Goal: Task Accomplishment & Management: Complete application form

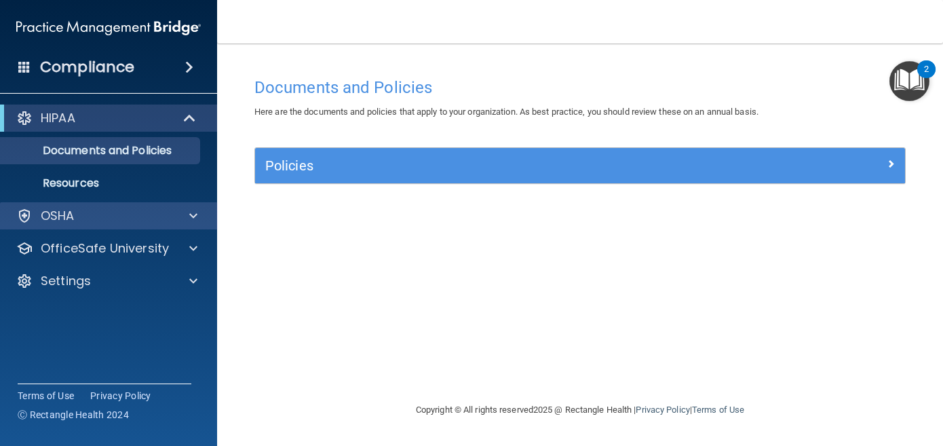
click at [172, 208] on div "OSHA" at bounding box center [90, 216] width 168 height 16
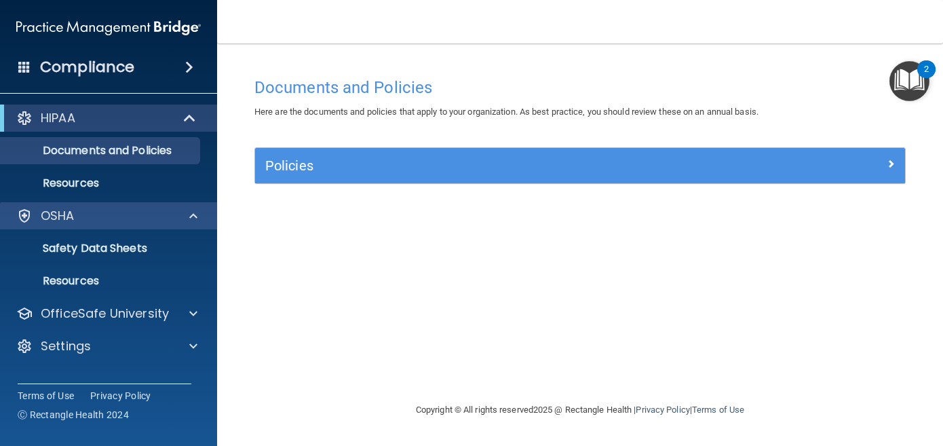
click at [187, 216] on div at bounding box center [191, 216] width 34 height 16
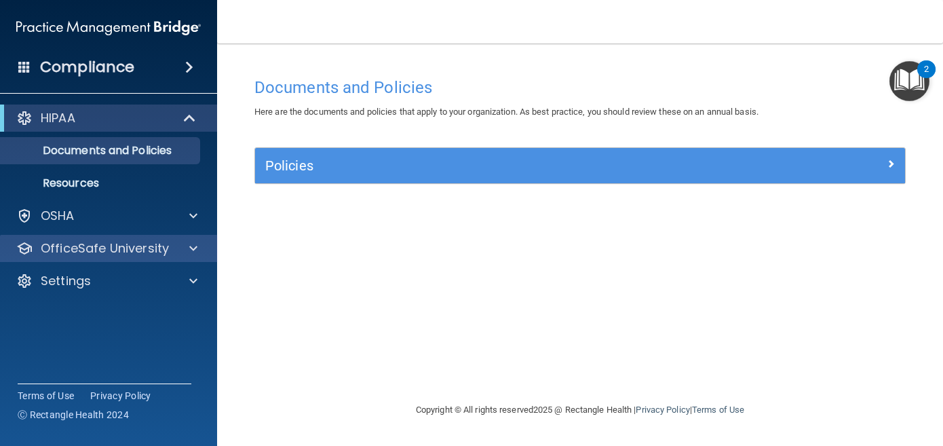
click at [200, 249] on div at bounding box center [191, 248] width 34 height 16
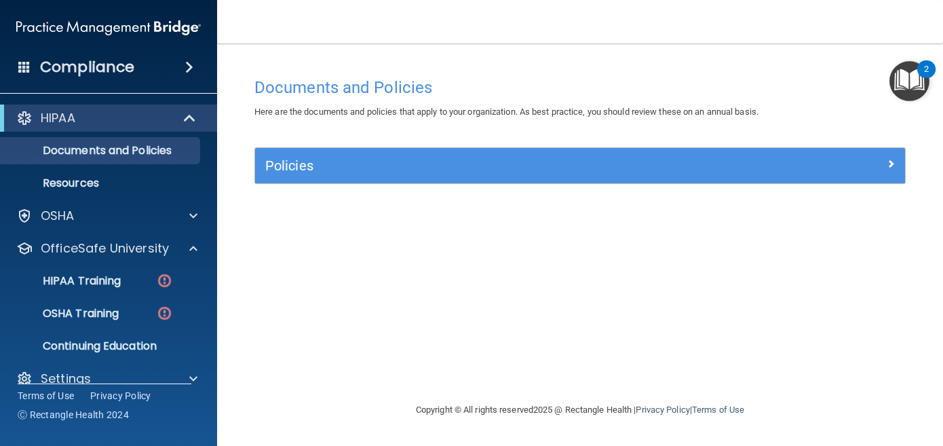
click at [189, 117] on span at bounding box center [191, 118] width 12 height 16
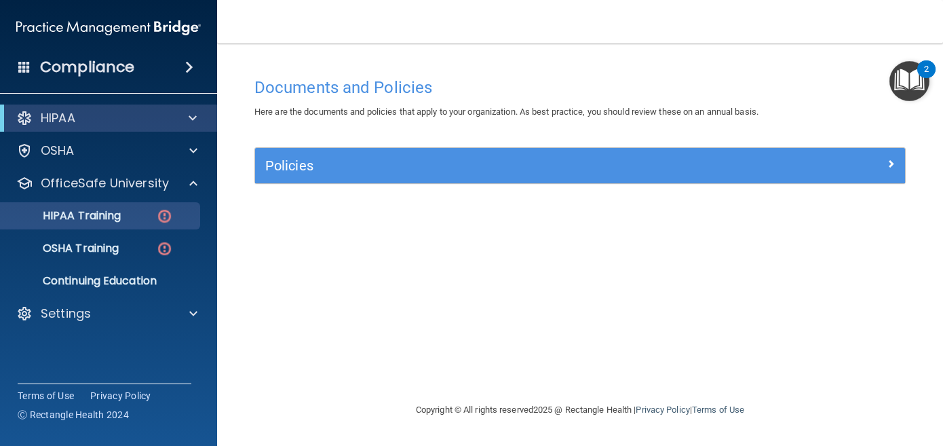
click at [121, 220] on p "HIPAA Training" at bounding box center [65, 216] width 112 height 14
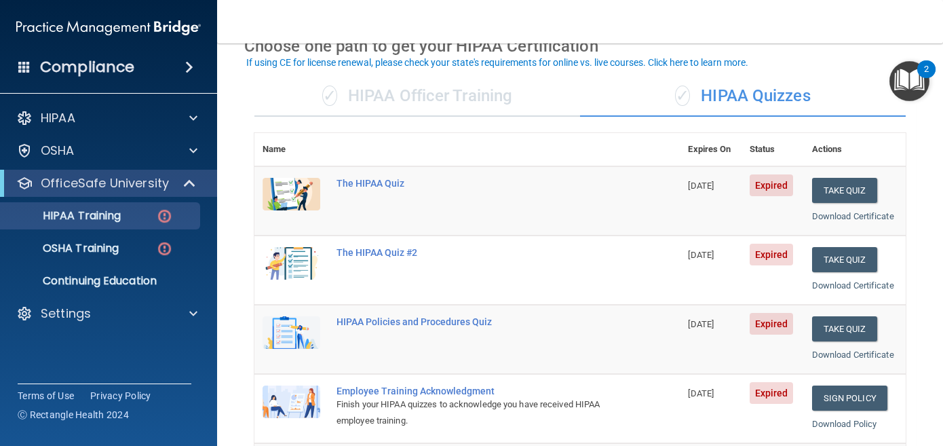
scroll to position [79, 0]
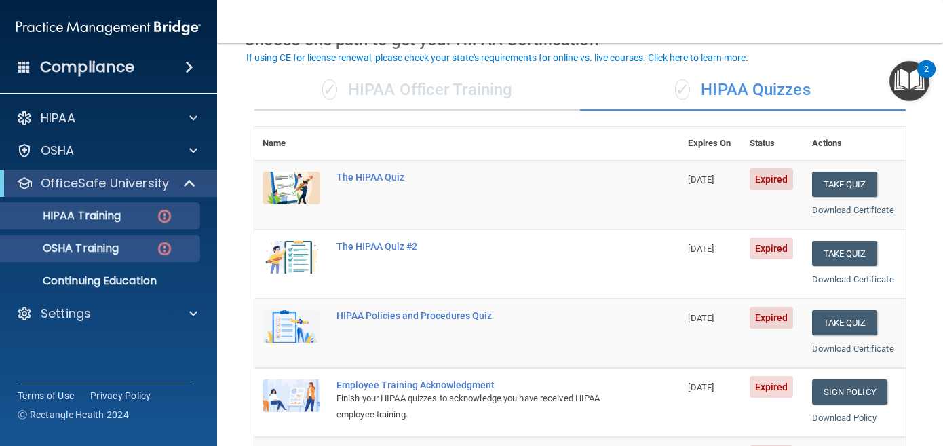
click at [157, 246] on img at bounding box center [164, 248] width 17 height 17
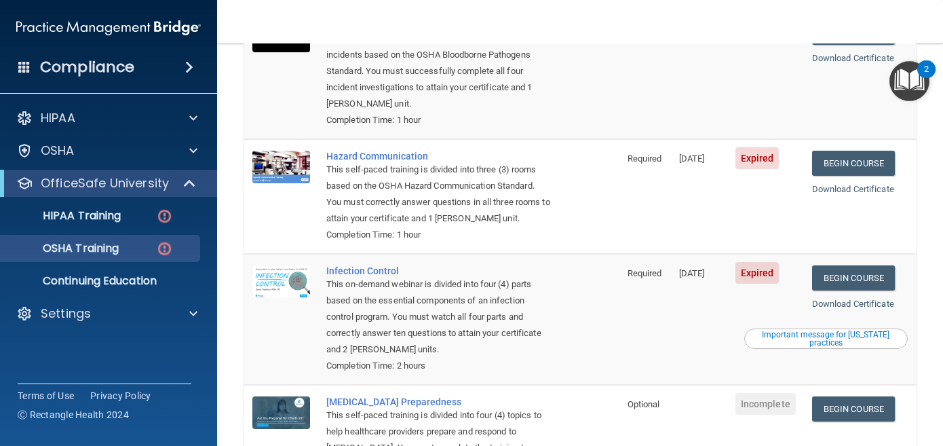
scroll to position [172, 0]
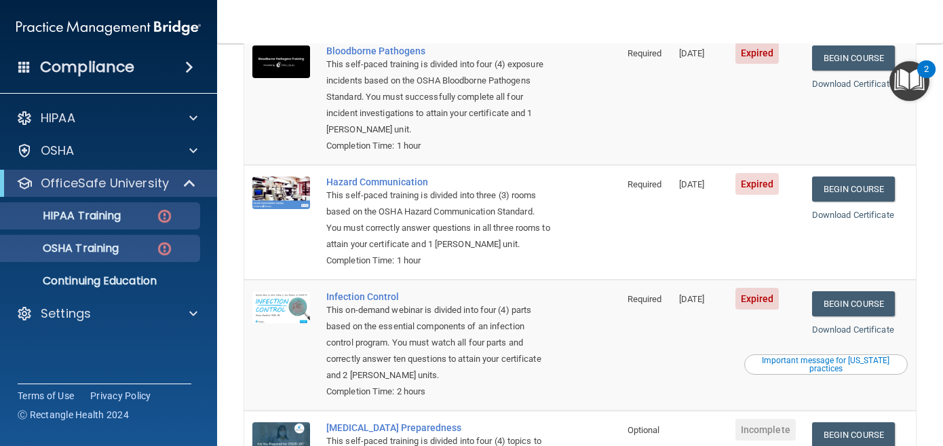
click at [149, 219] on div "HIPAA Training" at bounding box center [101, 216] width 185 height 14
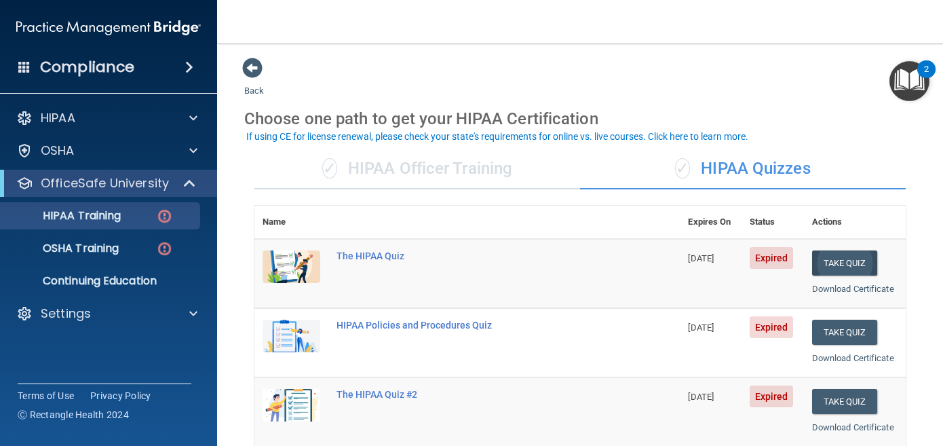
click at [831, 264] on button "Take Quiz" at bounding box center [844, 262] width 65 height 25
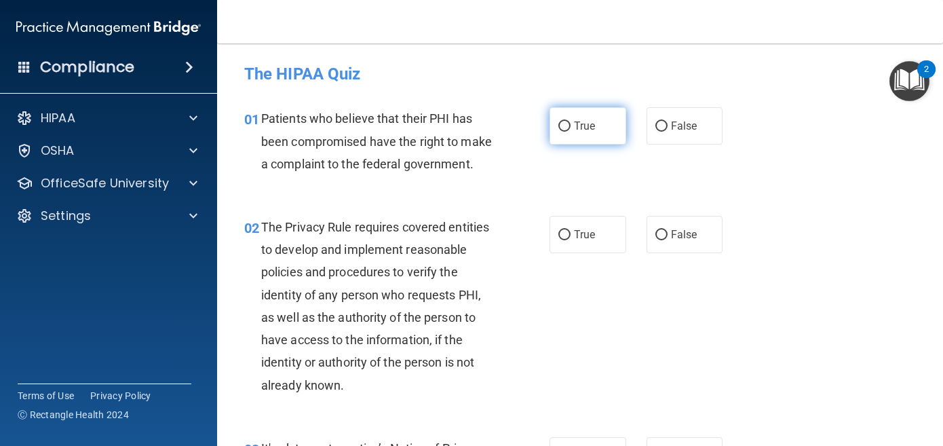
click at [602, 125] on label "True" at bounding box center [588, 125] width 77 height 37
click at [571, 125] on input "True" at bounding box center [565, 126] width 12 height 10
radio input "true"
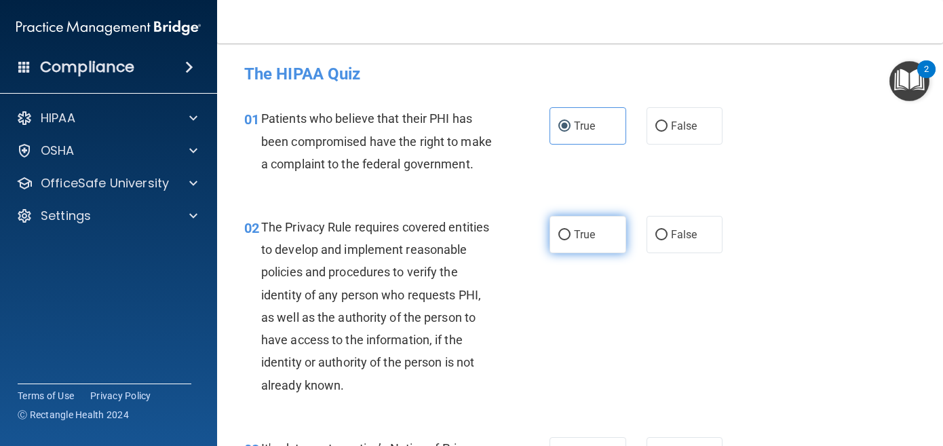
click at [605, 230] on label "True" at bounding box center [588, 234] width 77 height 37
click at [571, 230] on input "True" at bounding box center [565, 235] width 12 height 10
radio input "true"
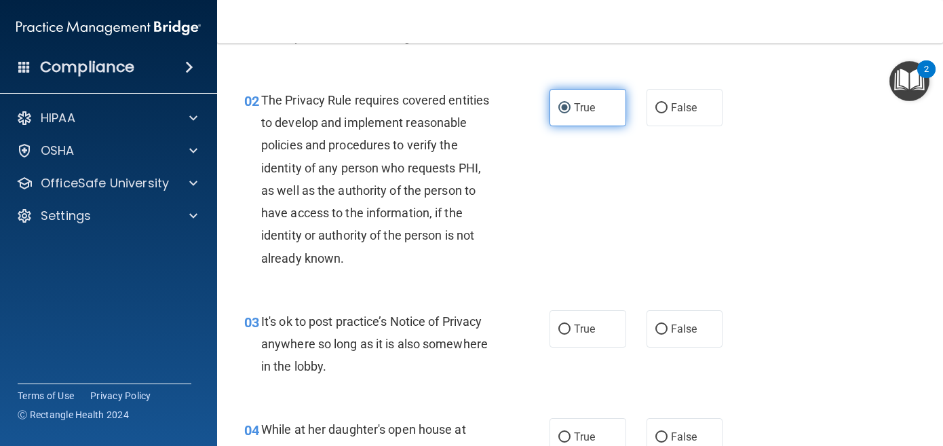
scroll to position [161, 0]
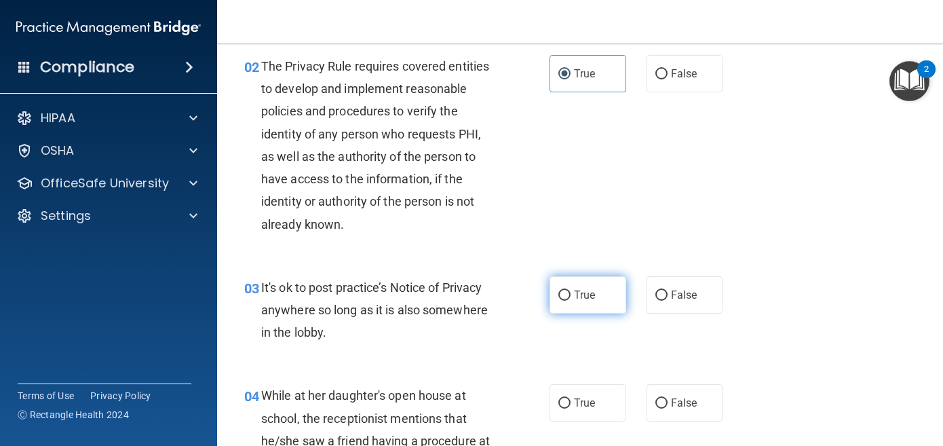
click at [596, 309] on label "True" at bounding box center [588, 294] width 77 height 37
click at [571, 301] on input "True" at bounding box center [565, 295] width 12 height 10
radio input "true"
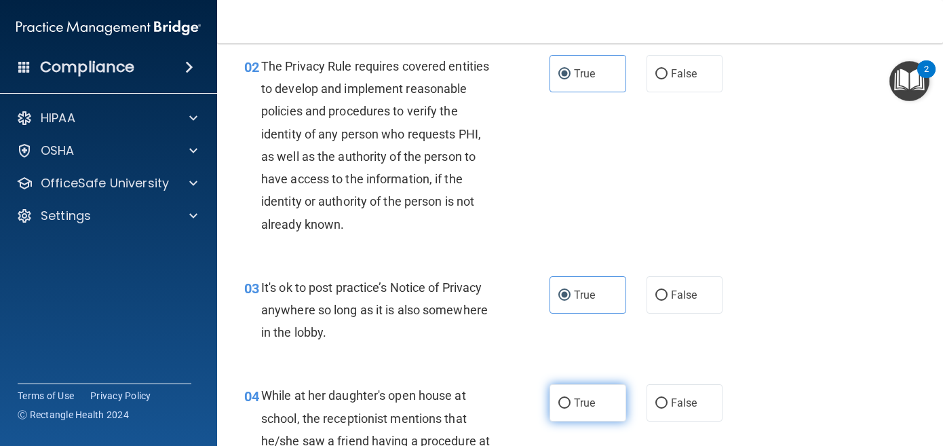
click at [603, 384] on label "True" at bounding box center [588, 402] width 77 height 37
click at [571, 398] on input "True" at bounding box center [565, 403] width 12 height 10
radio input "true"
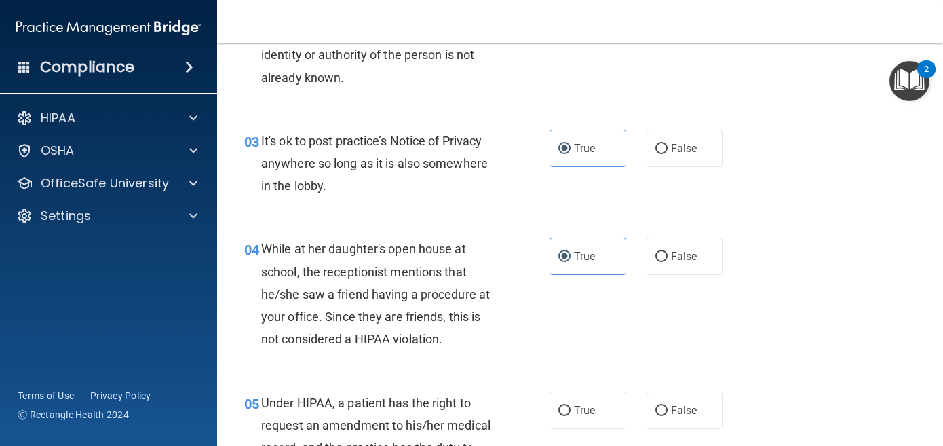
scroll to position [312, 0]
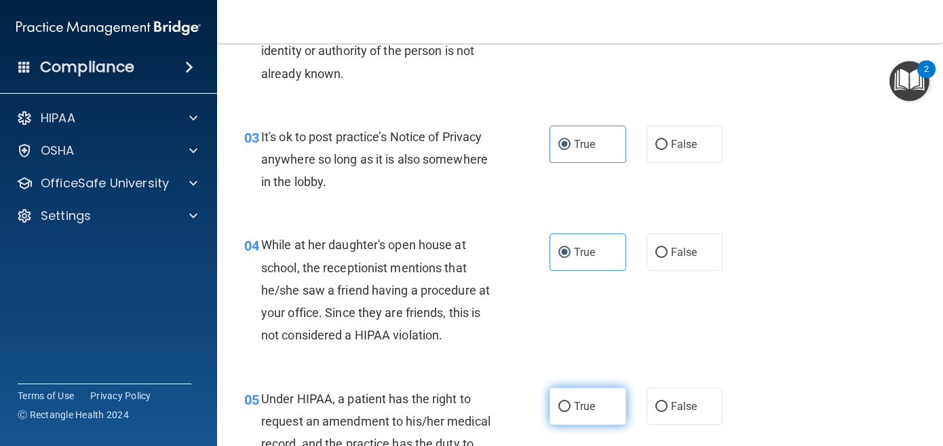
click at [603, 392] on label "True" at bounding box center [588, 406] width 77 height 37
click at [571, 402] on input "True" at bounding box center [565, 407] width 12 height 10
radio input "true"
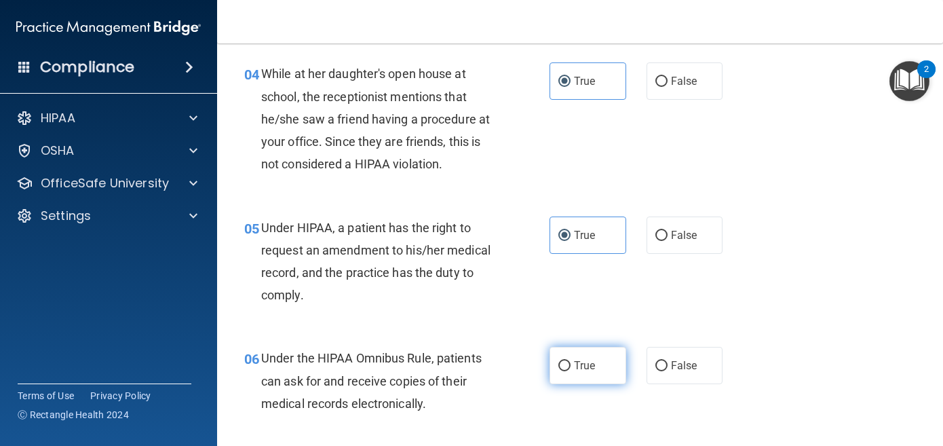
click at [578, 347] on label "True" at bounding box center [588, 365] width 77 height 37
click at [571, 361] on input "True" at bounding box center [565, 366] width 12 height 10
radio input "true"
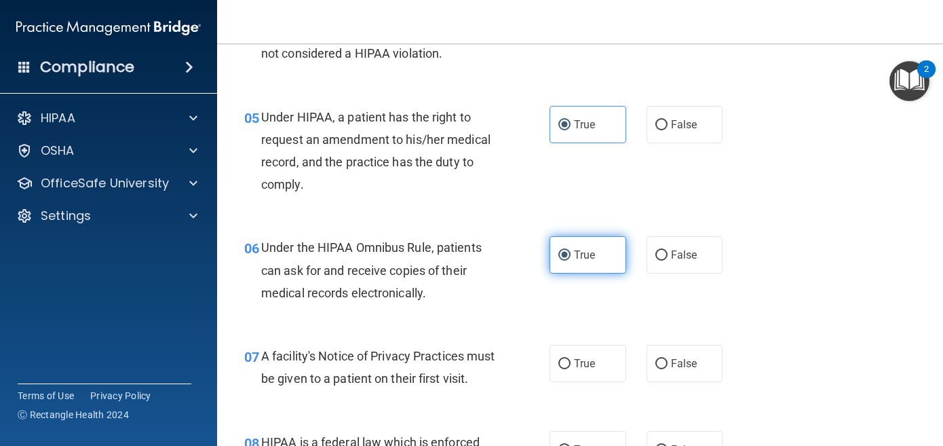
scroll to position [622, 0]
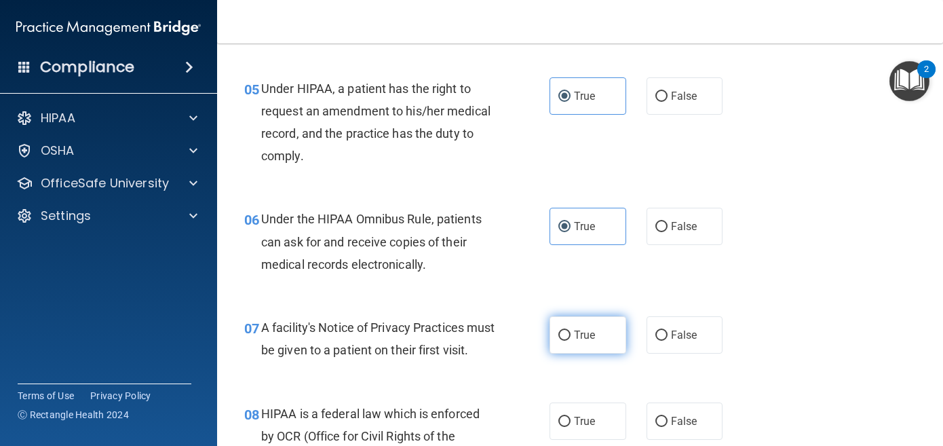
click at [580, 337] on span "True" at bounding box center [584, 334] width 21 height 13
click at [571, 337] on input "True" at bounding box center [565, 336] width 12 height 10
radio input "true"
click at [585, 417] on div "08 HIPAA is a federal law which is enforced by OCR (Office for Civil Rights of …" at bounding box center [580, 451] width 692 height 131
click at [586, 428] on span "True" at bounding box center [584, 421] width 21 height 13
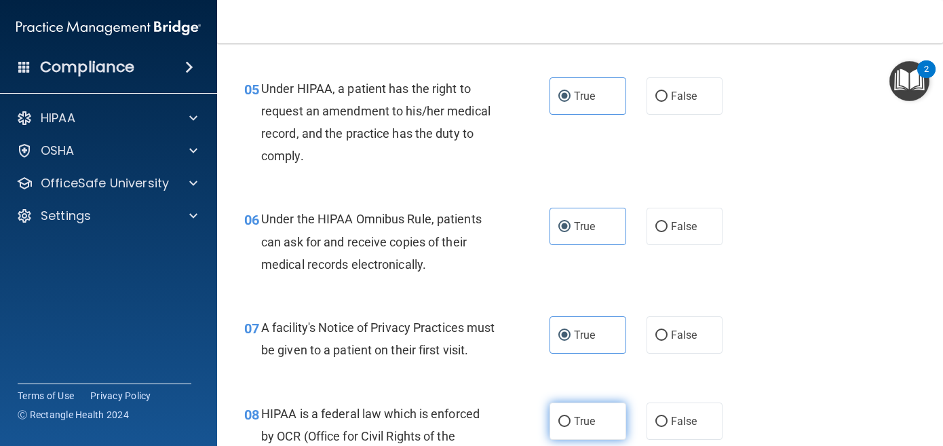
click at [571, 427] on input "True" at bounding box center [565, 422] width 12 height 10
radio input "true"
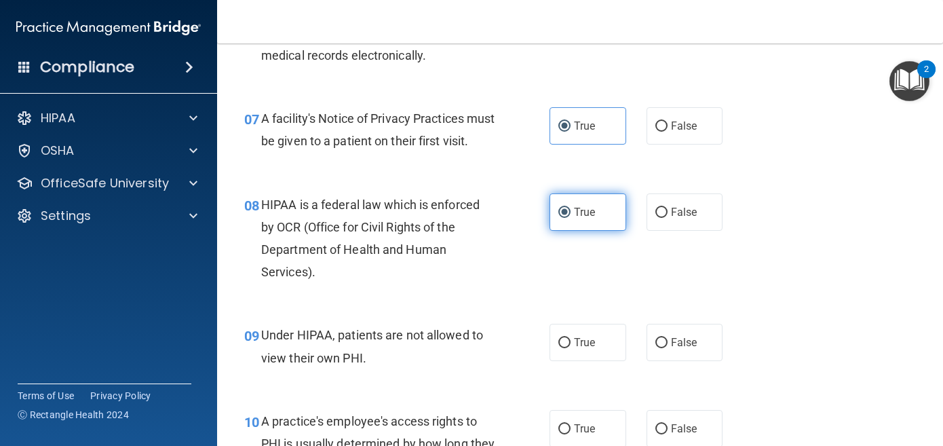
scroll to position [831, 0]
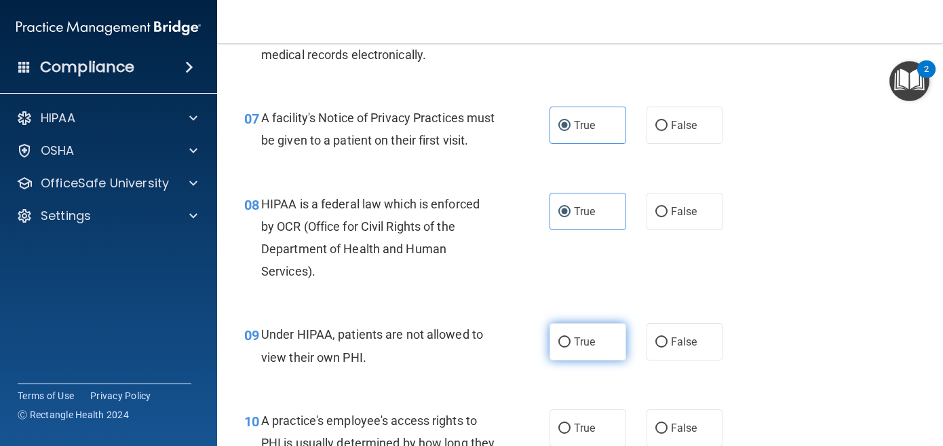
click at [579, 360] on label "True" at bounding box center [588, 341] width 77 height 37
click at [571, 347] on input "True" at bounding box center [565, 342] width 12 height 10
radio input "true"
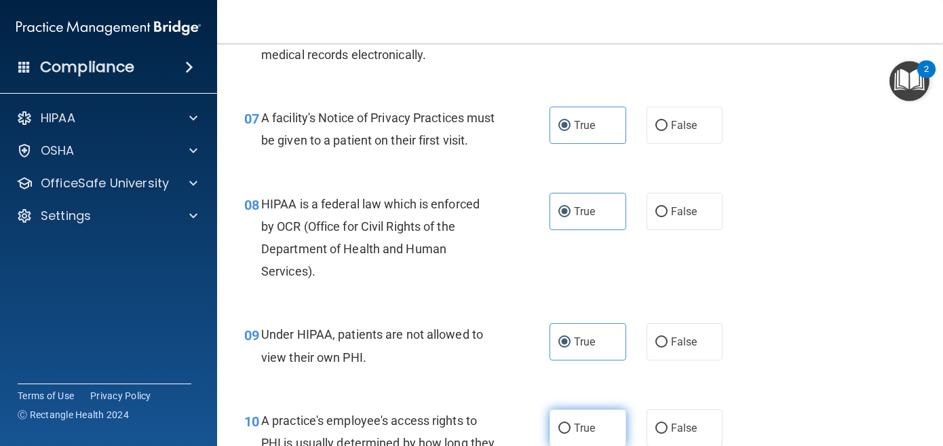
click at [597, 431] on label "True" at bounding box center [588, 427] width 77 height 37
click at [571, 431] on input "True" at bounding box center [565, 429] width 12 height 10
radio input "true"
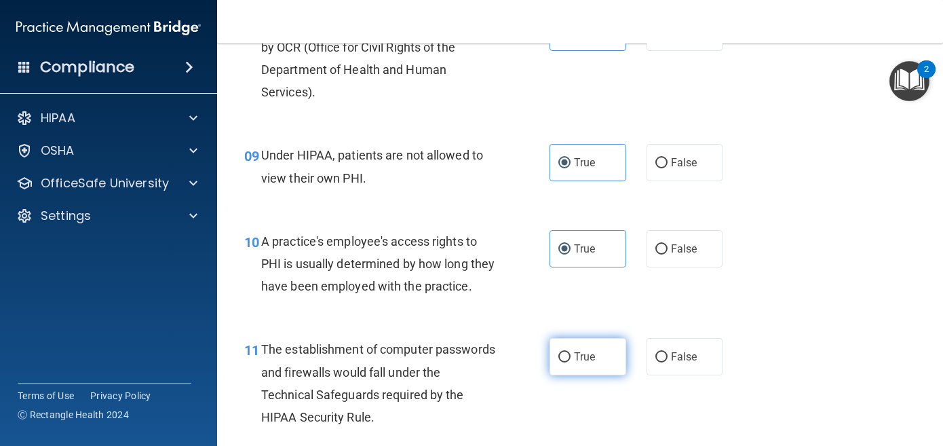
click at [591, 363] on span "True" at bounding box center [584, 356] width 21 height 13
click at [571, 362] on input "True" at bounding box center [565, 357] width 12 height 10
radio input "true"
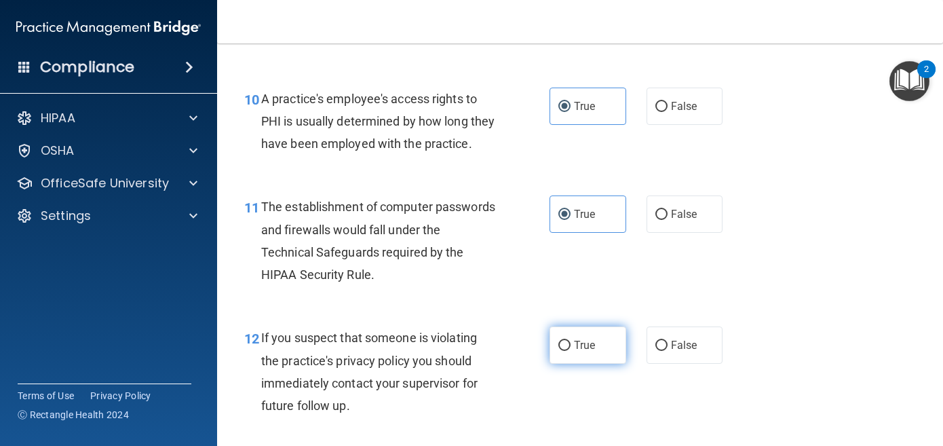
click at [591, 352] on span "True" at bounding box center [584, 345] width 21 height 13
click at [571, 351] on input "True" at bounding box center [565, 346] width 12 height 10
radio input "true"
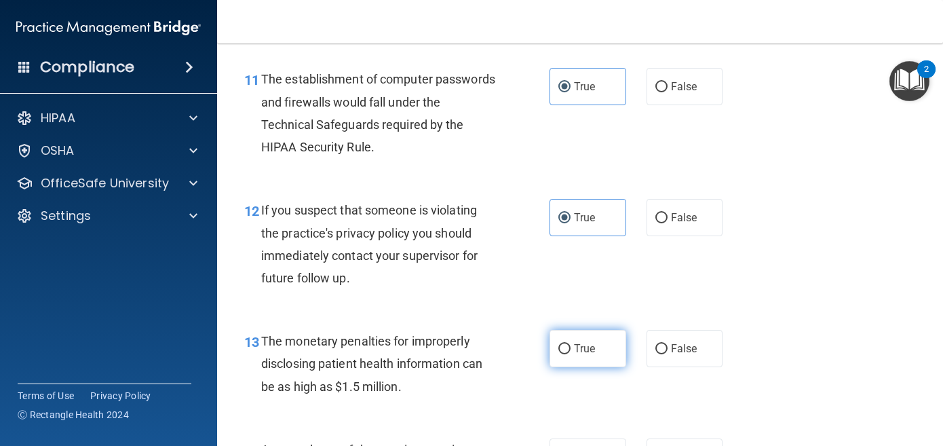
click at [593, 355] on span "True" at bounding box center [584, 348] width 21 height 13
click at [571, 354] on input "True" at bounding box center [565, 349] width 12 height 10
radio input "true"
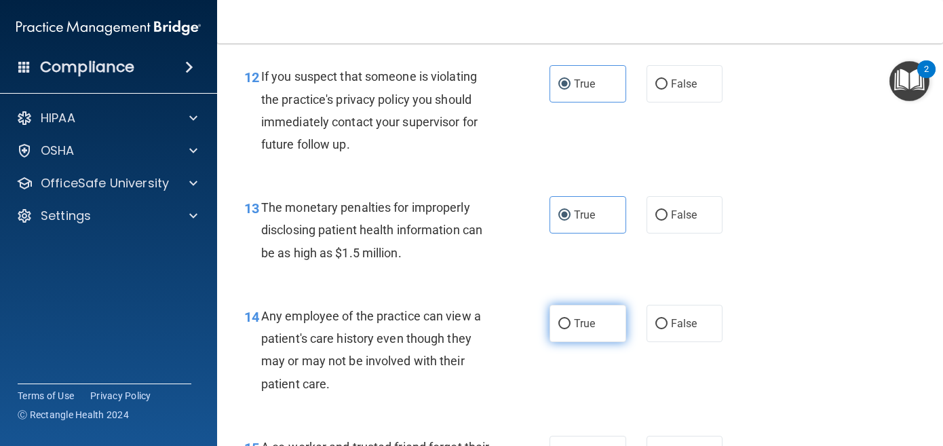
click at [593, 330] on span "True" at bounding box center [584, 323] width 21 height 13
click at [571, 329] on input "True" at bounding box center [565, 324] width 12 height 10
radio input "true"
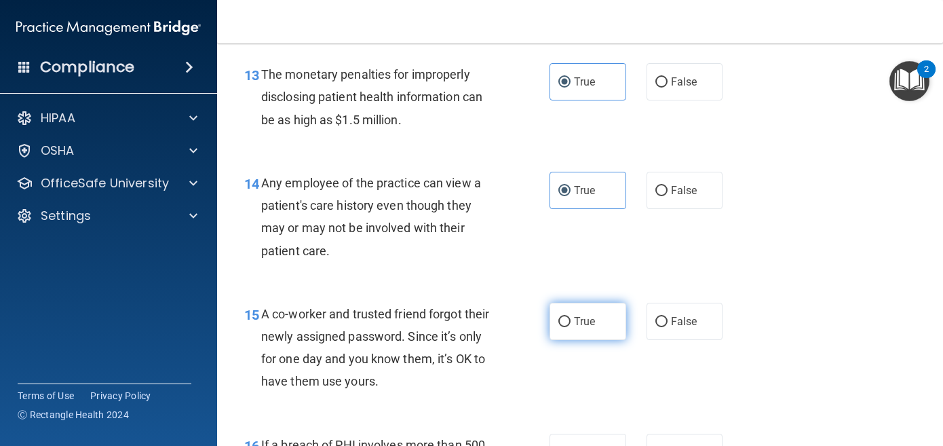
click at [593, 328] on span "True" at bounding box center [584, 321] width 21 height 13
click at [571, 327] on input "True" at bounding box center [565, 322] width 12 height 10
radio input "true"
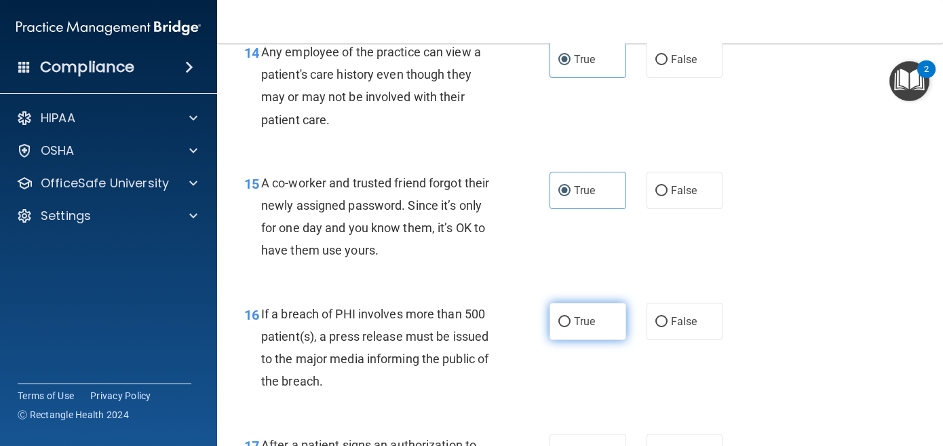
click at [593, 328] on span "True" at bounding box center [584, 321] width 21 height 13
click at [571, 327] on input "True" at bounding box center [565, 322] width 12 height 10
radio input "true"
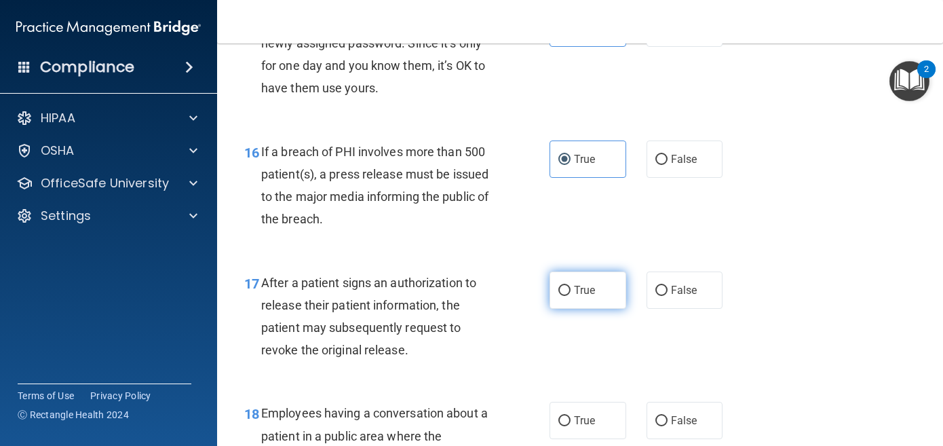
click at [593, 309] on label "True" at bounding box center [588, 289] width 77 height 37
click at [571, 296] on input "True" at bounding box center [565, 291] width 12 height 10
radio input "true"
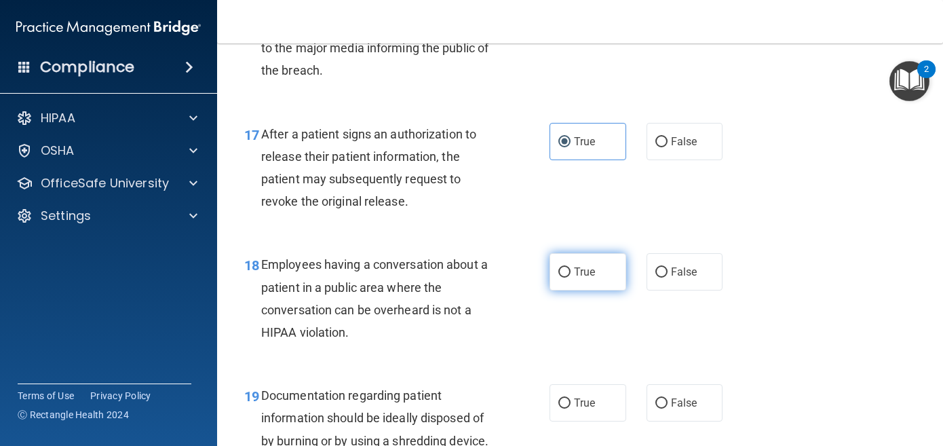
click at [595, 290] on label "True" at bounding box center [588, 271] width 77 height 37
click at [571, 278] on input "True" at bounding box center [565, 272] width 12 height 10
radio input "true"
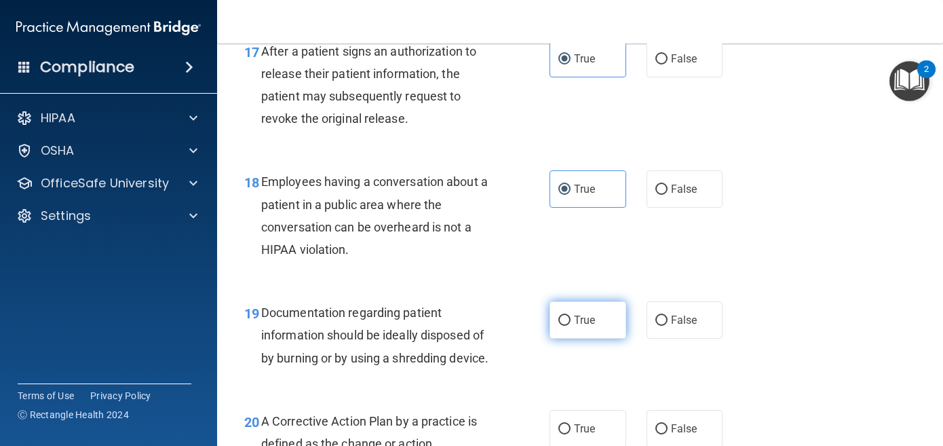
click at [588, 326] on span "True" at bounding box center [584, 320] width 21 height 13
click at [571, 326] on input "True" at bounding box center [565, 321] width 12 height 10
radio input "true"
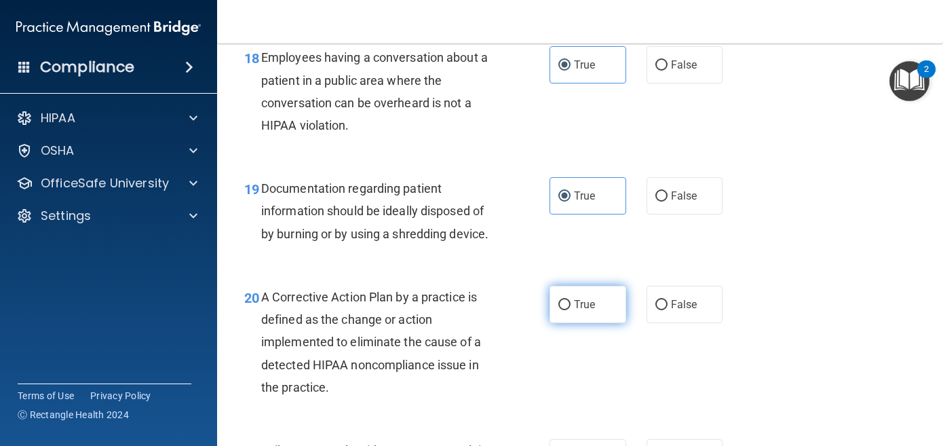
click at [588, 311] on span "True" at bounding box center [584, 304] width 21 height 13
click at [571, 310] on input "True" at bounding box center [565, 305] width 12 height 10
radio input "true"
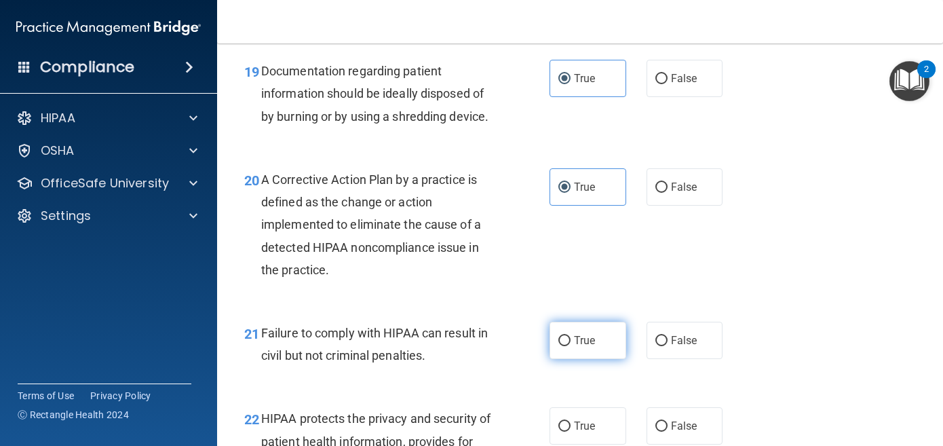
click at [588, 347] on span "True" at bounding box center [584, 340] width 21 height 13
click at [571, 346] on input "True" at bounding box center [565, 341] width 12 height 10
radio input "true"
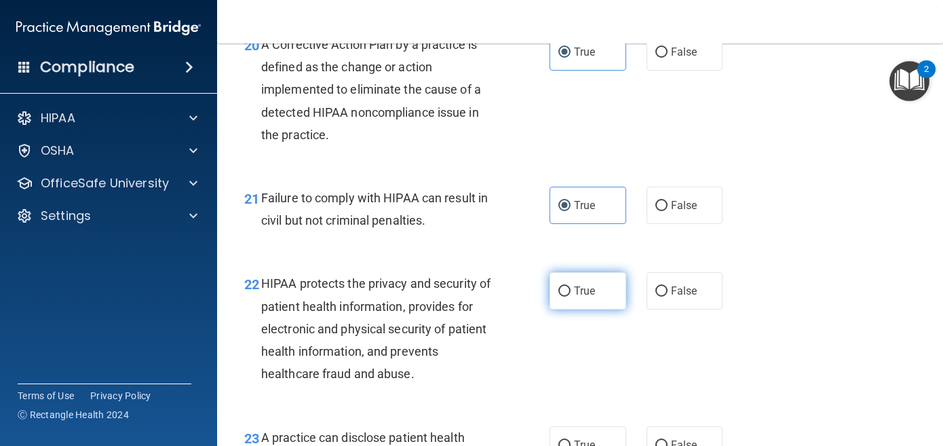
click at [584, 309] on label "True" at bounding box center [588, 290] width 77 height 37
click at [571, 297] on input "True" at bounding box center [565, 291] width 12 height 10
radio input "true"
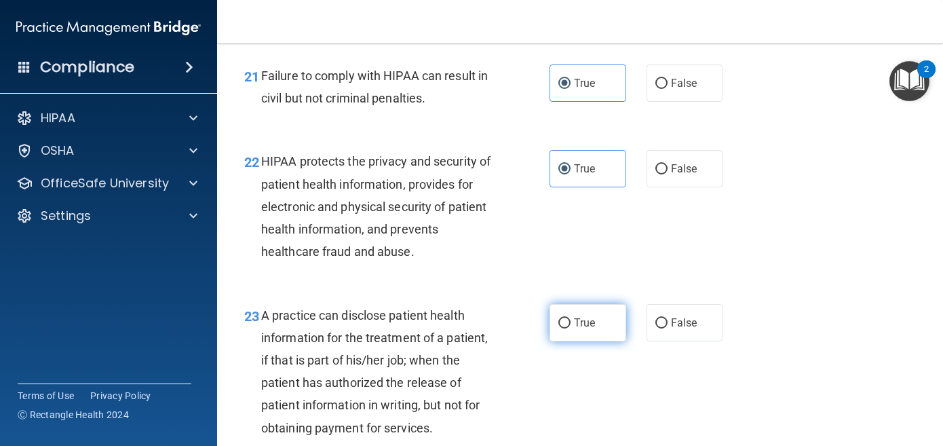
click at [584, 341] on label "True" at bounding box center [588, 322] width 77 height 37
click at [571, 328] on input "True" at bounding box center [565, 323] width 12 height 10
radio input "true"
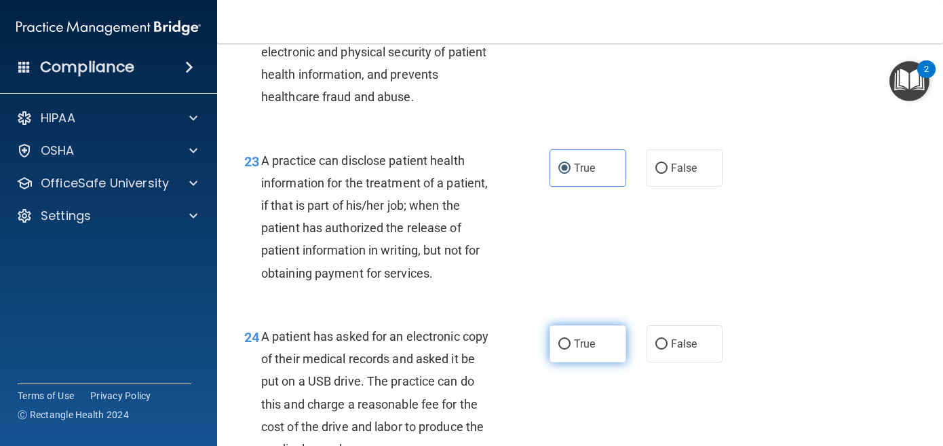
click at [584, 362] on label "True" at bounding box center [588, 343] width 77 height 37
click at [571, 350] on input "True" at bounding box center [565, 344] width 12 height 10
radio input "true"
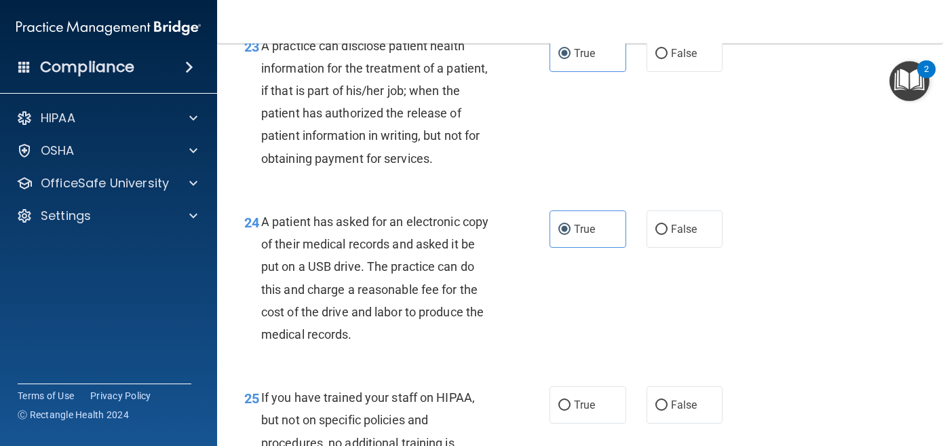
scroll to position [2987, 0]
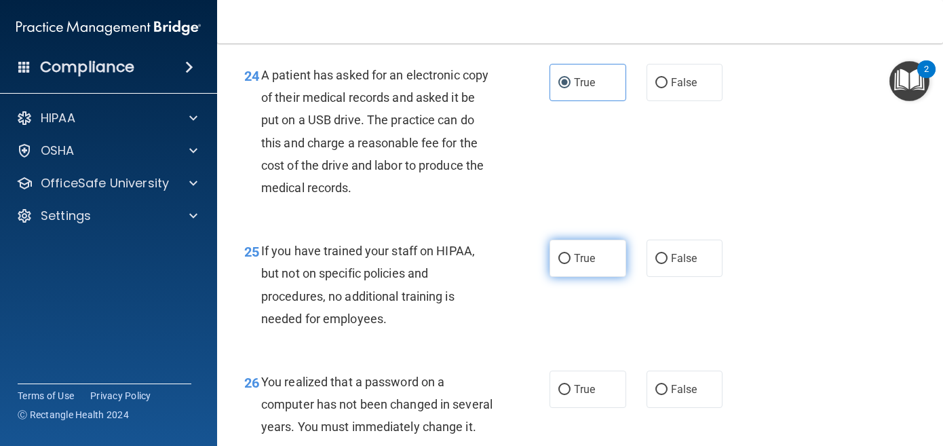
click at [594, 265] on span "True" at bounding box center [584, 258] width 21 height 13
click at [571, 264] on input "True" at bounding box center [565, 259] width 12 height 10
radio input "true"
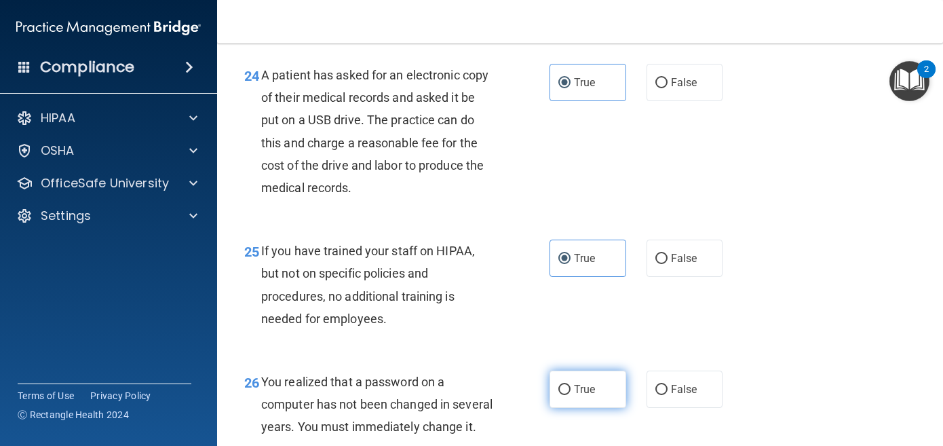
click at [601, 408] on label "True" at bounding box center [588, 389] width 77 height 37
click at [571, 395] on input "True" at bounding box center [565, 390] width 12 height 10
radio input "true"
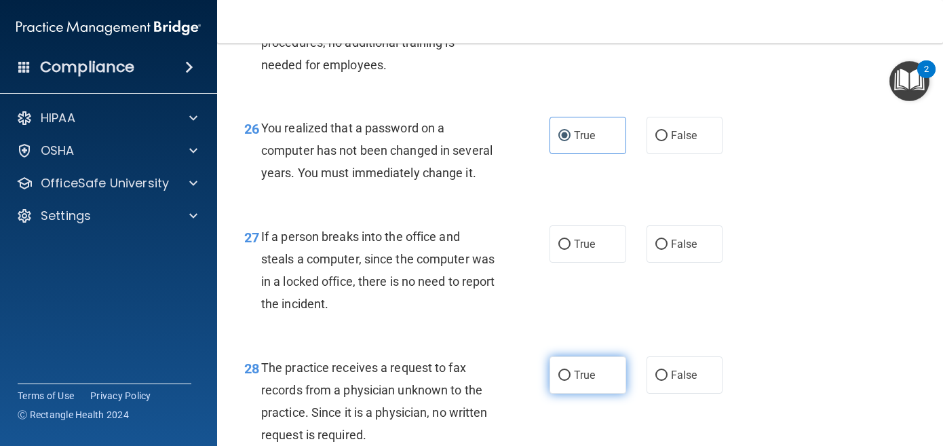
scroll to position [3244, 0]
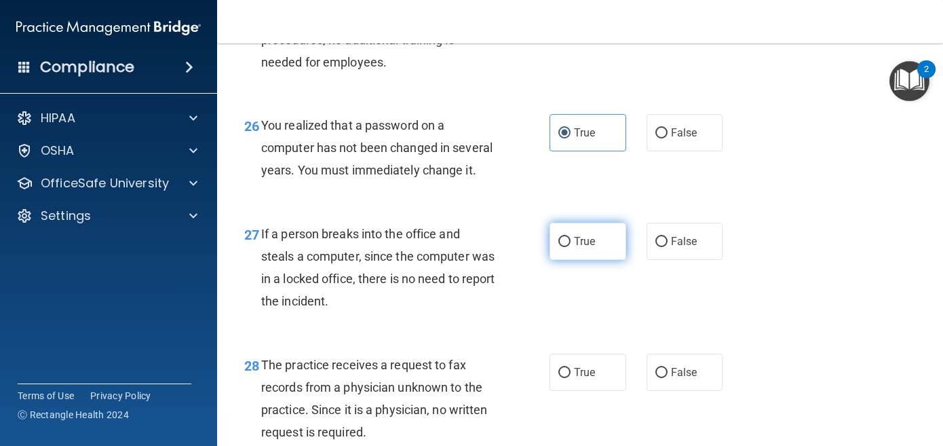
click at [594, 248] on span "True" at bounding box center [584, 241] width 21 height 13
click at [571, 247] on input "True" at bounding box center [565, 242] width 12 height 10
radio input "true"
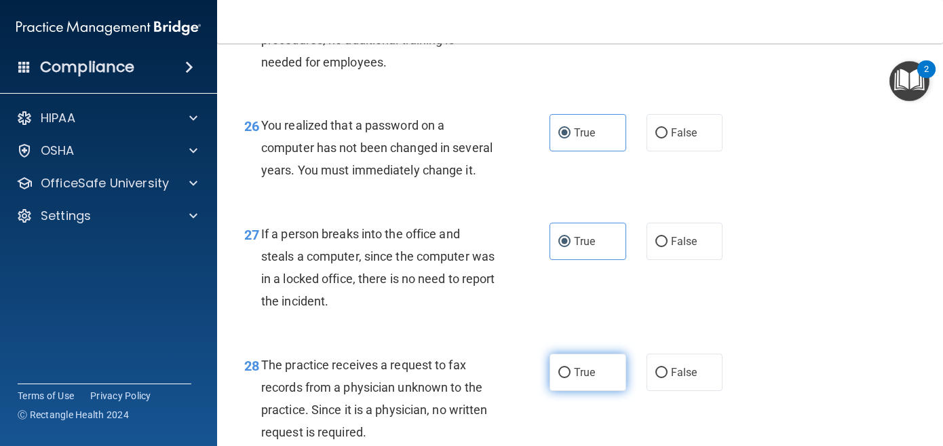
click at [593, 391] on label "True" at bounding box center [588, 372] width 77 height 37
click at [571, 378] on input "True" at bounding box center [565, 373] width 12 height 10
radio input "true"
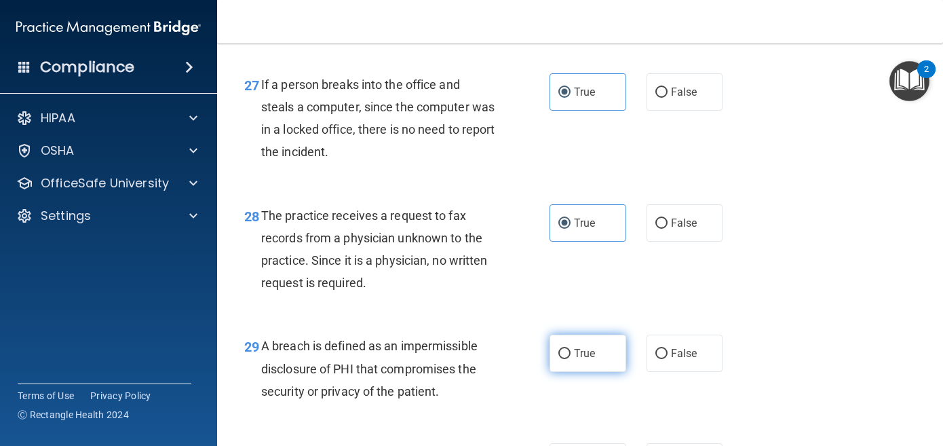
click at [588, 370] on label "True" at bounding box center [588, 353] width 77 height 37
click at [571, 359] on input "True" at bounding box center [565, 354] width 12 height 10
radio input "true"
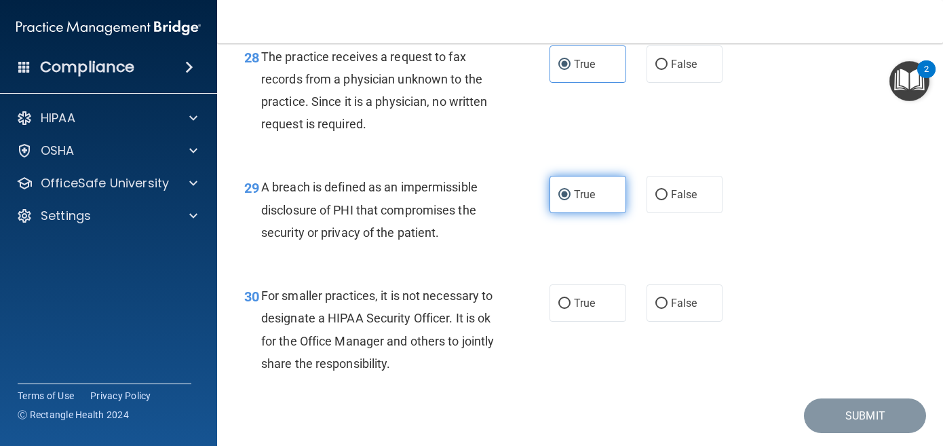
scroll to position [3582, 0]
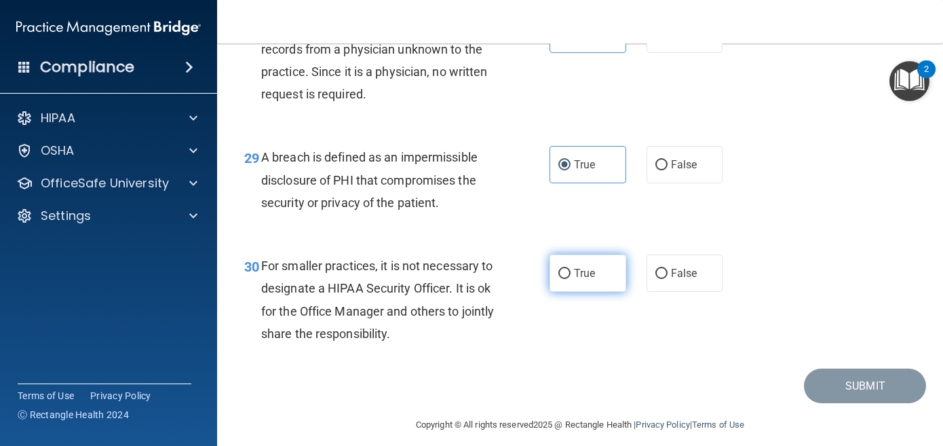
click at [587, 292] on label "True" at bounding box center [588, 273] width 77 height 37
click at [571, 279] on input "True" at bounding box center [565, 274] width 12 height 10
radio input "true"
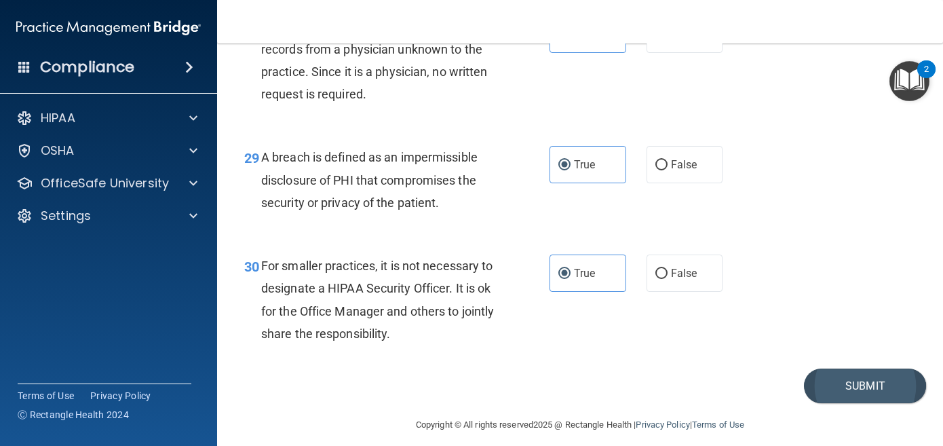
click at [832, 403] on button "Submit" at bounding box center [865, 386] width 122 height 35
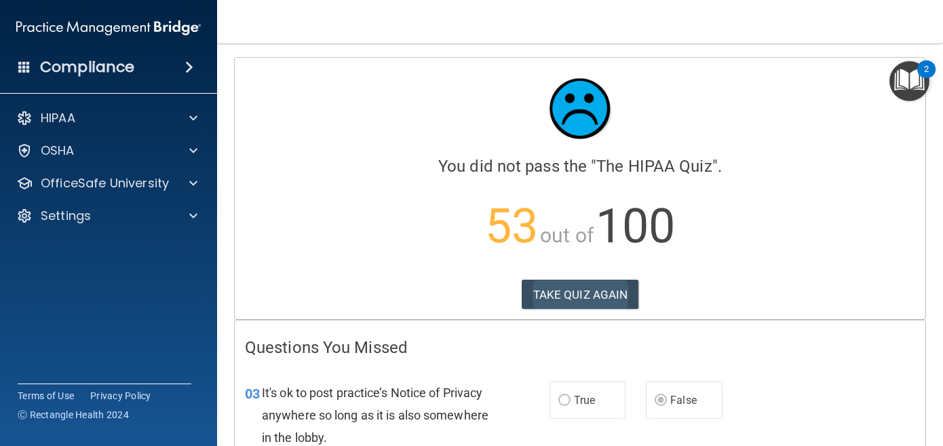
click at [588, 294] on button "TAKE QUIZ AGAIN" at bounding box center [580, 295] width 117 height 30
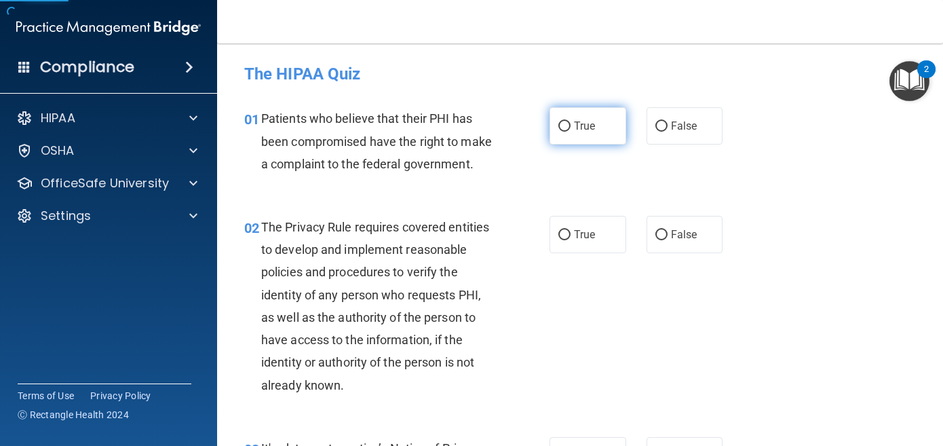
click at [598, 130] on label "True" at bounding box center [588, 125] width 77 height 37
click at [571, 130] on input "True" at bounding box center [565, 126] width 12 height 10
radio input "true"
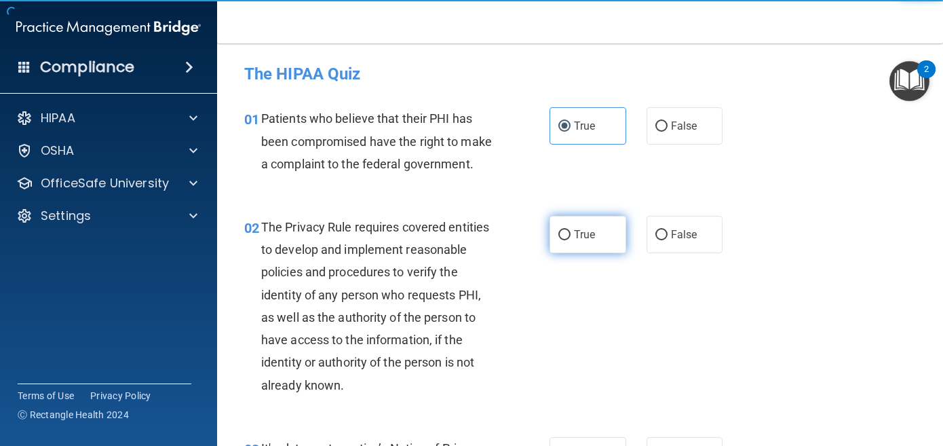
click at [589, 217] on label "True" at bounding box center [588, 234] width 77 height 37
click at [571, 230] on input "True" at bounding box center [565, 235] width 12 height 10
radio input "true"
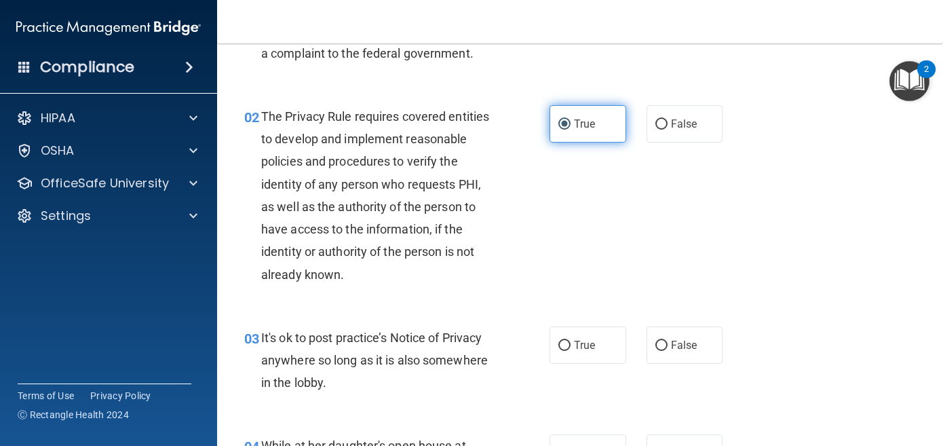
scroll to position [166, 0]
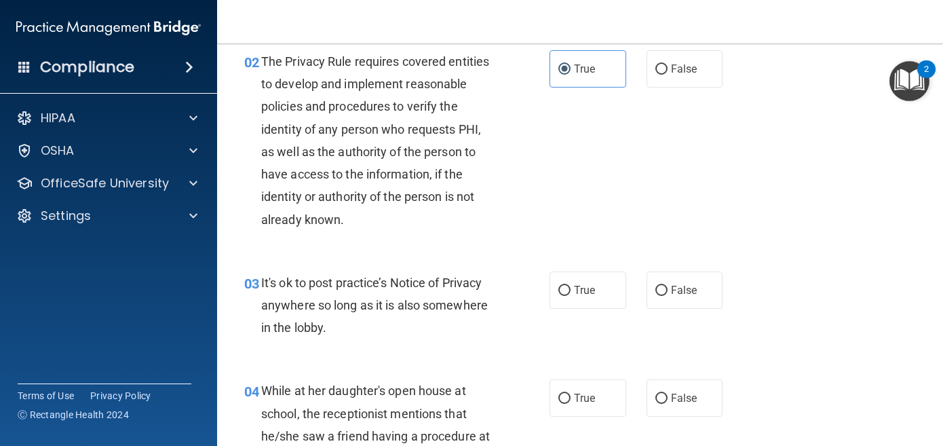
click at [681, 312] on div "03 It's ok to post practice’s Notice of Privacy anywhere so long as it is also …" at bounding box center [580, 309] width 692 height 109
click at [680, 287] on span "False" at bounding box center [684, 290] width 26 height 13
click at [668, 287] on input "False" at bounding box center [662, 291] width 12 height 10
radio input "true"
click at [680, 387] on label "False" at bounding box center [685, 397] width 77 height 37
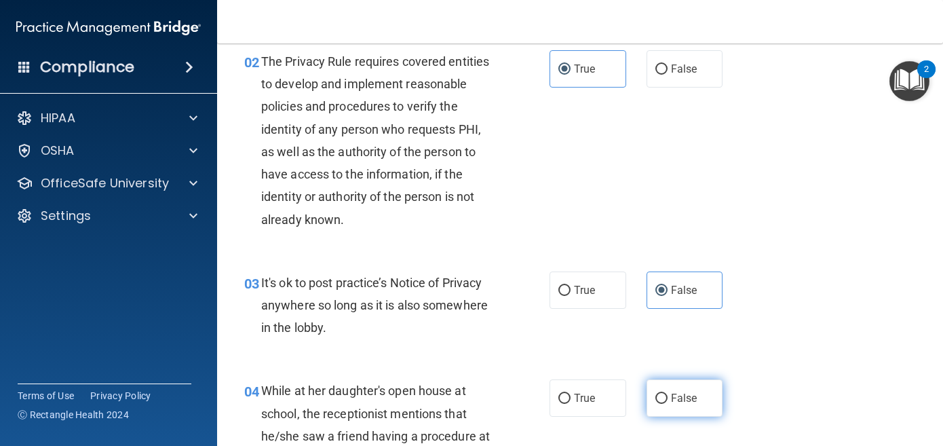
click at [668, 394] on input "False" at bounding box center [662, 399] width 12 height 10
radio input "true"
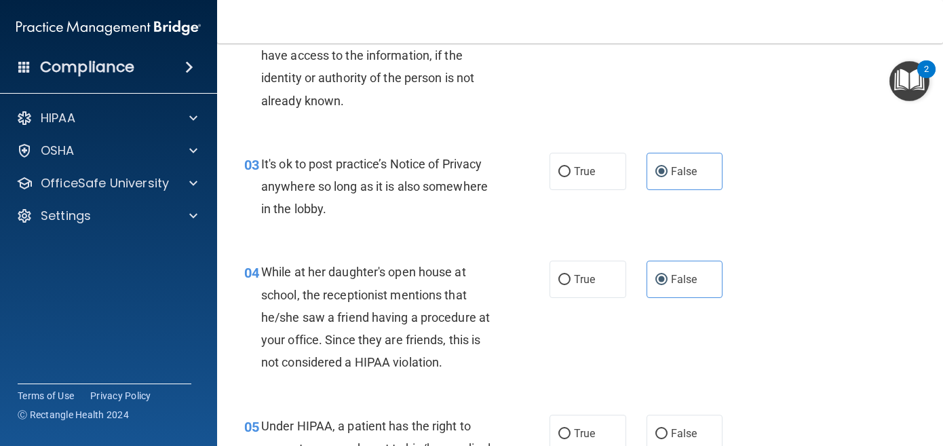
scroll to position [360, 0]
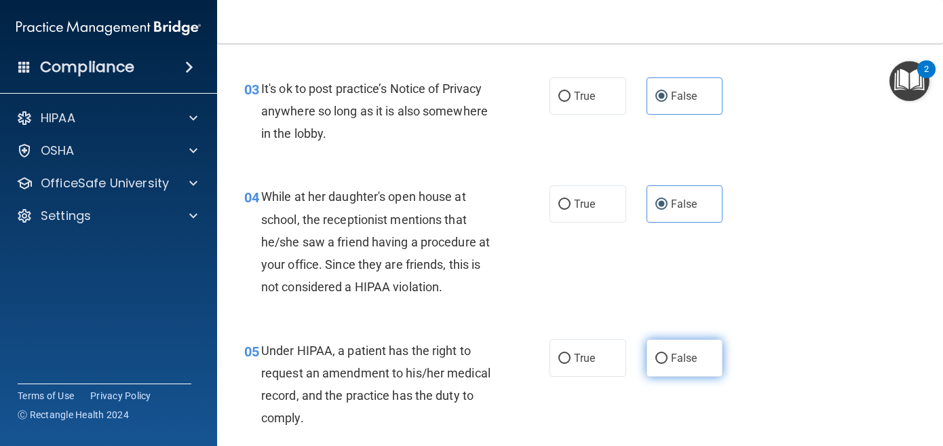
click at [694, 366] on label "False" at bounding box center [685, 357] width 77 height 37
click at [668, 364] on input "False" at bounding box center [662, 359] width 12 height 10
radio input "true"
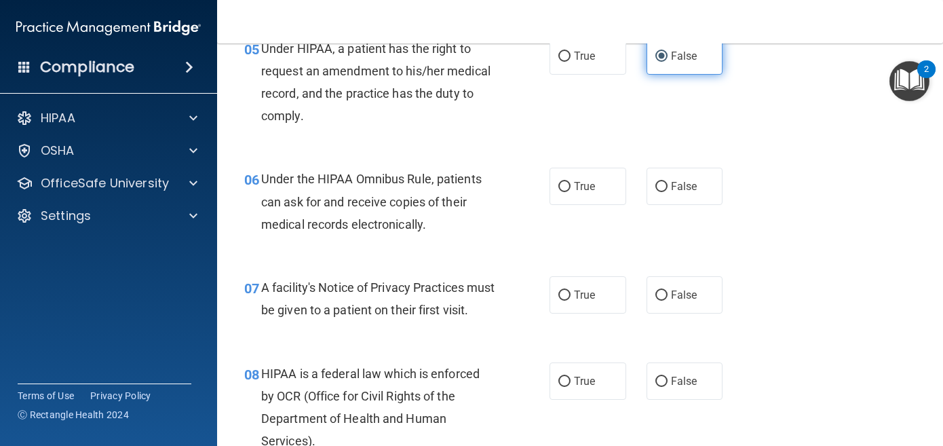
scroll to position [668, 0]
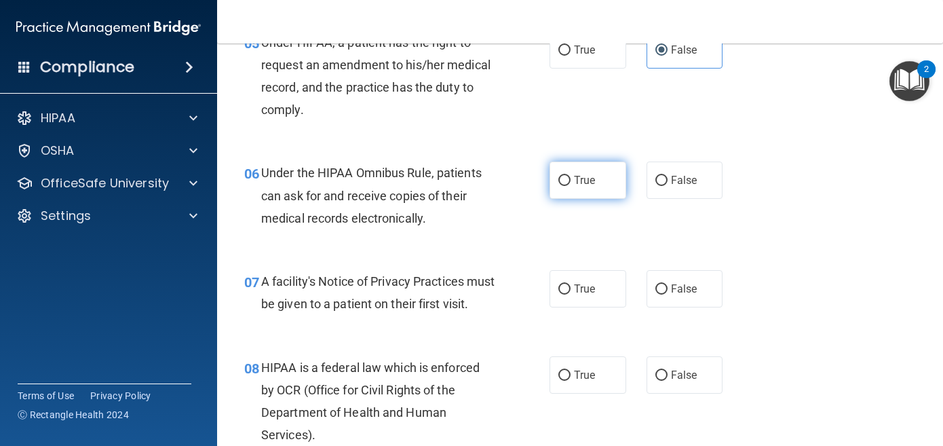
click at [584, 183] on span "True" at bounding box center [584, 180] width 21 height 13
click at [571, 183] on input "True" at bounding box center [565, 181] width 12 height 10
radio input "true"
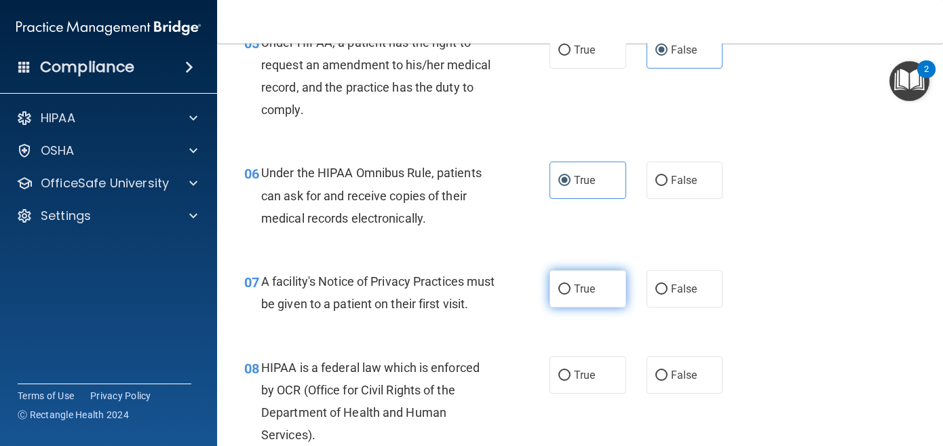
click at [591, 276] on label "True" at bounding box center [588, 288] width 77 height 37
click at [571, 284] on input "True" at bounding box center [565, 289] width 12 height 10
radio input "true"
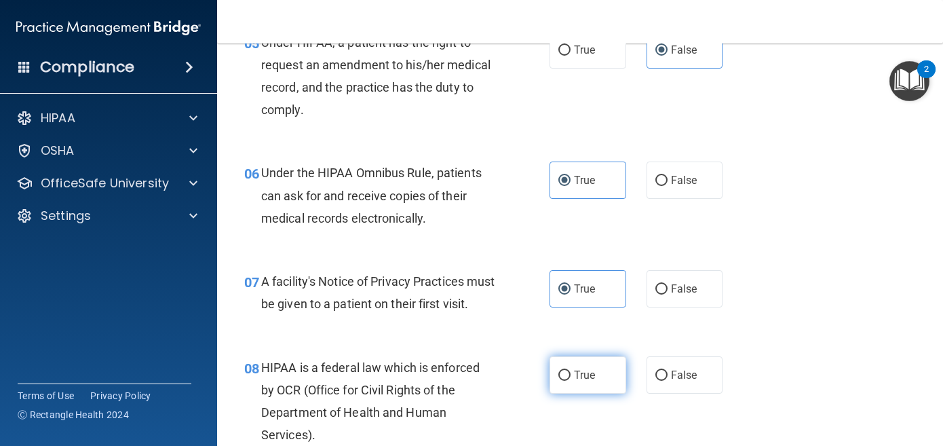
click at [585, 381] on span "True" at bounding box center [584, 375] width 21 height 13
click at [571, 381] on input "True" at bounding box center [565, 376] width 12 height 10
radio input "true"
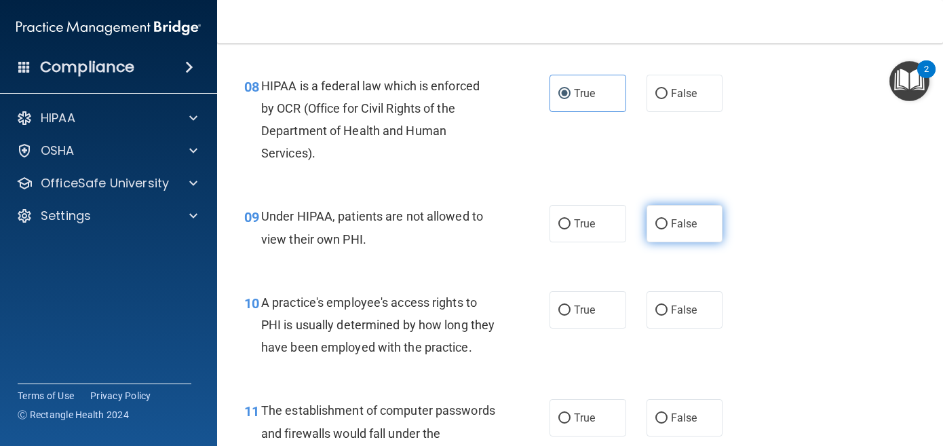
scroll to position [958, 0]
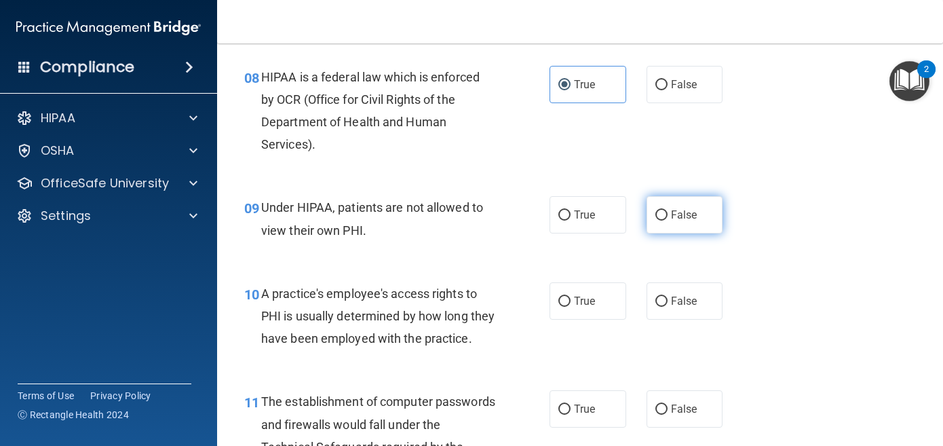
click at [678, 221] on span "False" at bounding box center [684, 214] width 26 height 13
click at [668, 221] on input "False" at bounding box center [662, 215] width 12 height 10
radio input "true"
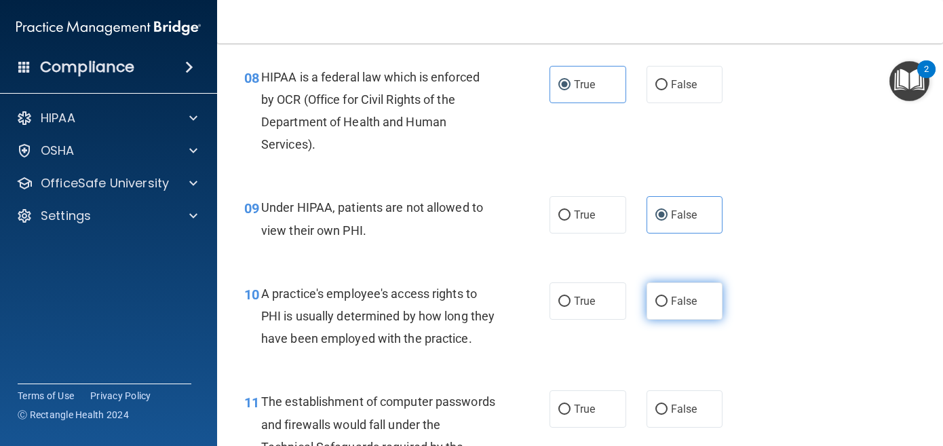
click at [704, 320] on label "False" at bounding box center [685, 300] width 77 height 37
click at [668, 307] on input "False" at bounding box center [662, 302] width 12 height 10
radio input "true"
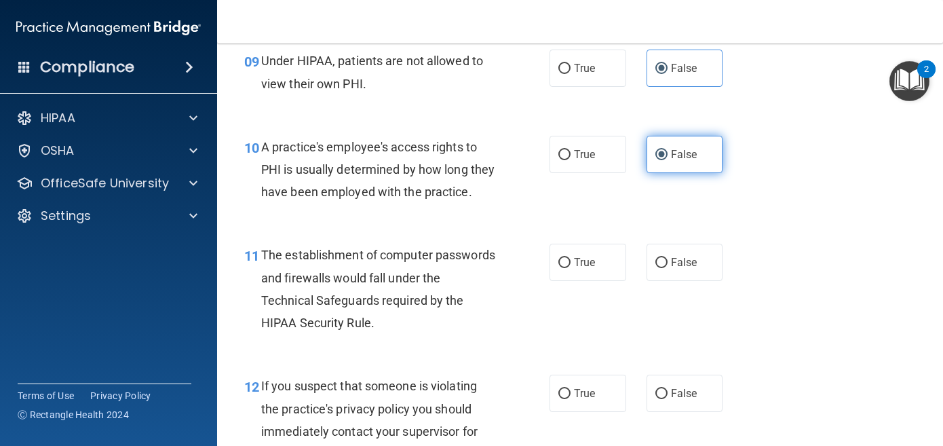
scroll to position [1120, 0]
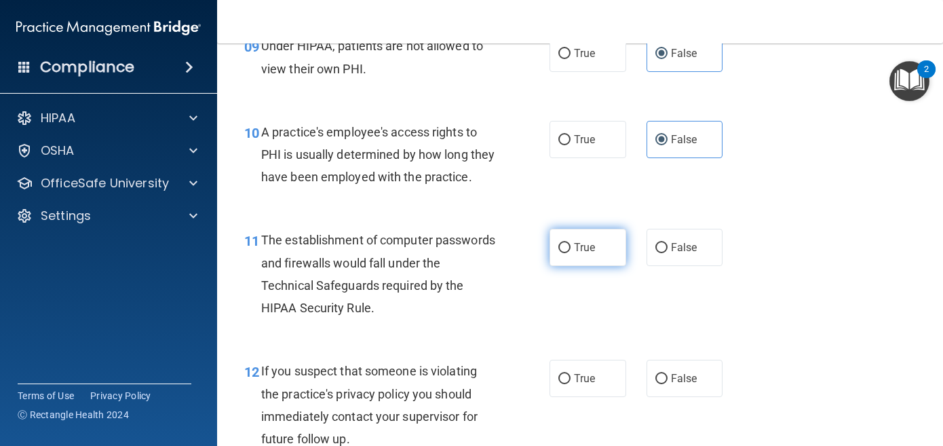
click at [608, 266] on label "True" at bounding box center [588, 247] width 77 height 37
click at [571, 253] on input "True" at bounding box center [565, 248] width 12 height 10
radio input "true"
click at [593, 397] on label "True" at bounding box center [588, 378] width 77 height 37
click at [571, 384] on input "True" at bounding box center [565, 379] width 12 height 10
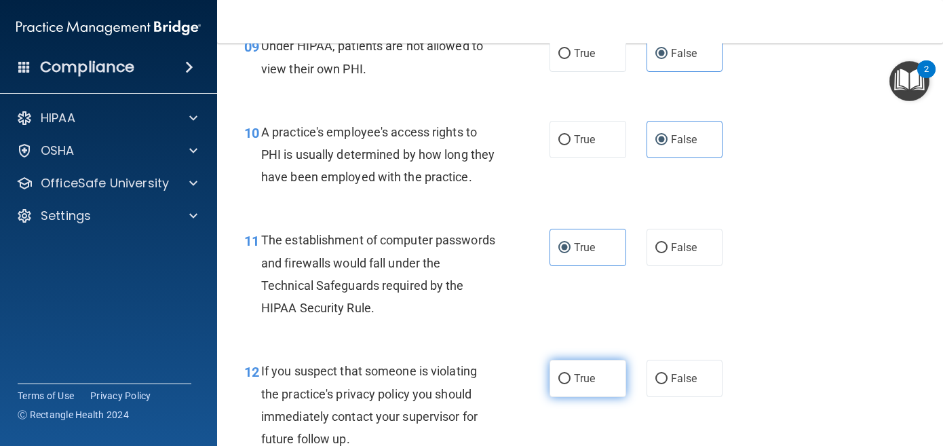
radio input "true"
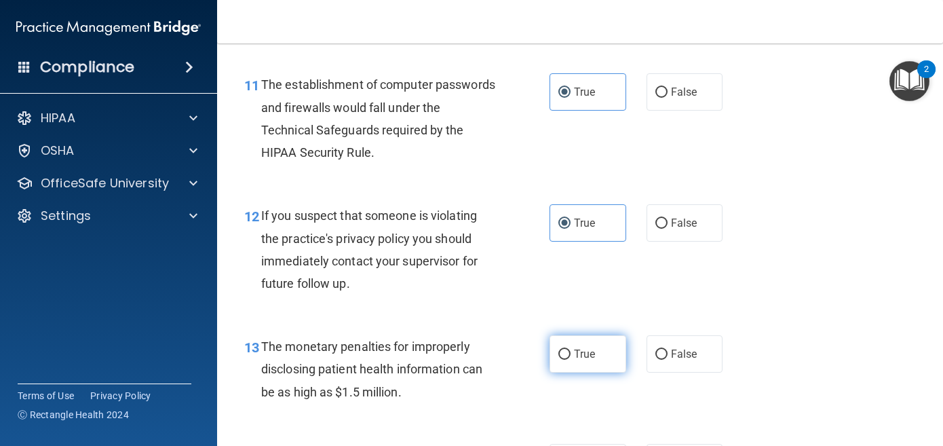
click at [590, 373] on label "True" at bounding box center [588, 353] width 77 height 37
click at [571, 360] on input "True" at bounding box center [565, 355] width 12 height 10
radio input "true"
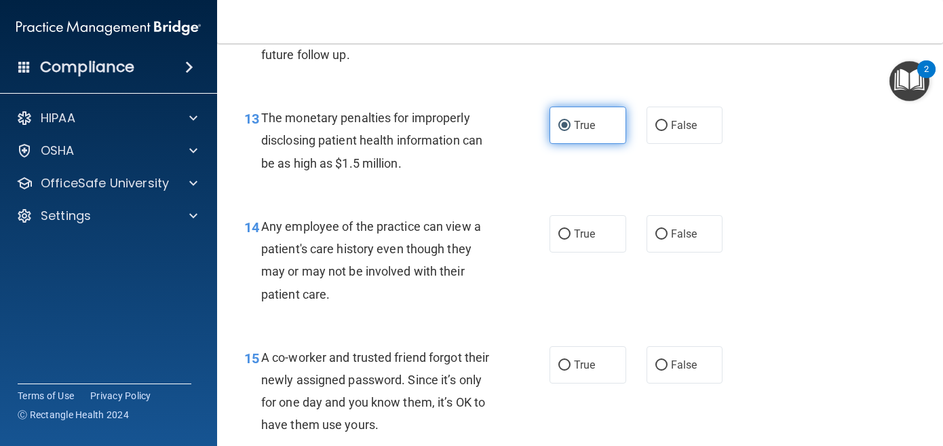
scroll to position [1526, 0]
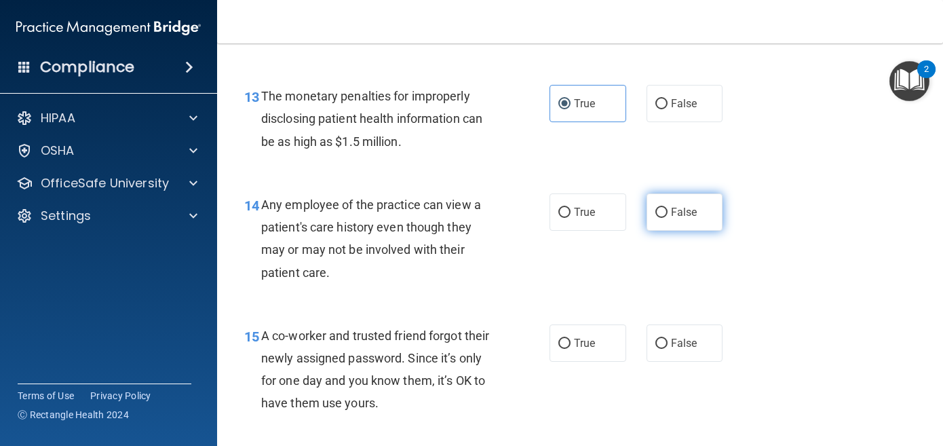
click at [671, 231] on label "False" at bounding box center [685, 211] width 77 height 37
click at [668, 218] on input "False" at bounding box center [662, 213] width 12 height 10
radio input "true"
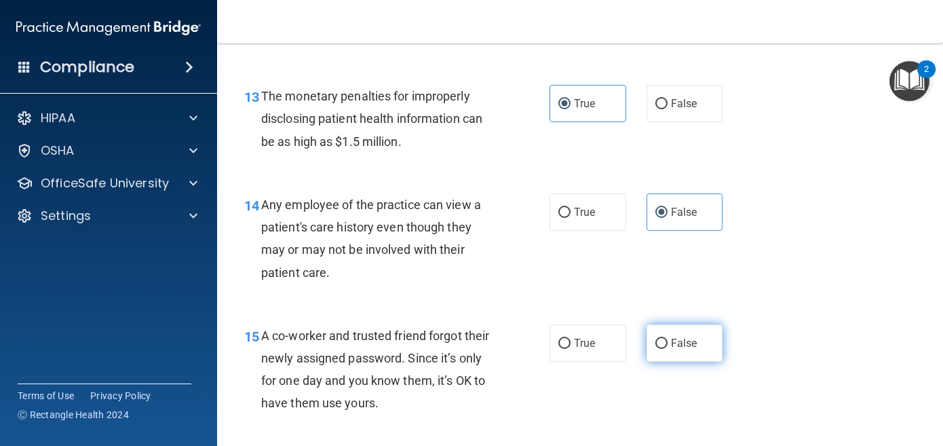
click at [685, 362] on label "False" at bounding box center [685, 342] width 77 height 37
click at [668, 349] on input "False" at bounding box center [662, 344] width 12 height 10
radio input "true"
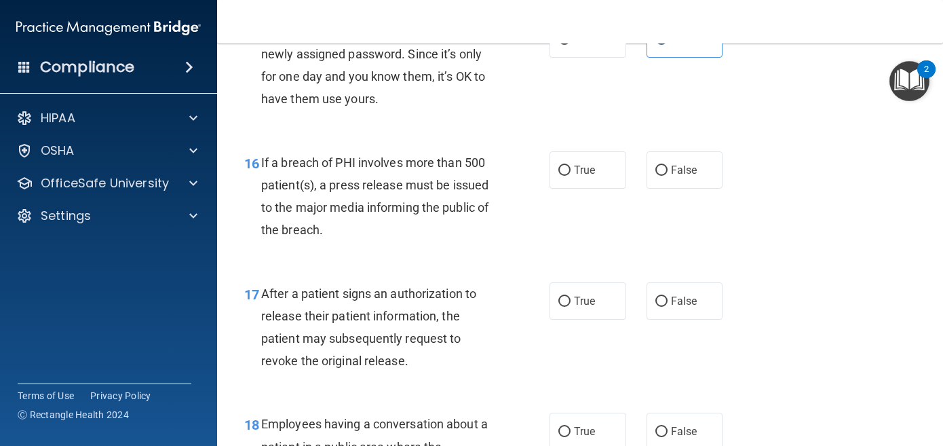
scroll to position [1847, 0]
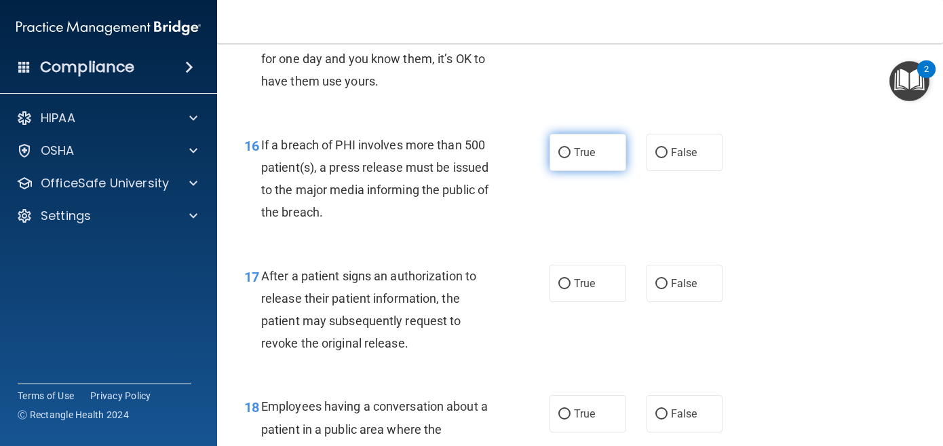
click at [574, 171] on label "True" at bounding box center [588, 152] width 77 height 37
click at [571, 158] on input "True" at bounding box center [565, 153] width 12 height 10
radio input "true"
click at [579, 342] on div "17 After a patient signs an authorization to release their patient information,…" at bounding box center [580, 313] width 692 height 131
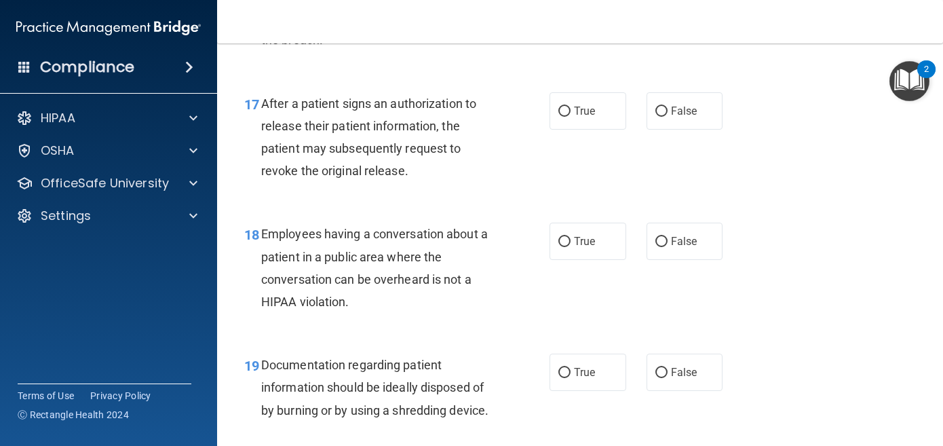
scroll to position [2021, 0]
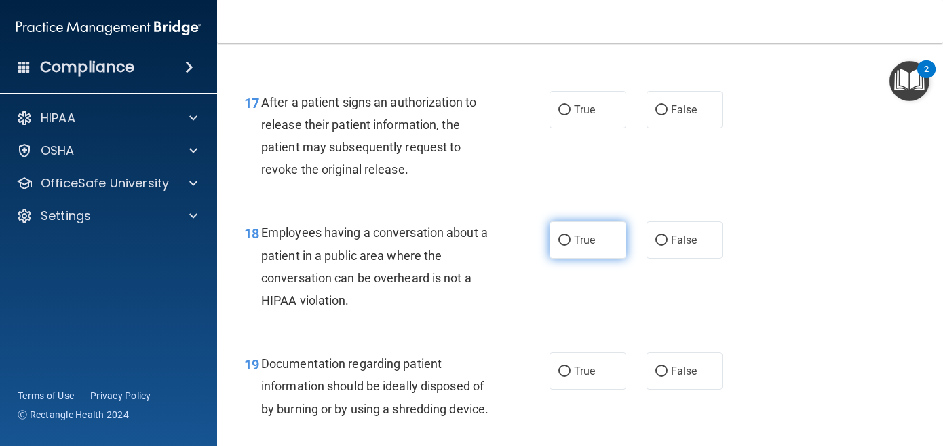
click at [597, 259] on label "True" at bounding box center [588, 239] width 77 height 37
click at [571, 246] on input "True" at bounding box center [565, 241] width 12 height 10
radio input "true"
click at [589, 170] on div "17 After a patient signs an authorization to release their patient information,…" at bounding box center [580, 139] width 692 height 131
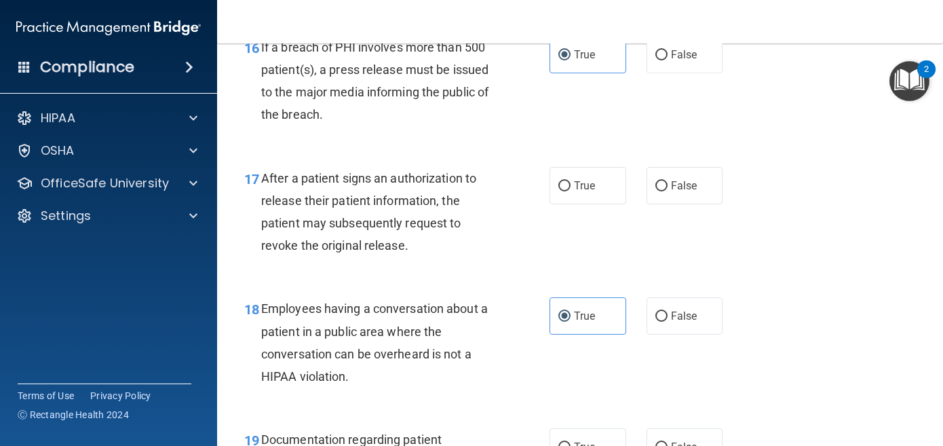
scroll to position [1947, 0]
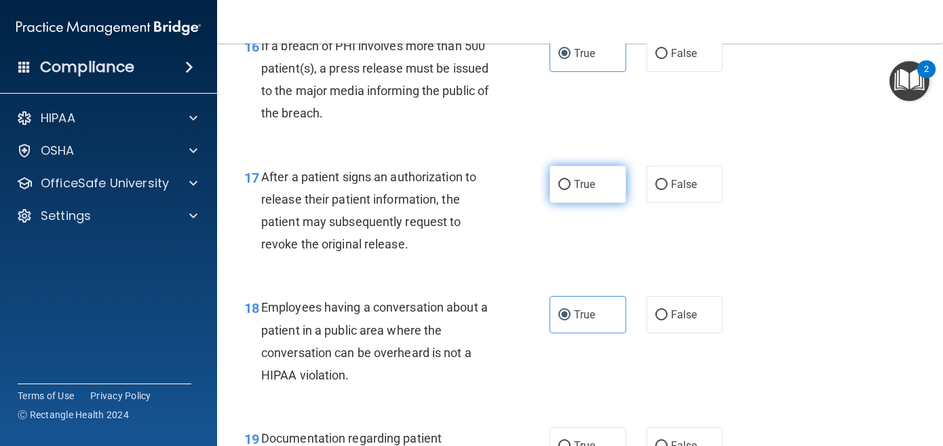
click at [592, 191] on span "True" at bounding box center [584, 184] width 21 height 13
click at [571, 190] on input "True" at bounding box center [565, 185] width 12 height 10
radio input "true"
click at [685, 369] on div "18 Employees having a conversation about a patient in a public area where the c…" at bounding box center [580, 344] width 692 height 131
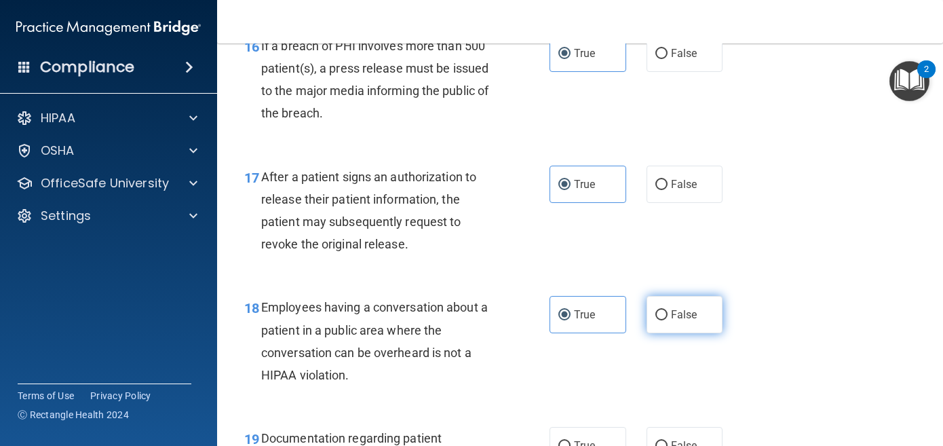
click at [685, 321] on span "False" at bounding box center [684, 314] width 26 height 13
click at [668, 320] on input "False" at bounding box center [662, 315] width 12 height 10
radio input "true"
radio input "false"
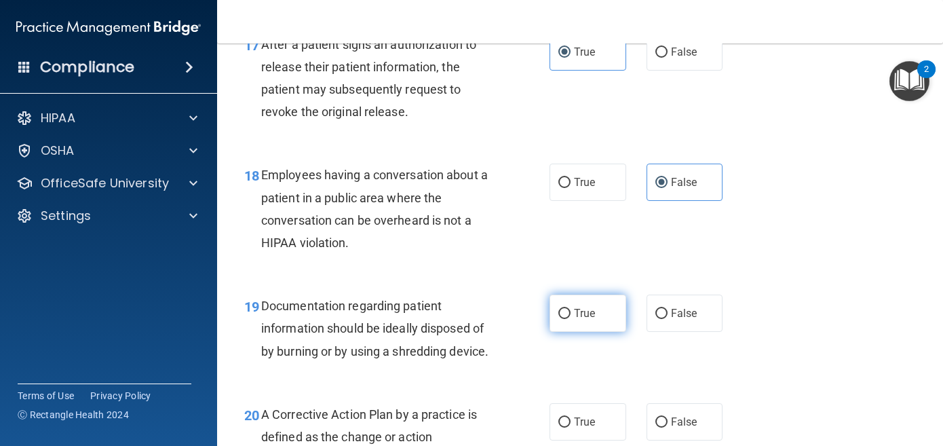
click at [614, 332] on label "True" at bounding box center [588, 313] width 77 height 37
click at [571, 319] on input "True" at bounding box center [565, 314] width 12 height 10
radio input "true"
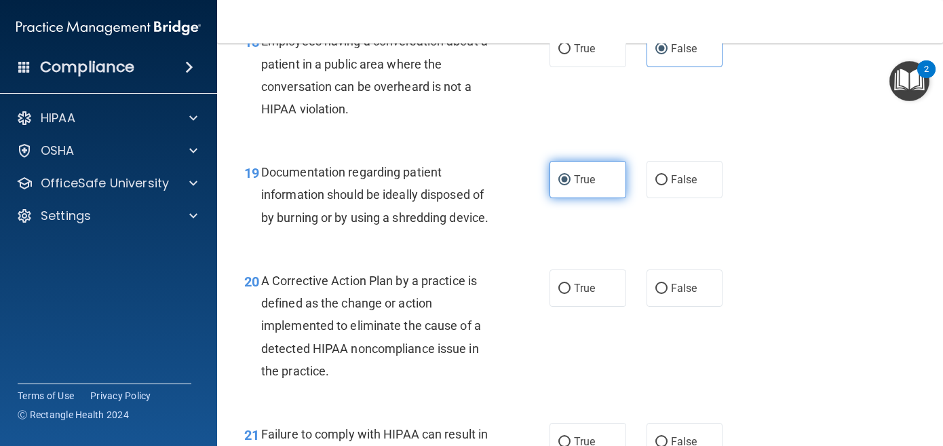
scroll to position [2230, 0]
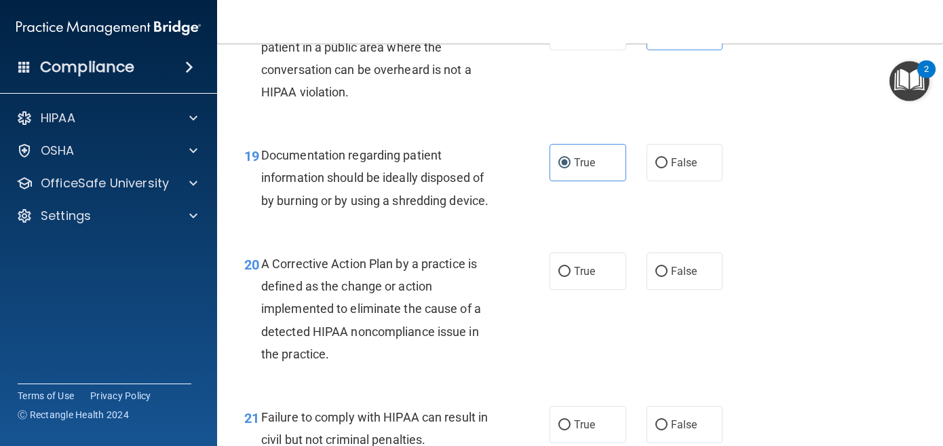
click at [614, 345] on div "20 A Corrective Action Plan by a practice is defined as the change or action im…" at bounding box center [580, 312] width 692 height 153
click at [604, 290] on label "True" at bounding box center [588, 270] width 77 height 37
click at [571, 277] on input "True" at bounding box center [565, 272] width 12 height 10
radio input "true"
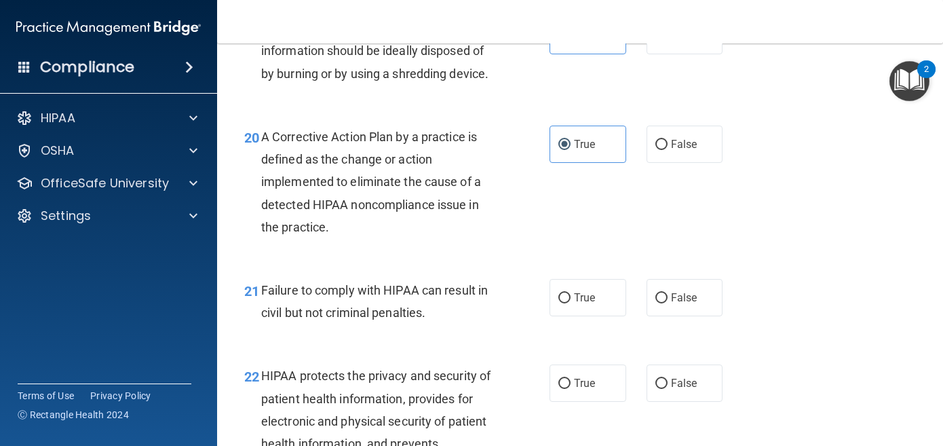
scroll to position [2360, 0]
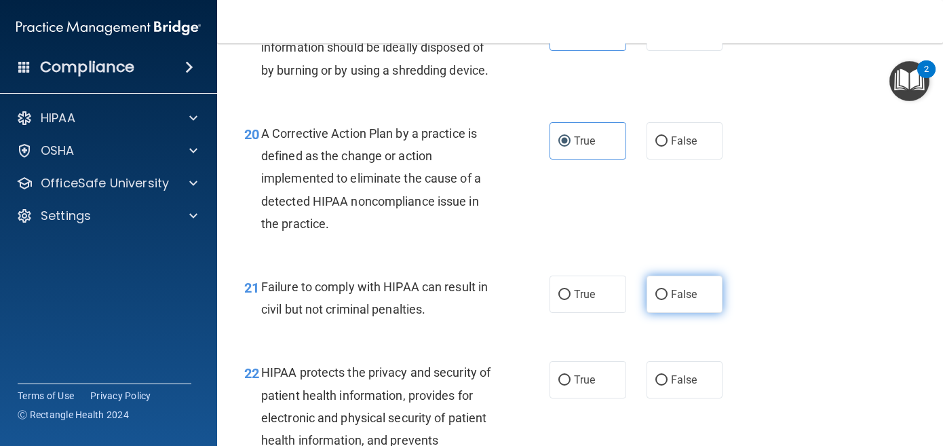
click at [675, 313] on label "False" at bounding box center [685, 294] width 77 height 37
click at [668, 300] on input "False" at bounding box center [662, 295] width 12 height 10
radio input "true"
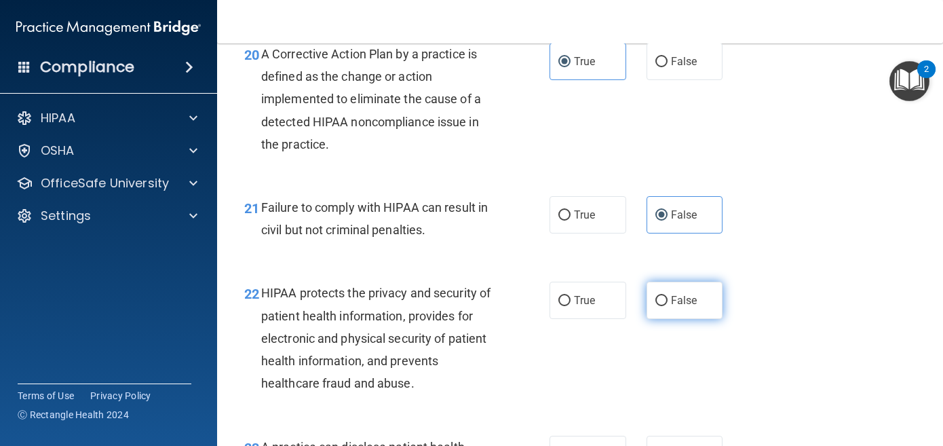
click at [675, 307] on span "False" at bounding box center [684, 300] width 26 height 13
click at [668, 306] on input "False" at bounding box center [662, 301] width 12 height 10
radio input "true"
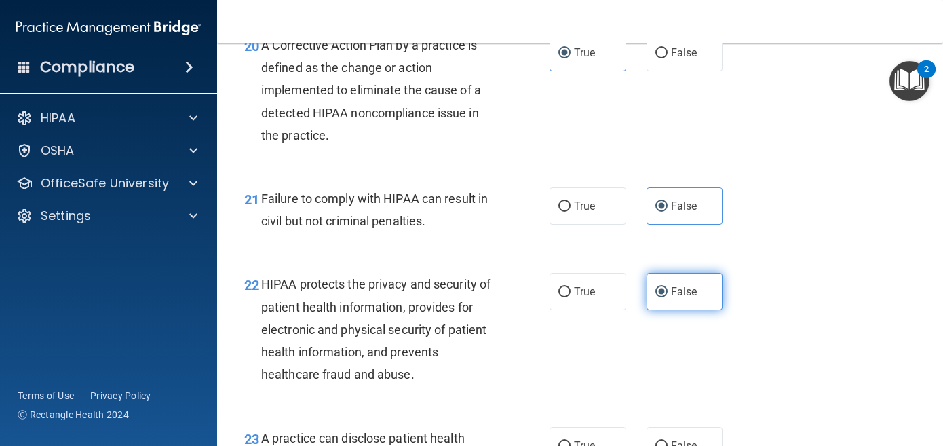
click at [676, 310] on label "False" at bounding box center [685, 291] width 77 height 37
click at [668, 297] on input "False" at bounding box center [662, 292] width 12 height 10
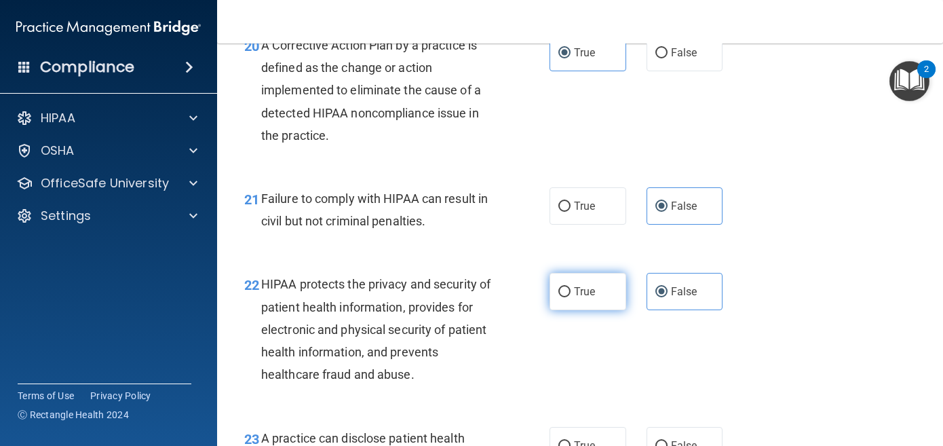
click at [593, 298] on span "True" at bounding box center [584, 291] width 21 height 13
click at [571, 297] on input "True" at bounding box center [565, 292] width 12 height 10
radio input "true"
radio input "false"
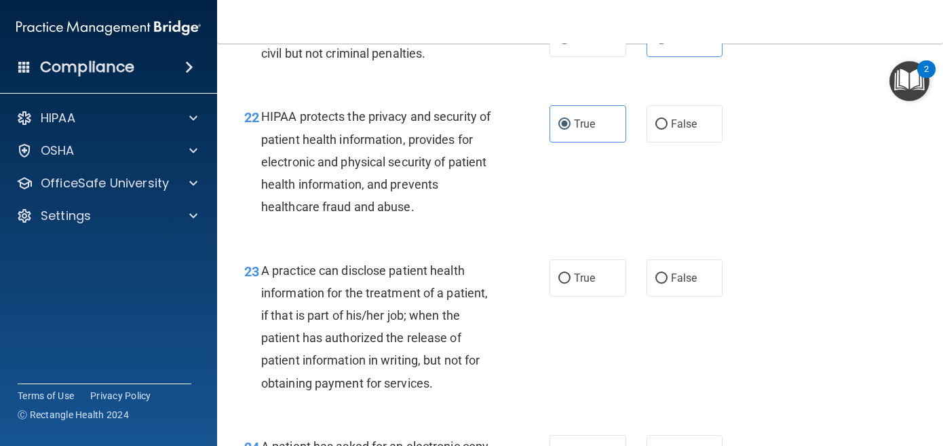
scroll to position [2618, 0]
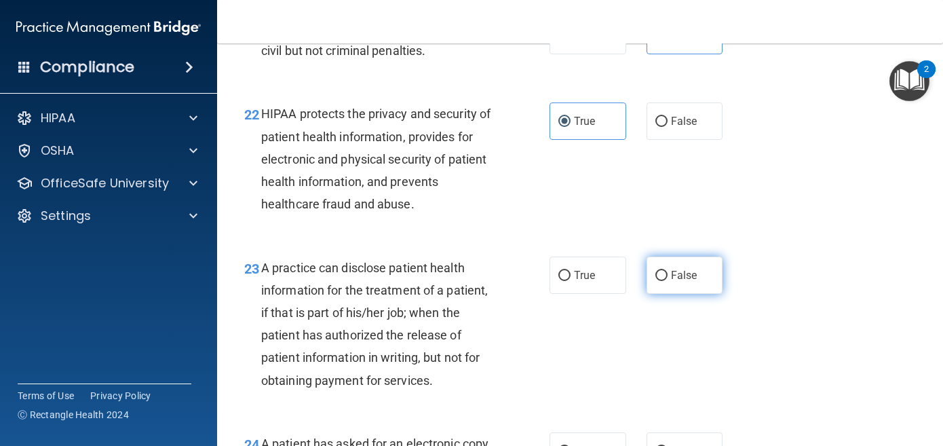
click at [695, 294] on label "False" at bounding box center [685, 275] width 77 height 37
click at [668, 281] on input "False" at bounding box center [662, 276] width 12 height 10
radio input "true"
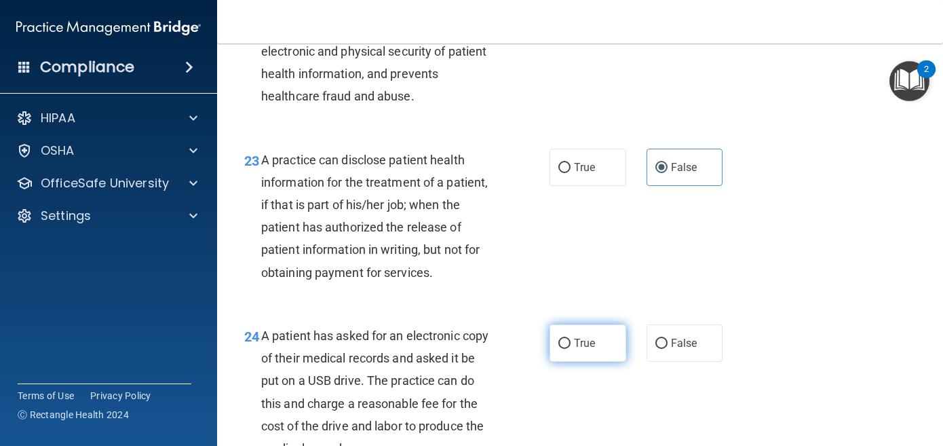
click at [590, 362] on label "True" at bounding box center [588, 342] width 77 height 37
click at [571, 349] on input "True" at bounding box center [565, 344] width 12 height 10
radio input "true"
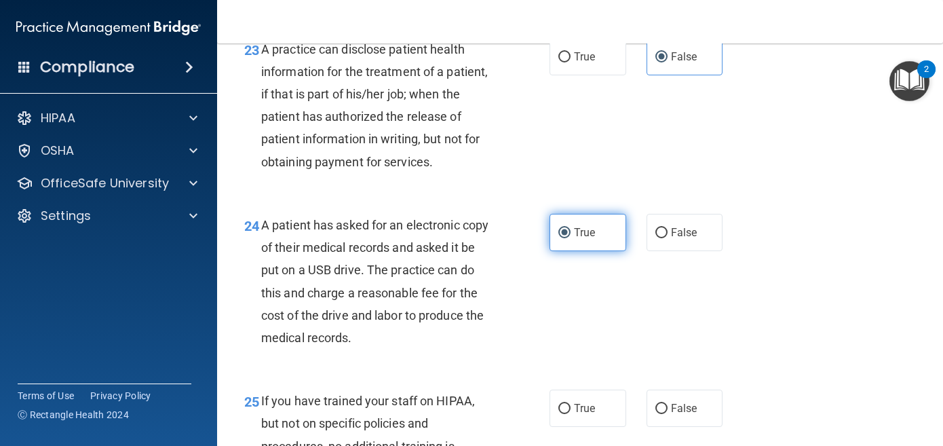
scroll to position [2866, 0]
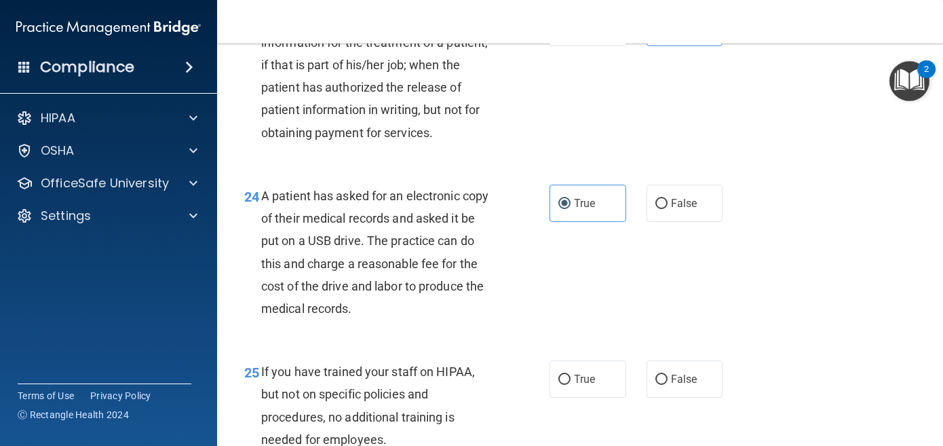
click at [691, 430] on div "25 If you have trained your staff on HIPAA, but not on specific policies and pr…" at bounding box center [580, 408] width 692 height 131
click at [689, 386] on span "False" at bounding box center [684, 379] width 26 height 13
click at [668, 385] on input "False" at bounding box center [662, 380] width 12 height 10
radio input "true"
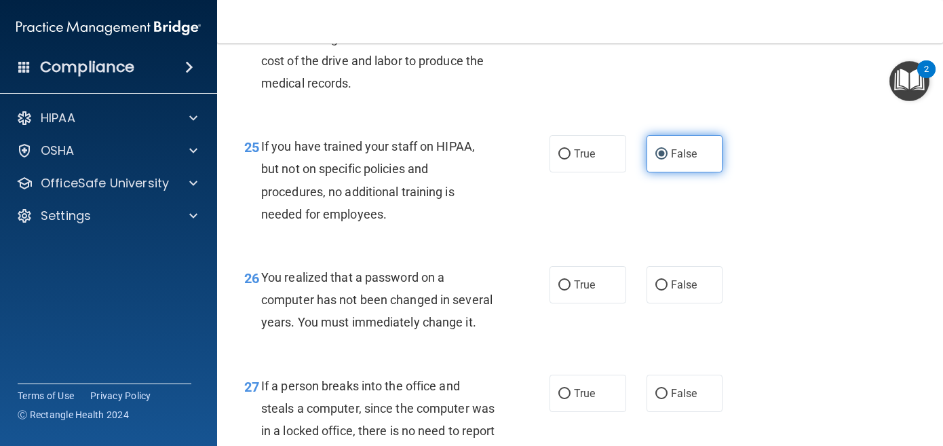
scroll to position [3131, 0]
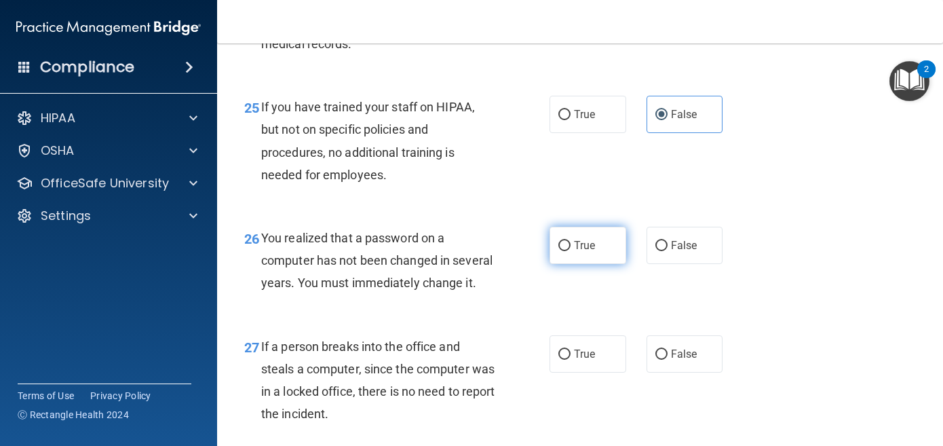
click at [595, 264] on label "True" at bounding box center [588, 245] width 77 height 37
click at [571, 251] on input "True" at bounding box center [565, 246] width 12 height 10
radio input "true"
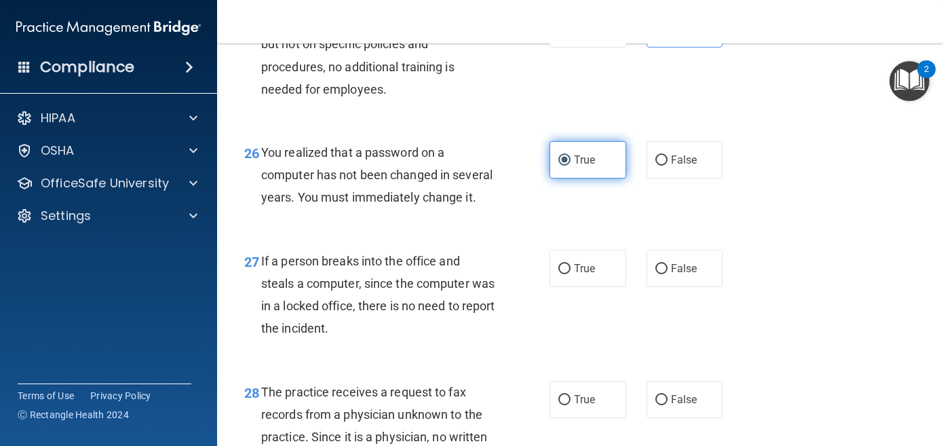
scroll to position [3259, 0]
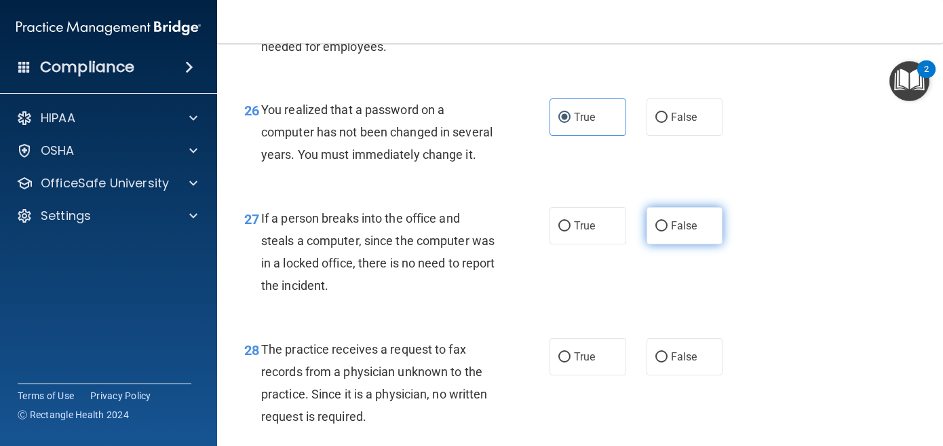
click at [672, 244] on label "False" at bounding box center [685, 225] width 77 height 37
click at [668, 231] on input "False" at bounding box center [662, 226] width 12 height 10
radio input "true"
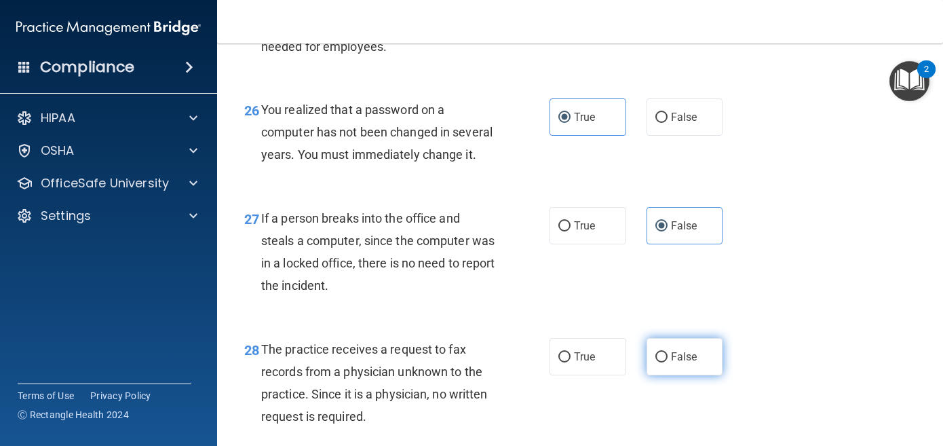
click at [691, 375] on label "False" at bounding box center [685, 356] width 77 height 37
click at [668, 362] on input "False" at bounding box center [662, 357] width 12 height 10
radio input "true"
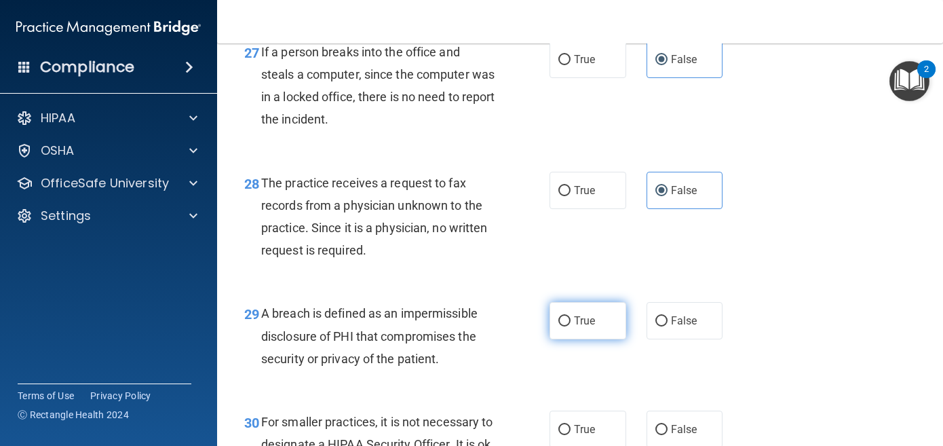
click at [588, 327] on span "True" at bounding box center [584, 320] width 21 height 13
click at [571, 326] on input "True" at bounding box center [565, 321] width 12 height 10
radio input "true"
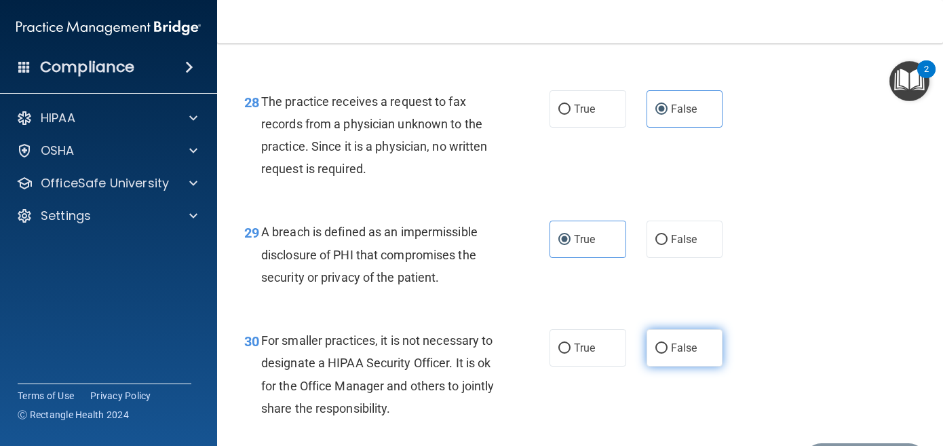
click at [681, 354] on span "False" at bounding box center [684, 347] width 26 height 13
click at [668, 354] on input "False" at bounding box center [662, 348] width 12 height 10
radio input "true"
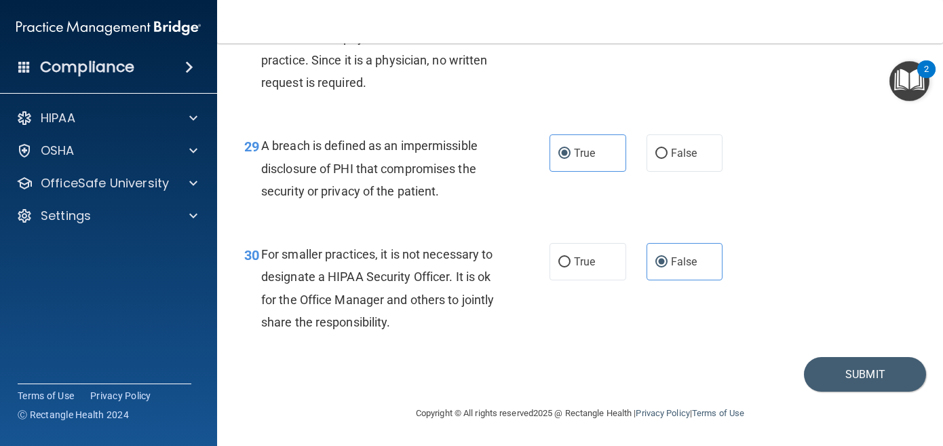
scroll to position [3620, 0]
click at [846, 379] on button "Submit" at bounding box center [865, 374] width 122 height 35
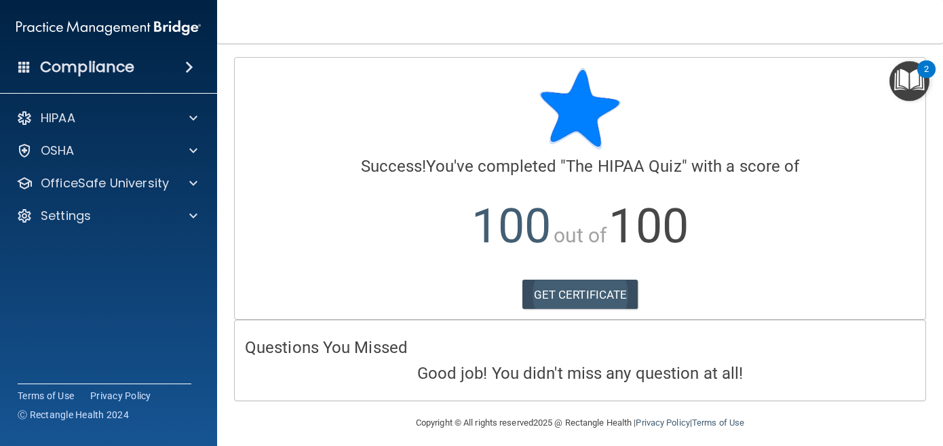
click at [545, 295] on link "GET CERTIFICATE" at bounding box center [581, 295] width 116 height 30
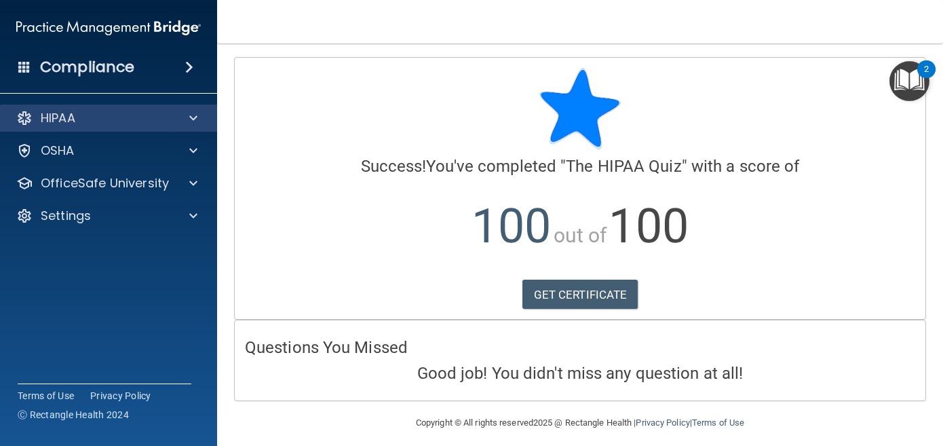
click at [185, 113] on div at bounding box center [191, 118] width 34 height 16
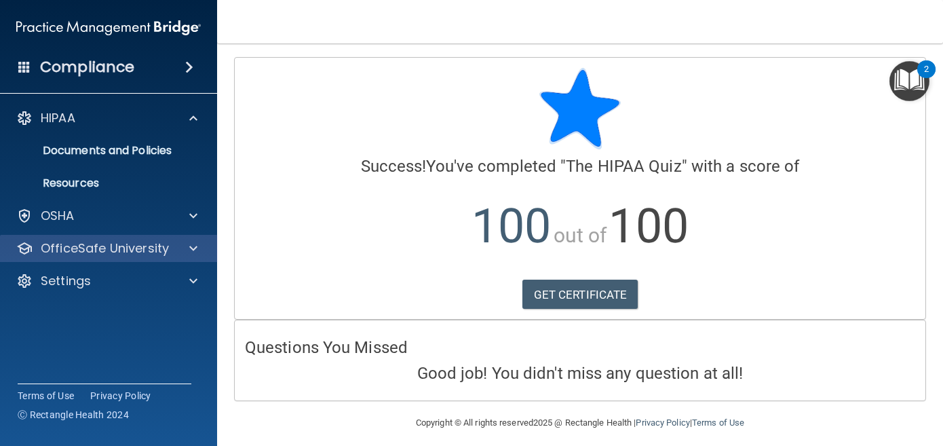
click at [158, 246] on p "OfficeSafe University" at bounding box center [105, 248] width 128 height 16
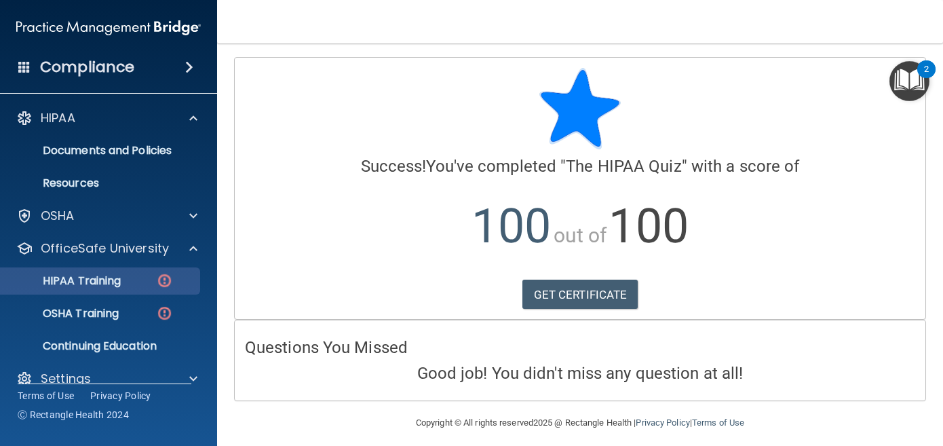
click at [140, 281] on div "HIPAA Training" at bounding box center [101, 281] width 185 height 14
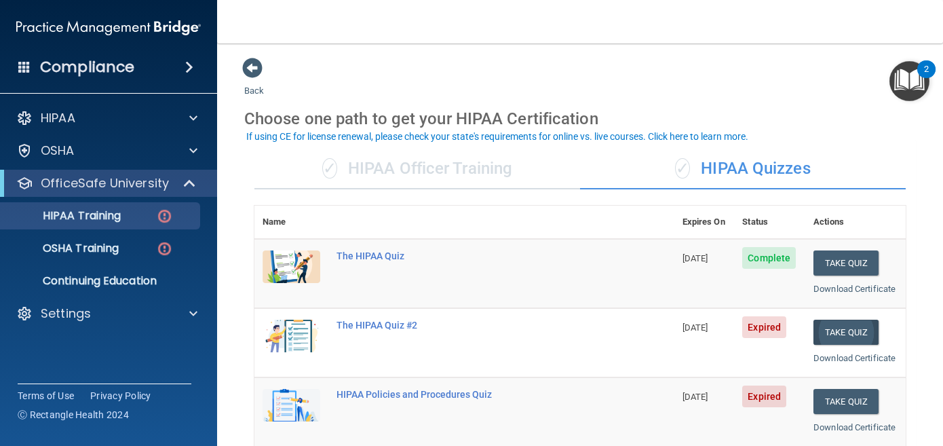
click at [859, 326] on button "Take Quiz" at bounding box center [846, 332] width 65 height 25
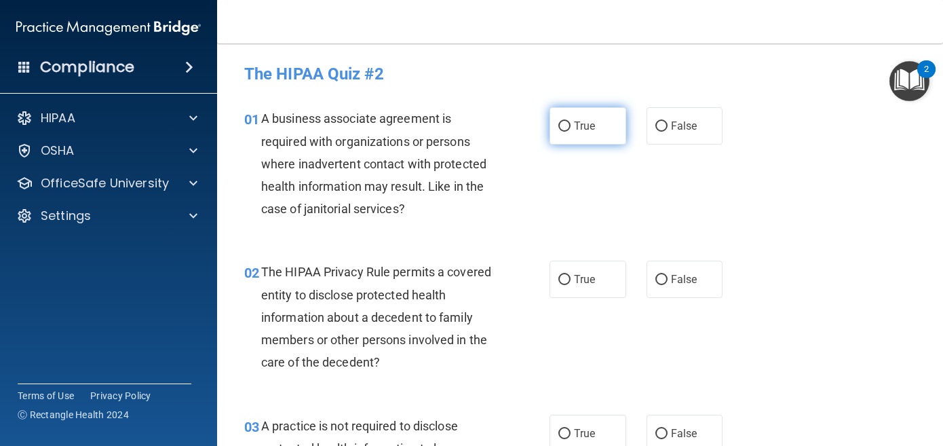
click at [582, 128] on span "True" at bounding box center [584, 125] width 21 height 13
click at [571, 128] on input "True" at bounding box center [565, 126] width 12 height 10
radio input "true"
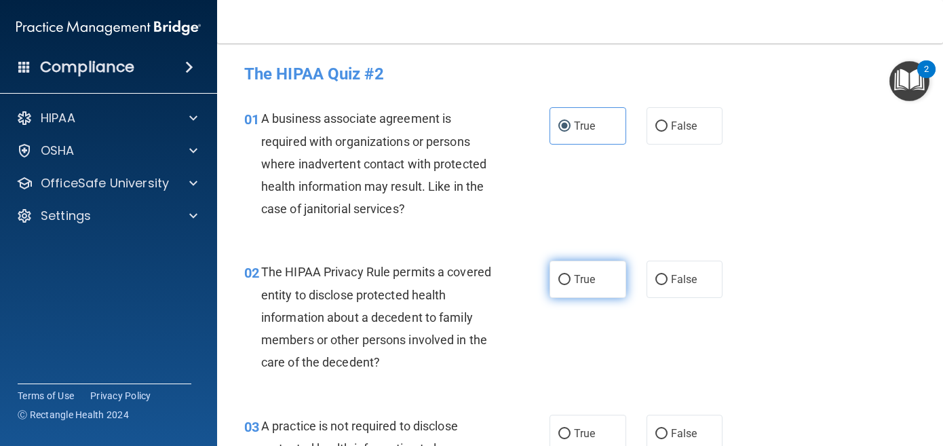
click at [586, 293] on label "True" at bounding box center [588, 279] width 77 height 37
click at [571, 285] on input "True" at bounding box center [565, 280] width 12 height 10
radio input "true"
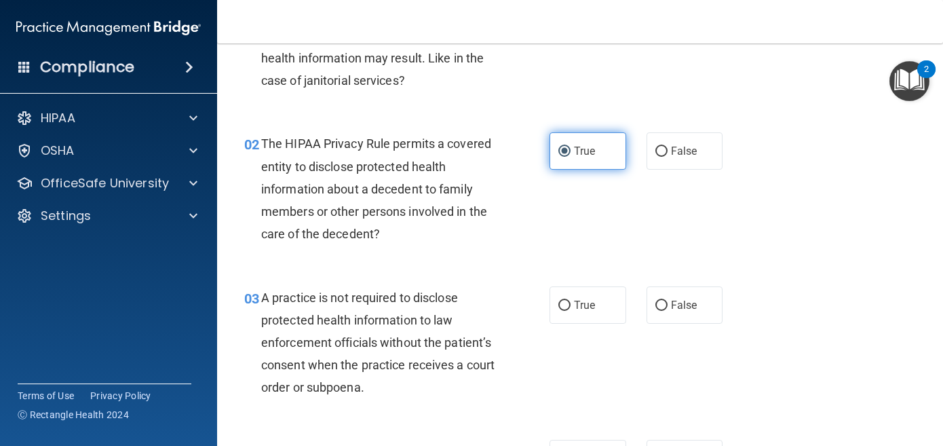
scroll to position [151, 0]
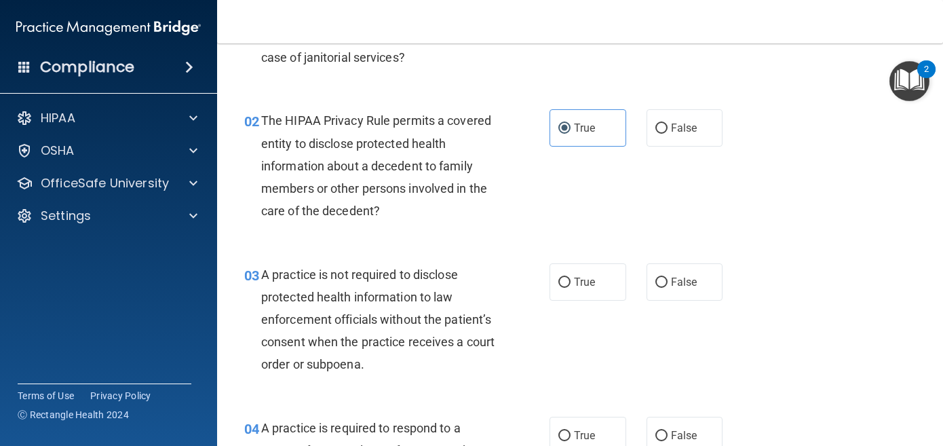
click at [590, 257] on div "03 A practice is not required to disclose protected health information to law e…" at bounding box center [580, 322] width 692 height 153
click at [591, 280] on span "True" at bounding box center [584, 282] width 21 height 13
click at [571, 280] on input "True" at bounding box center [565, 283] width 12 height 10
radio input "true"
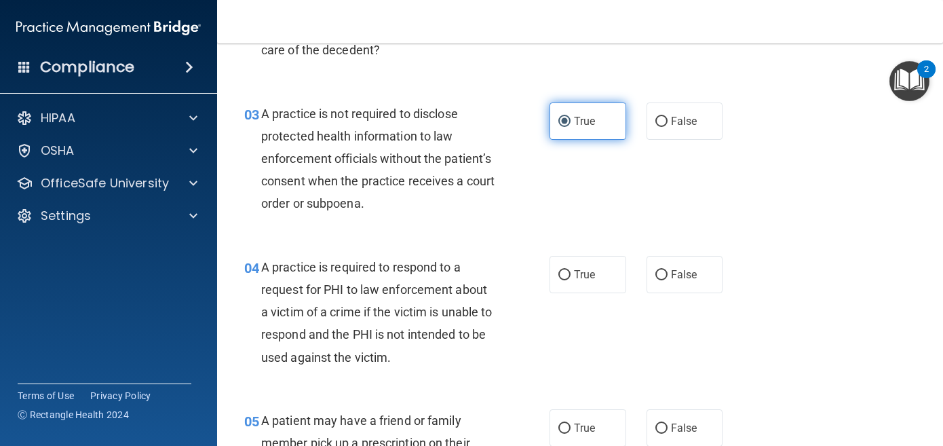
scroll to position [316, 0]
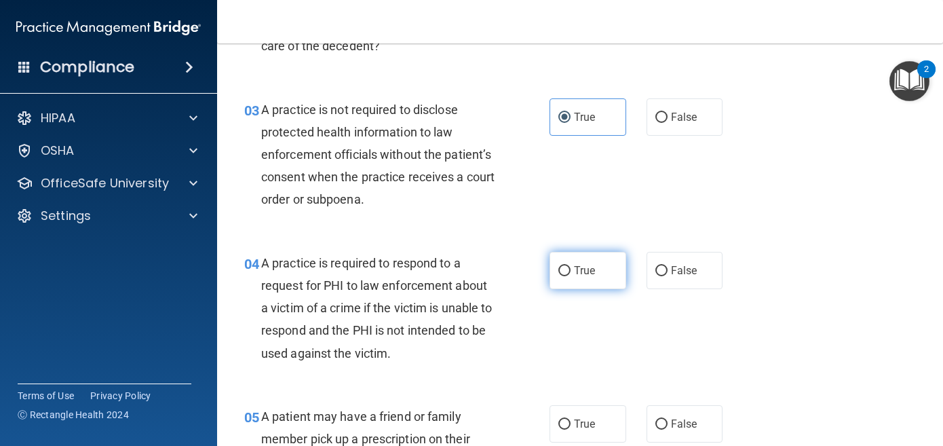
click at [593, 280] on label "True" at bounding box center [588, 270] width 77 height 37
click at [571, 276] on input "True" at bounding box center [565, 271] width 12 height 10
radio input "true"
click at [601, 422] on label "True" at bounding box center [588, 423] width 77 height 37
click at [571, 422] on input "True" at bounding box center [565, 424] width 12 height 10
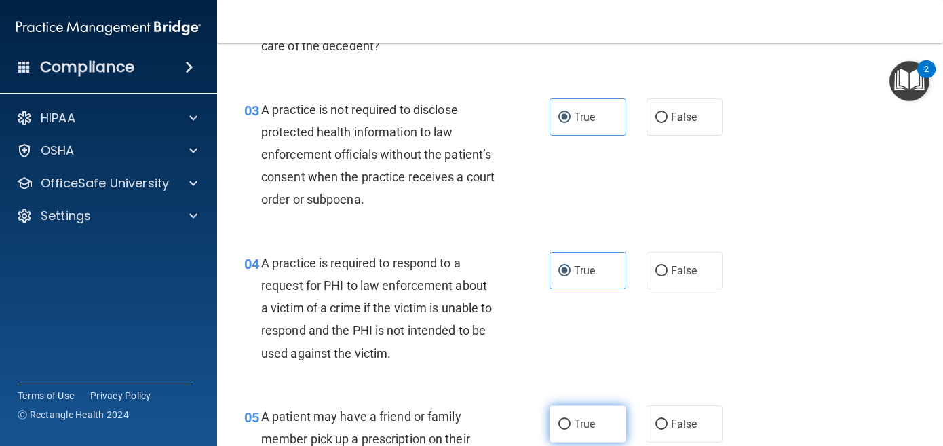
radio input "true"
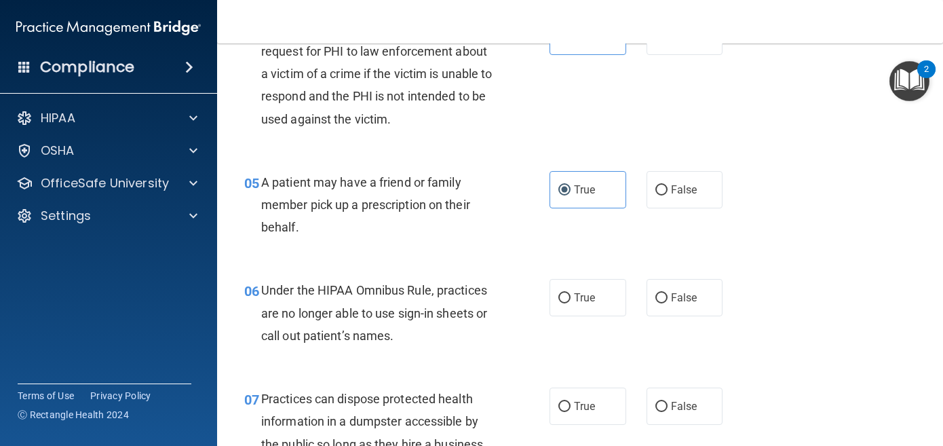
scroll to position [551, 0]
click at [582, 300] on label "True" at bounding box center [588, 296] width 77 height 37
click at [571, 300] on input "True" at bounding box center [565, 298] width 12 height 10
radio input "true"
click at [601, 419] on label "True" at bounding box center [588, 405] width 77 height 37
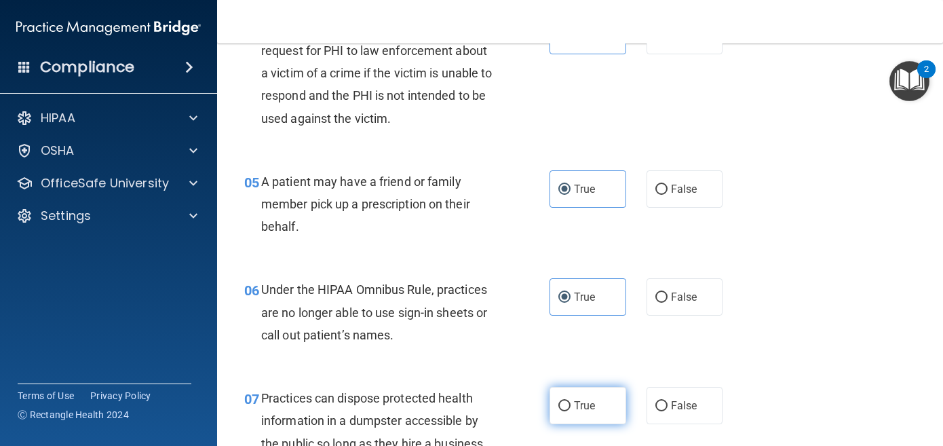
click at [571, 411] on input "True" at bounding box center [565, 406] width 12 height 10
radio input "true"
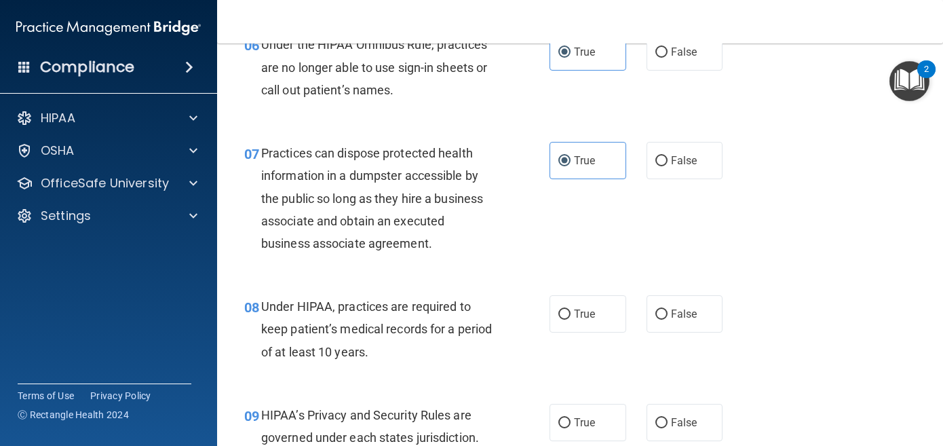
scroll to position [797, 0]
click at [586, 316] on label "True" at bounding box center [588, 313] width 77 height 37
click at [571, 316] on input "True" at bounding box center [565, 314] width 12 height 10
radio input "true"
click at [598, 407] on label "True" at bounding box center [588, 421] width 77 height 37
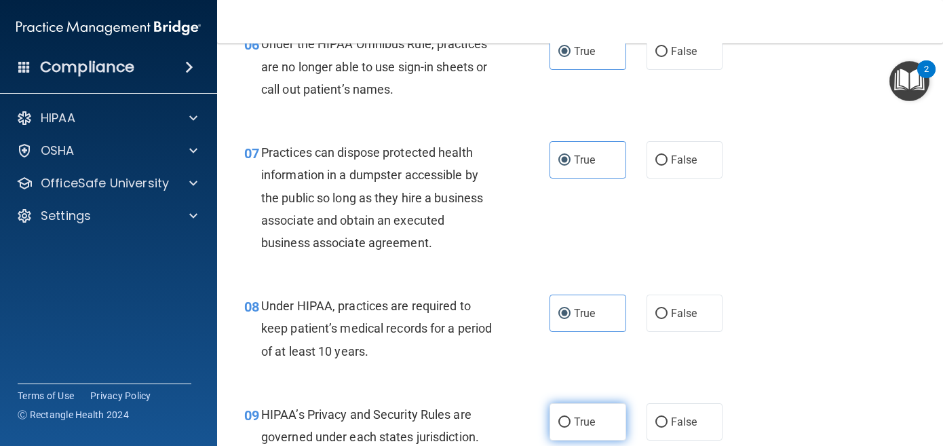
click at [571, 417] on input "True" at bounding box center [565, 422] width 12 height 10
radio input "true"
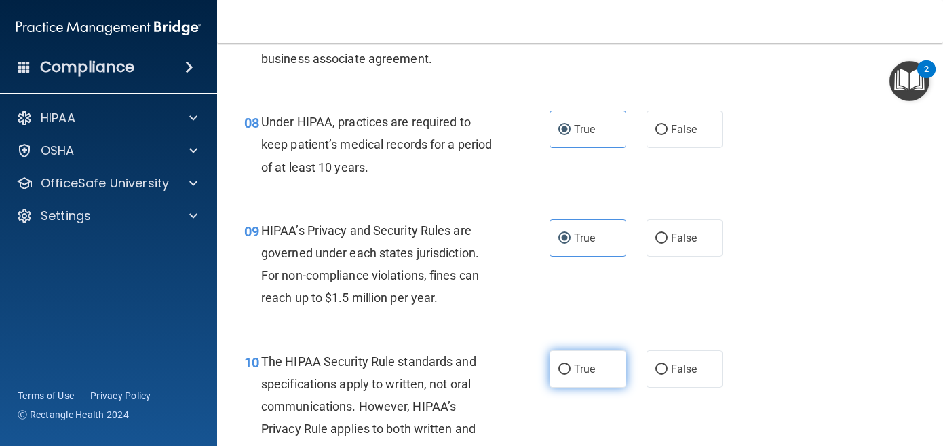
click at [588, 371] on label "True" at bounding box center [588, 368] width 77 height 37
click at [571, 371] on input "True" at bounding box center [565, 369] width 12 height 10
radio input "true"
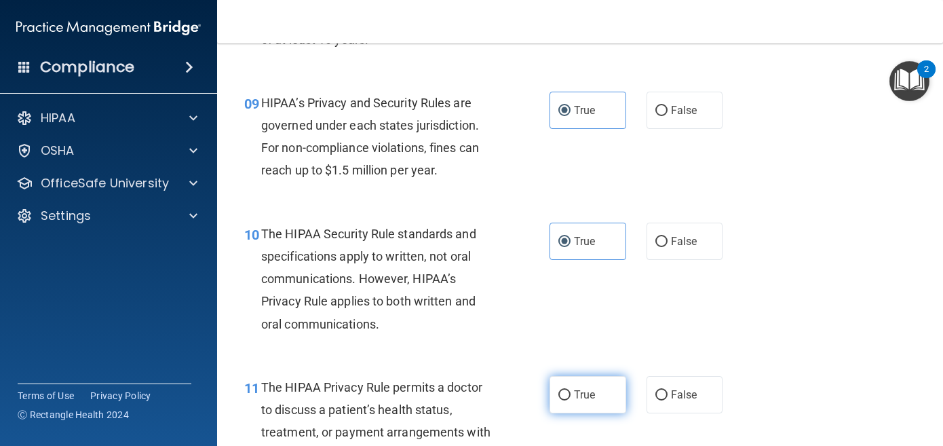
click at [590, 395] on label "True" at bounding box center [588, 394] width 77 height 37
click at [571, 395] on input "True" at bounding box center [565, 395] width 12 height 10
radio input "true"
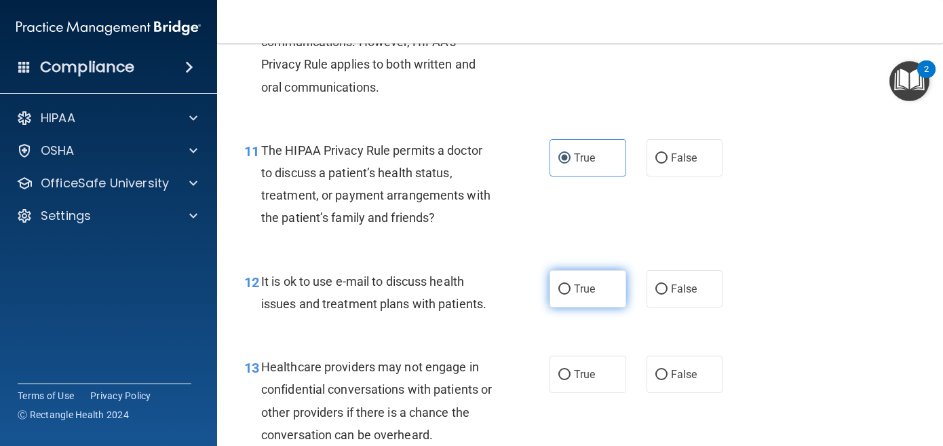
scroll to position [1359, 0]
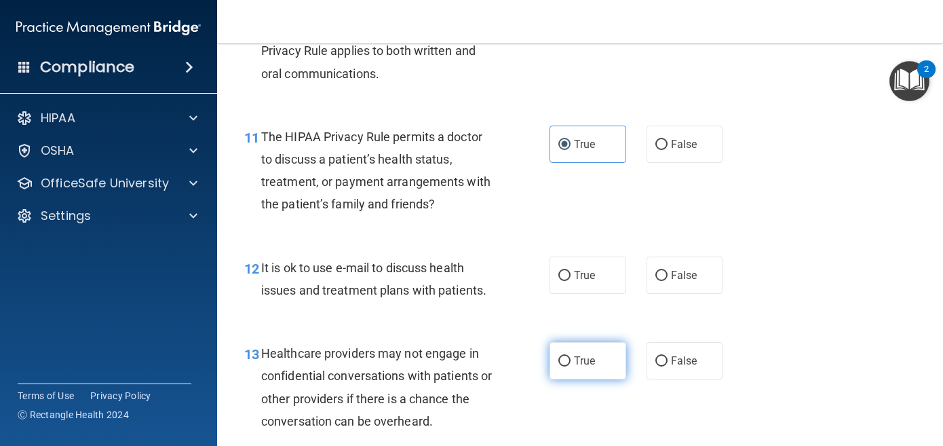
click at [586, 364] on label "True" at bounding box center [588, 360] width 77 height 37
click at [571, 364] on input "True" at bounding box center [565, 361] width 12 height 10
radio input "true"
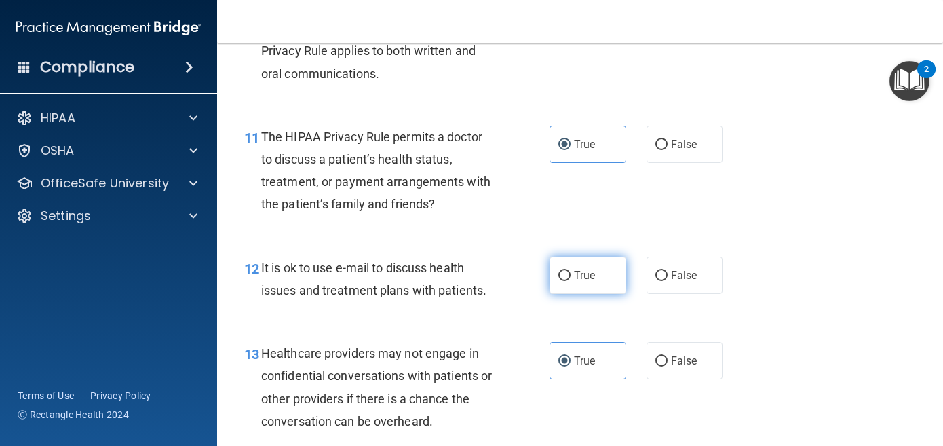
click at [593, 257] on label "True" at bounding box center [588, 275] width 77 height 37
click at [571, 271] on input "True" at bounding box center [565, 276] width 12 height 10
radio input "true"
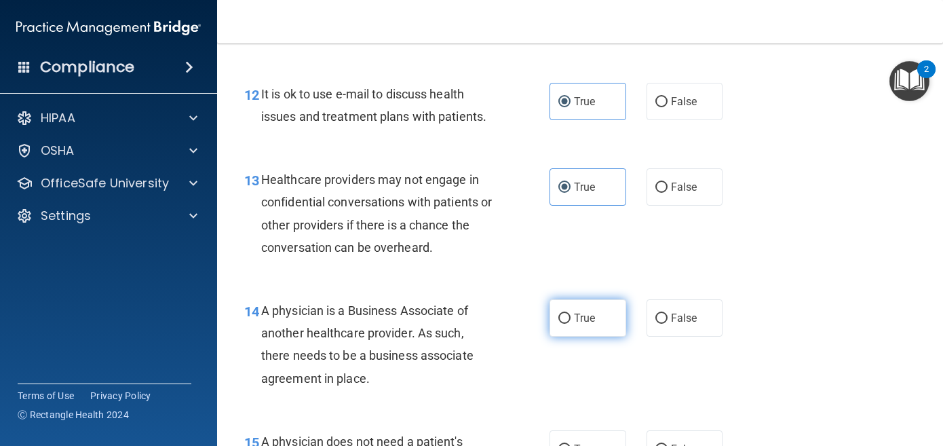
click at [593, 312] on span "True" at bounding box center [584, 318] width 21 height 13
click at [571, 314] on input "True" at bounding box center [565, 319] width 12 height 10
radio input "true"
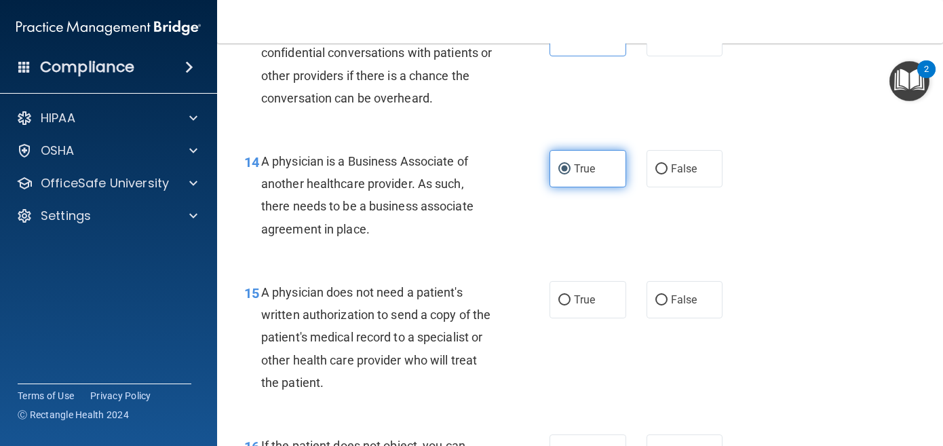
scroll to position [1688, 0]
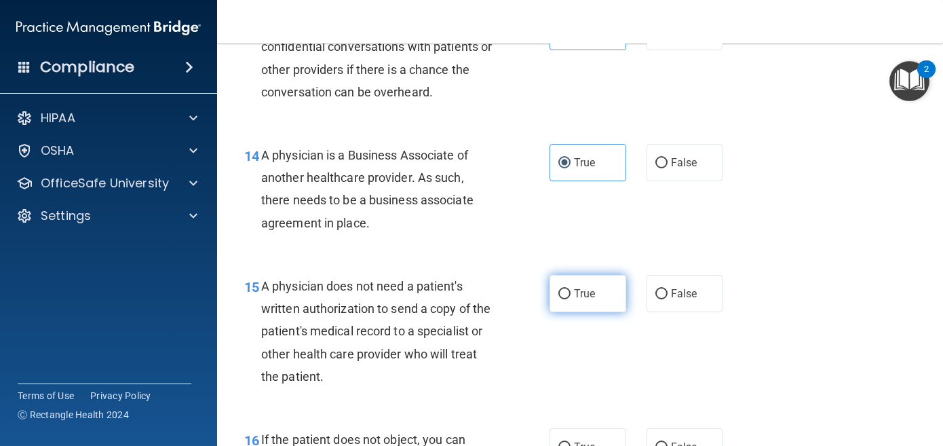
click at [590, 292] on label "True" at bounding box center [588, 293] width 77 height 37
click at [571, 292] on input "True" at bounding box center [565, 294] width 12 height 10
radio input "true"
click at [586, 440] on span "True" at bounding box center [584, 446] width 21 height 13
click at [571, 443] on input "True" at bounding box center [565, 448] width 12 height 10
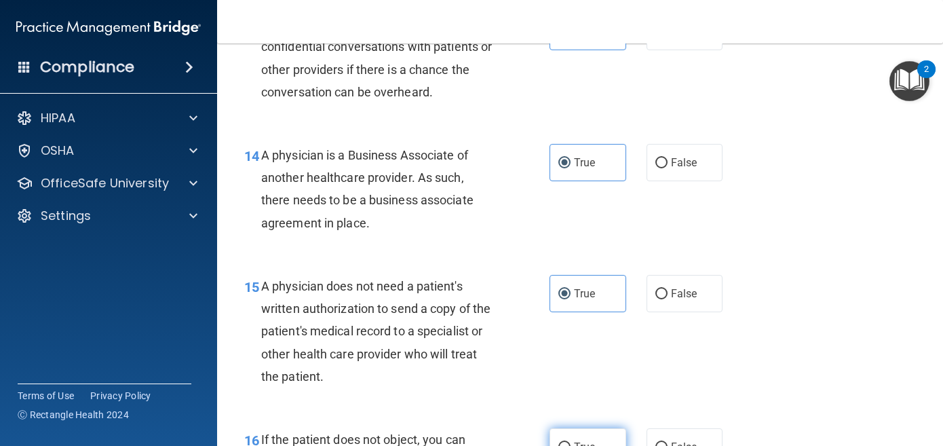
radio input "true"
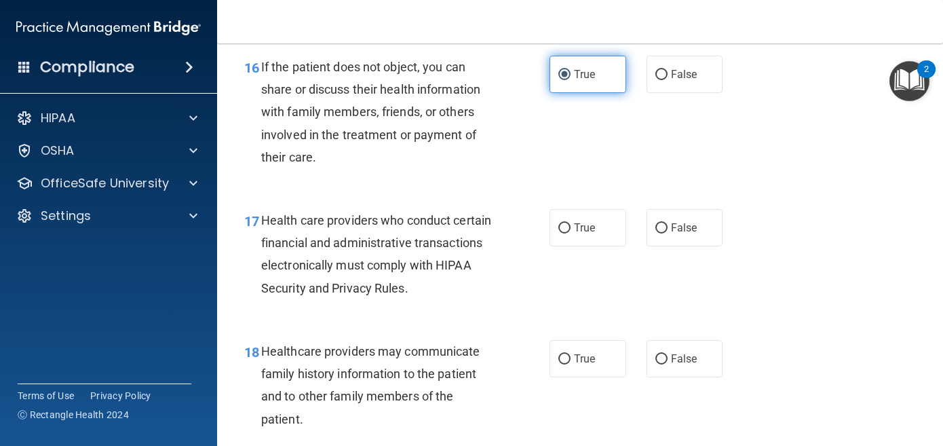
scroll to position [2072, 0]
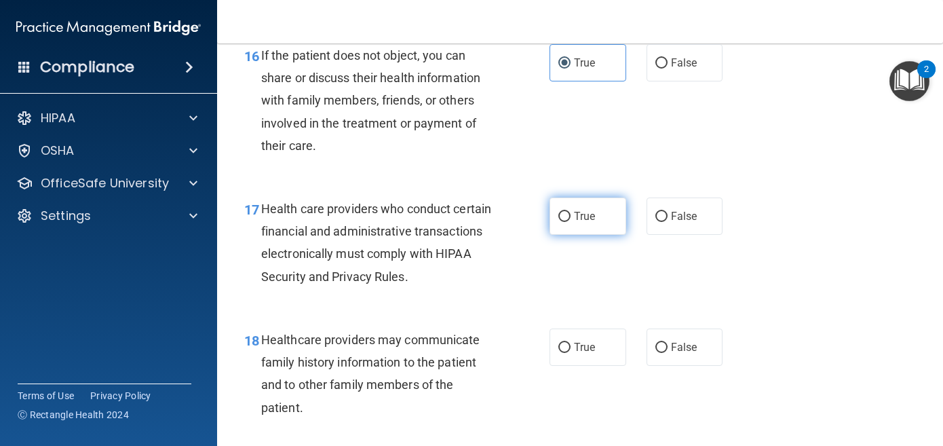
click at [571, 200] on label "True" at bounding box center [588, 216] width 77 height 37
click at [571, 212] on input "True" at bounding box center [565, 217] width 12 height 10
radio input "true"
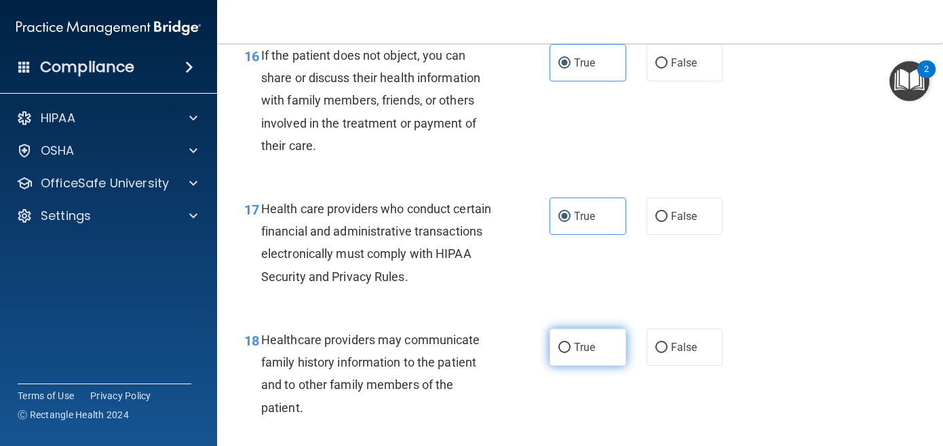
click at [592, 328] on label "True" at bounding box center [588, 346] width 77 height 37
click at [571, 343] on input "True" at bounding box center [565, 348] width 12 height 10
radio input "true"
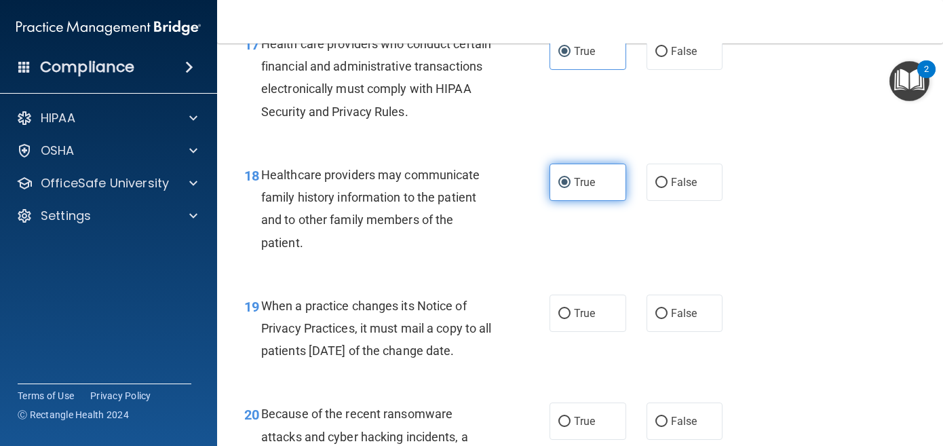
scroll to position [2239, 0]
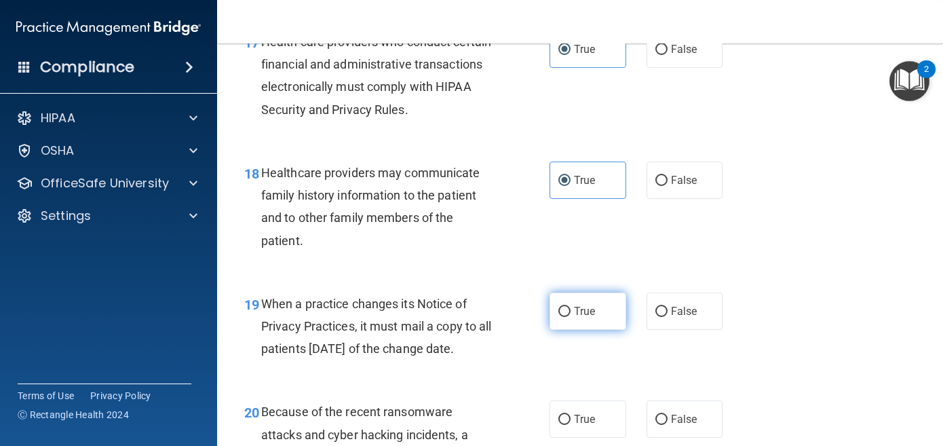
click at [589, 305] on span "True" at bounding box center [584, 311] width 21 height 13
click at [571, 307] on input "True" at bounding box center [565, 312] width 12 height 10
radio input "true"
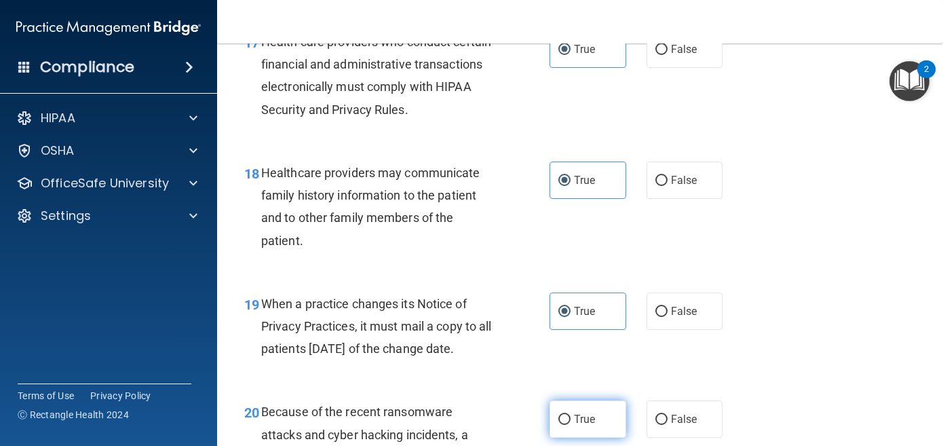
click at [593, 415] on label "True" at bounding box center [588, 418] width 77 height 37
click at [571, 415] on input "True" at bounding box center [565, 420] width 12 height 10
radio input "true"
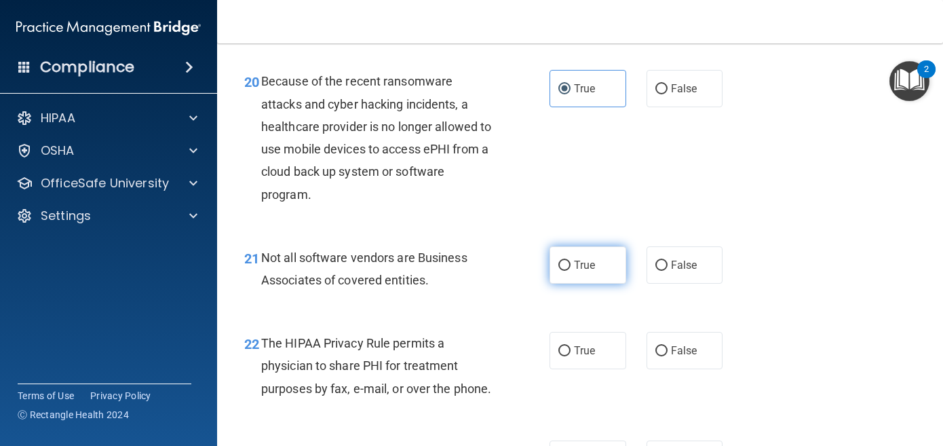
scroll to position [2595, 0]
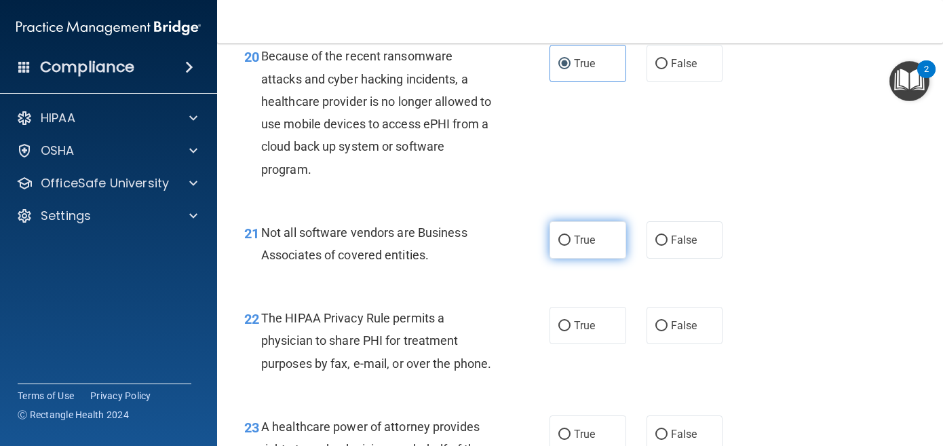
click at [586, 258] on label "True" at bounding box center [588, 239] width 77 height 37
click at [571, 246] on input "True" at bounding box center [565, 241] width 12 height 10
radio input "true"
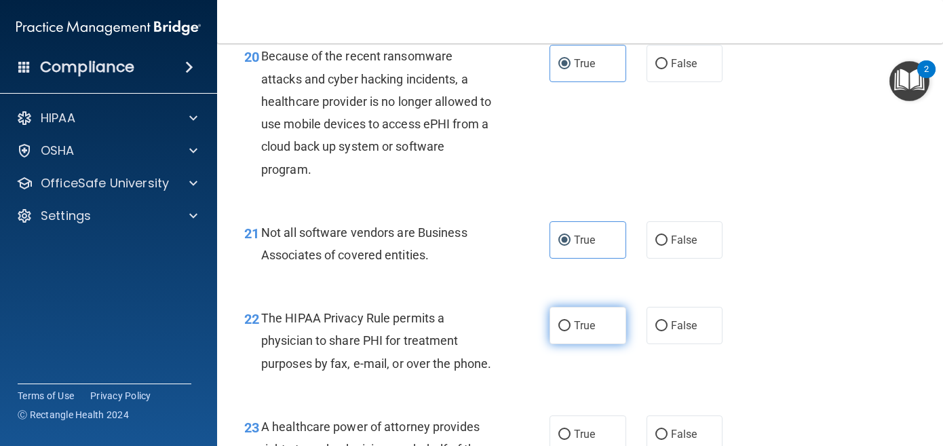
click at [597, 319] on label "True" at bounding box center [588, 325] width 77 height 37
click at [571, 321] on input "True" at bounding box center [565, 326] width 12 height 10
radio input "true"
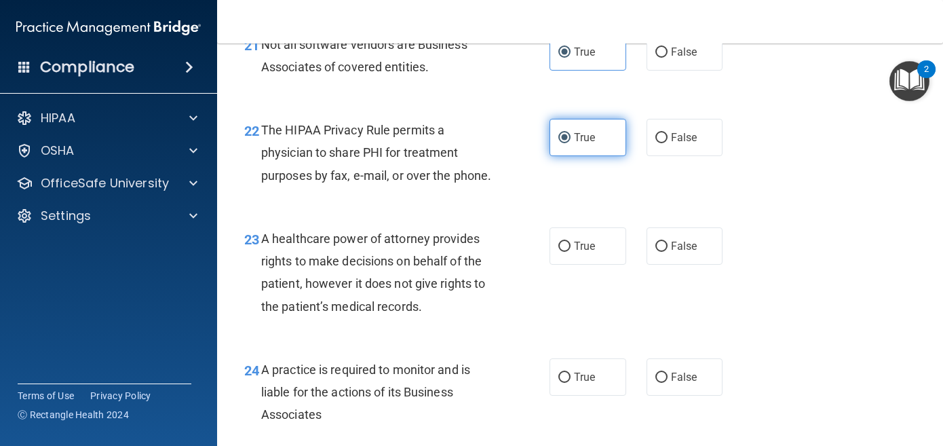
scroll to position [2786, 0]
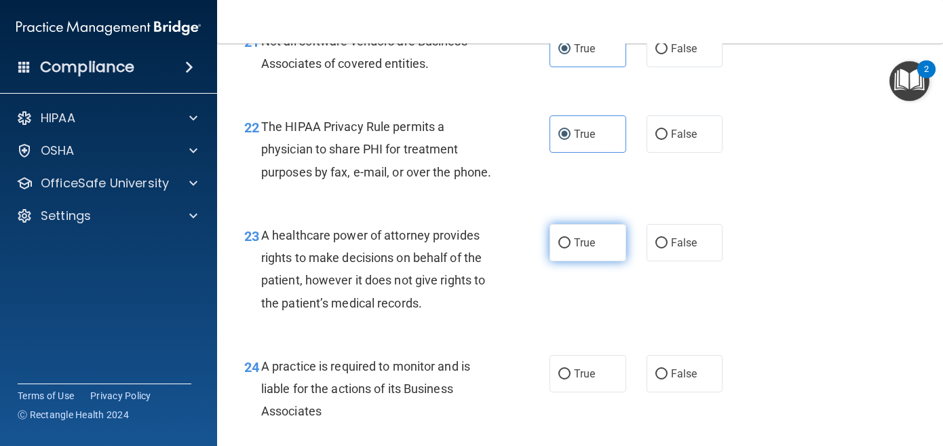
click at [600, 244] on label "True" at bounding box center [588, 242] width 77 height 37
click at [571, 244] on input "True" at bounding box center [565, 243] width 12 height 10
radio input "true"
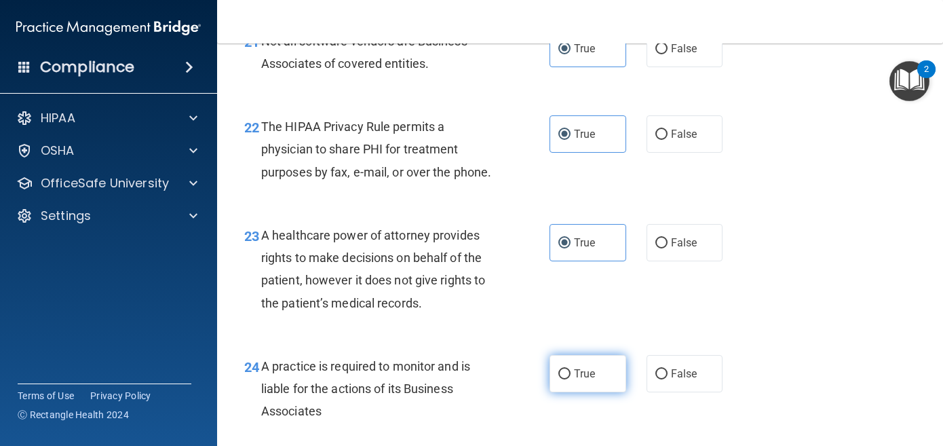
click at [610, 377] on label "True" at bounding box center [588, 373] width 77 height 37
click at [571, 377] on input "True" at bounding box center [565, 374] width 12 height 10
radio input "true"
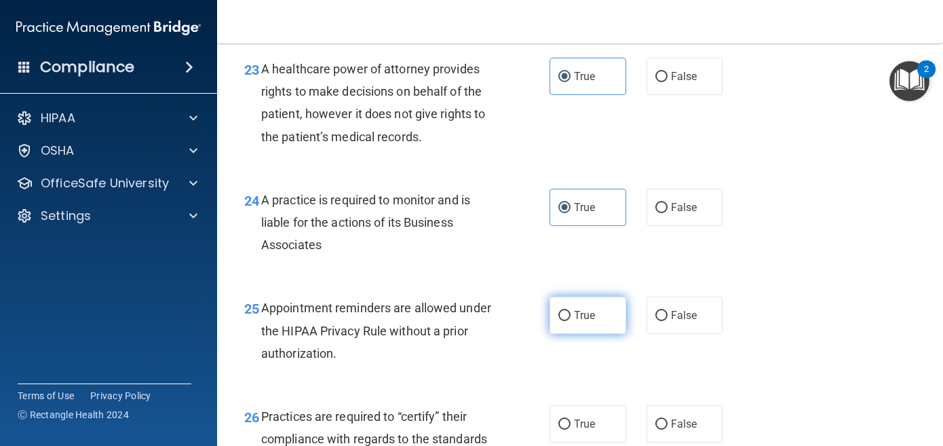
click at [602, 320] on label "True" at bounding box center [588, 315] width 77 height 37
click at [571, 320] on input "True" at bounding box center [565, 316] width 12 height 10
radio input "true"
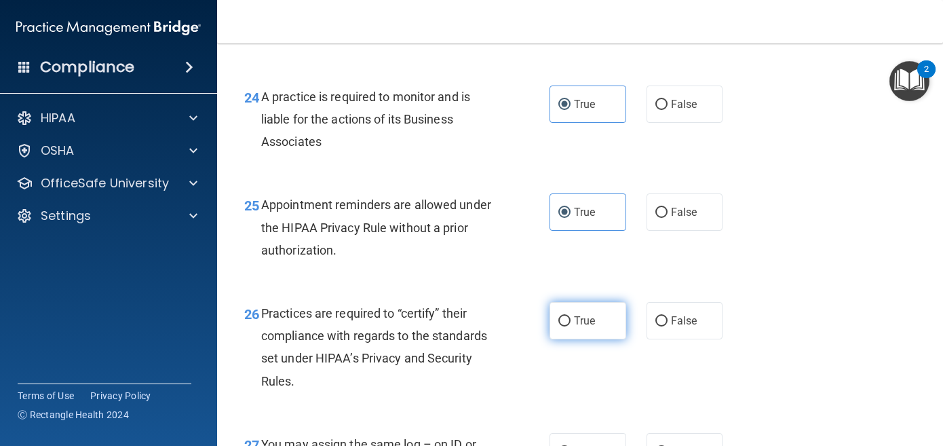
click at [602, 320] on label "True" at bounding box center [588, 320] width 77 height 37
click at [571, 320] on input "True" at bounding box center [565, 321] width 12 height 10
radio input "true"
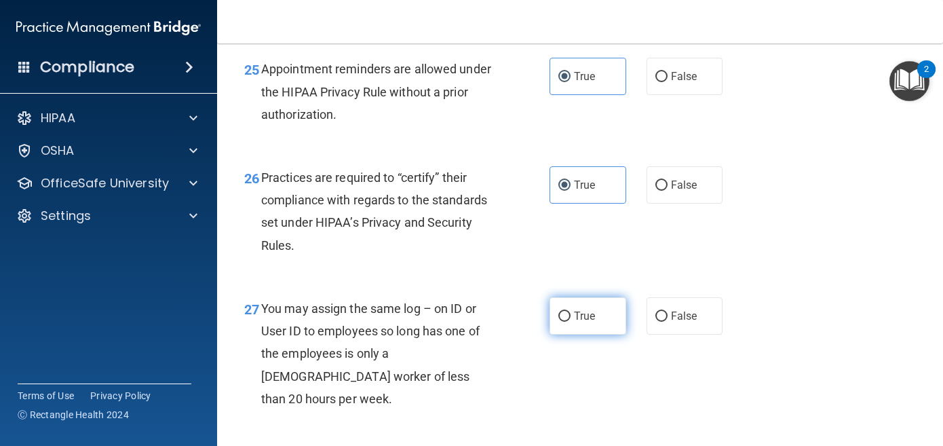
click at [602, 320] on label "True" at bounding box center [588, 315] width 77 height 37
click at [571, 320] on input "True" at bounding box center [565, 317] width 12 height 10
radio input "true"
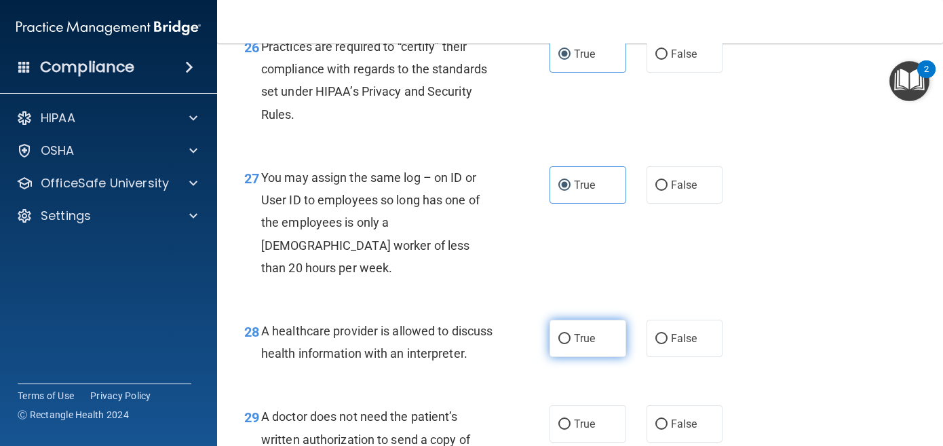
click at [601, 320] on label "True" at bounding box center [588, 338] width 77 height 37
click at [571, 334] on input "True" at bounding box center [565, 339] width 12 height 10
radio input "true"
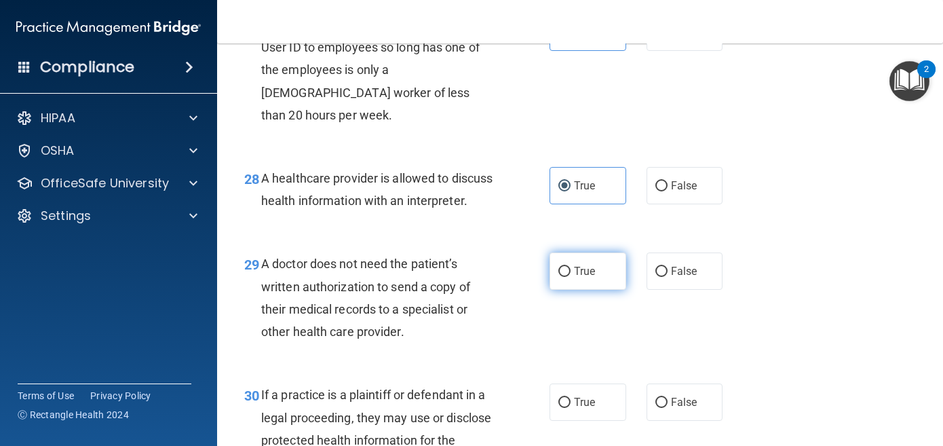
click at [593, 290] on label "True" at bounding box center [588, 270] width 77 height 37
click at [571, 277] on input "True" at bounding box center [565, 272] width 12 height 10
radio input "true"
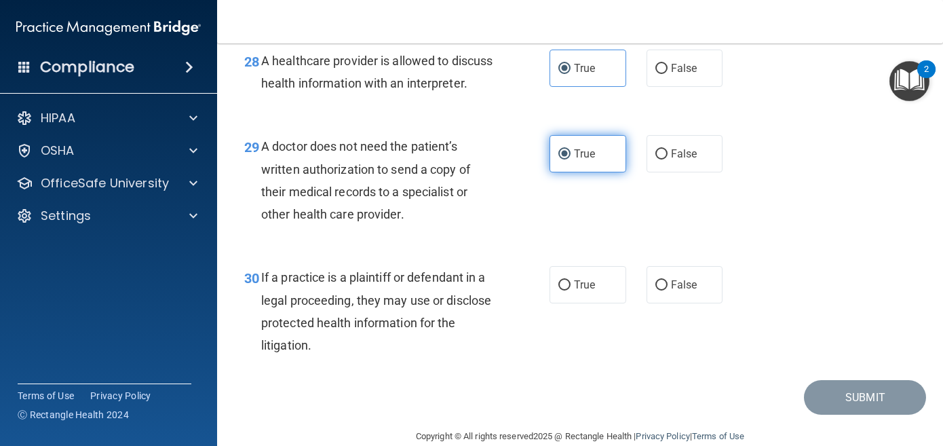
scroll to position [3595, 0]
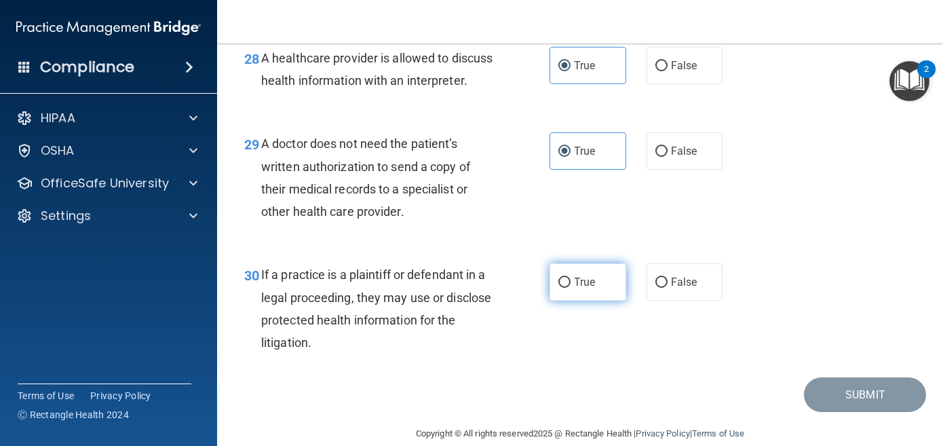
click at [593, 294] on label "True" at bounding box center [588, 281] width 77 height 37
click at [571, 288] on input "True" at bounding box center [565, 283] width 12 height 10
radio input "true"
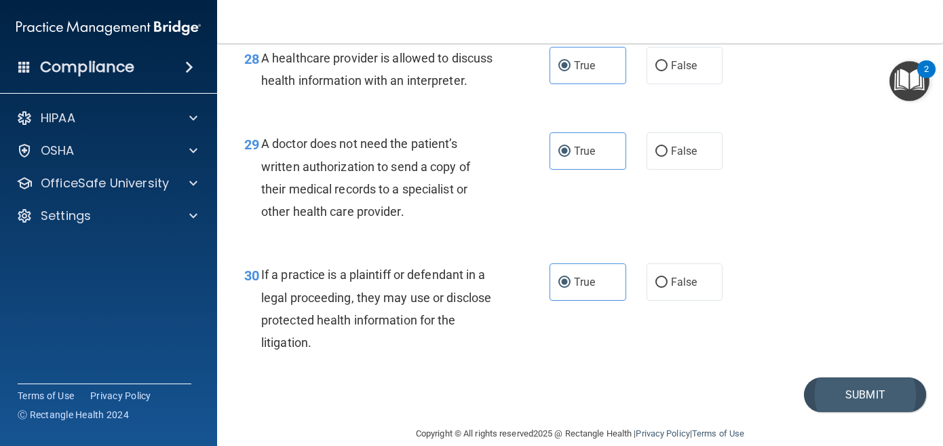
click at [848, 399] on button "Submit" at bounding box center [865, 394] width 122 height 35
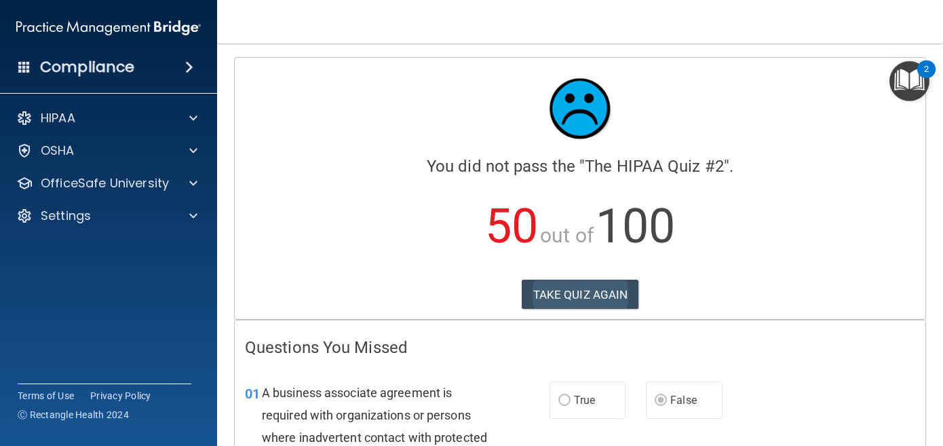
click at [591, 288] on button "TAKE QUIZ AGAIN" at bounding box center [580, 295] width 117 height 30
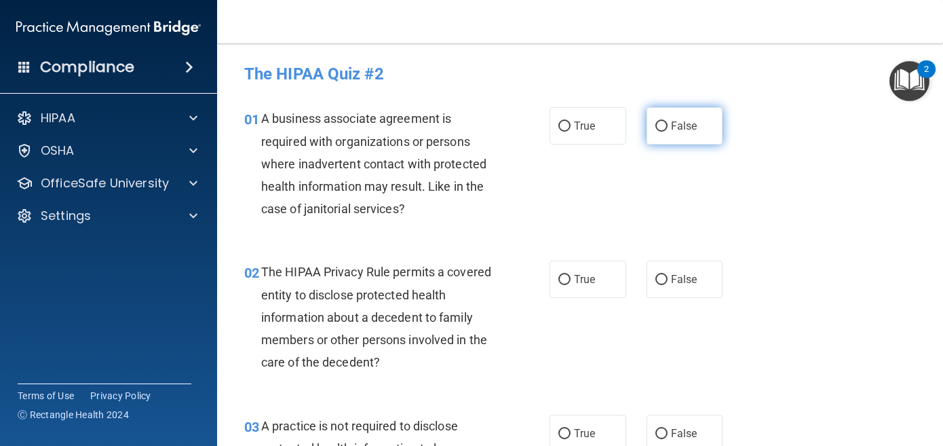
click at [669, 129] on label "False" at bounding box center [685, 125] width 77 height 37
click at [668, 129] on input "False" at bounding box center [662, 126] width 12 height 10
radio input "true"
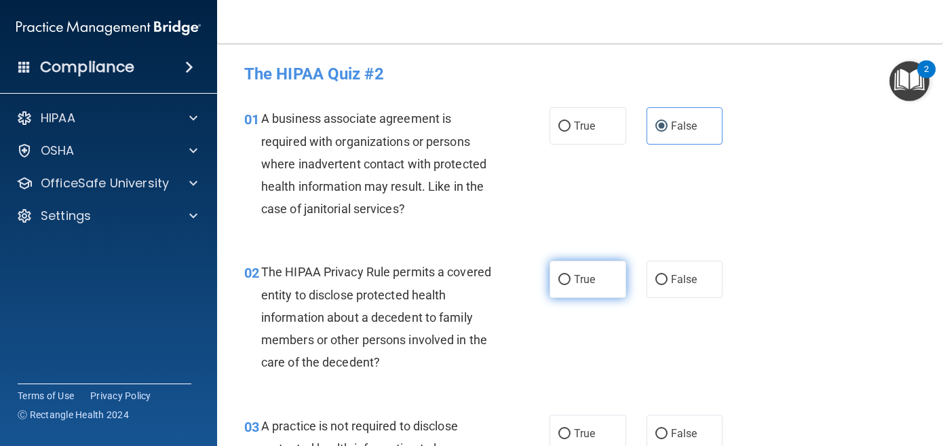
click at [600, 271] on label "True" at bounding box center [588, 279] width 77 height 37
click at [571, 275] on input "True" at bounding box center [565, 280] width 12 height 10
radio input "true"
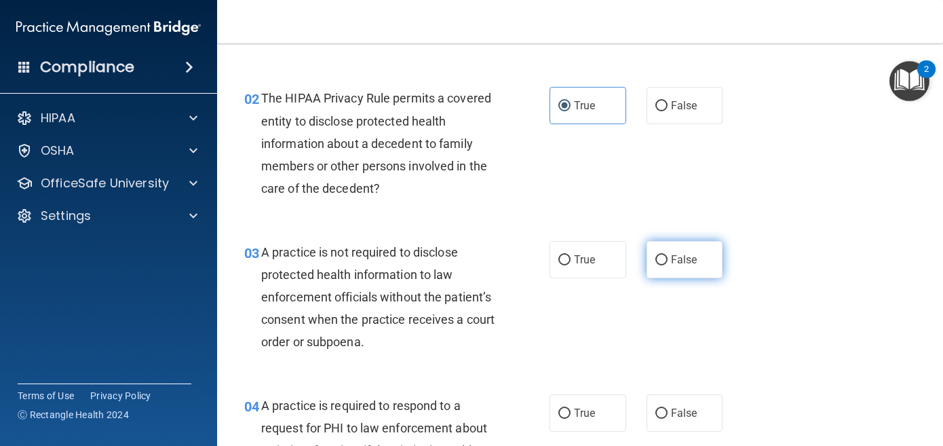
click at [697, 265] on label "False" at bounding box center [685, 259] width 77 height 37
click at [668, 265] on input "False" at bounding box center [662, 260] width 12 height 10
radio input "true"
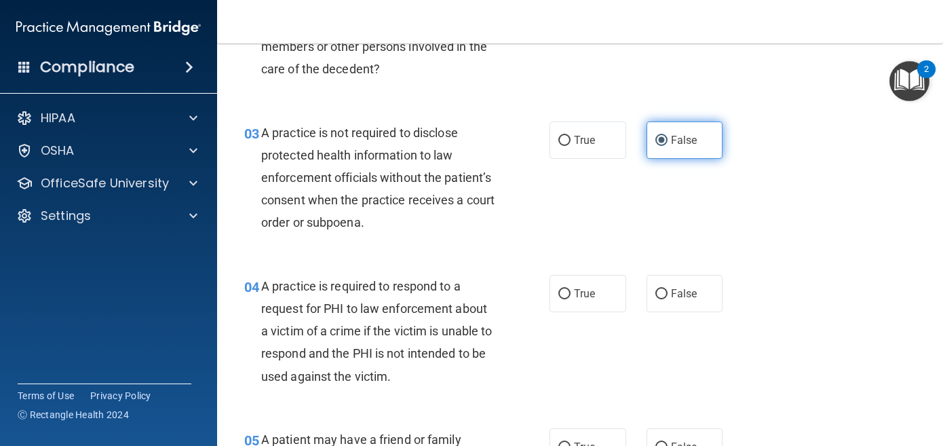
scroll to position [339, 0]
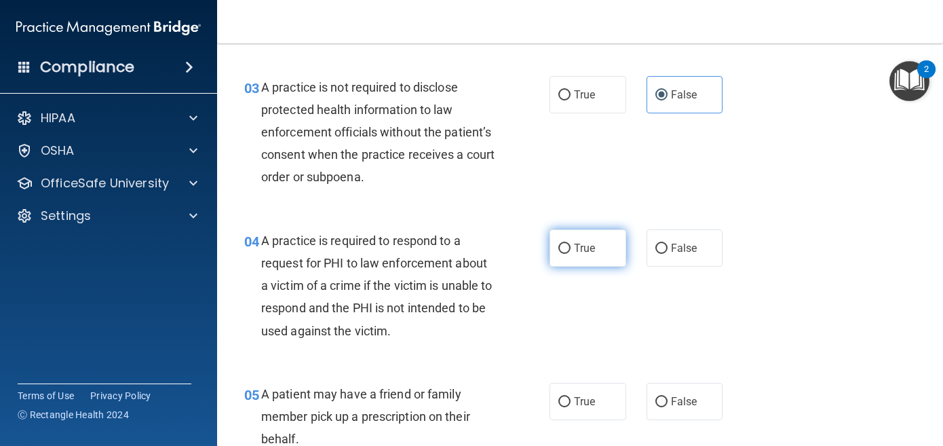
click at [582, 242] on span "True" at bounding box center [584, 248] width 21 height 13
click at [571, 244] on input "True" at bounding box center [565, 249] width 12 height 10
radio input "true"
click at [590, 396] on span "True" at bounding box center [584, 401] width 21 height 13
click at [571, 397] on input "True" at bounding box center [565, 402] width 12 height 10
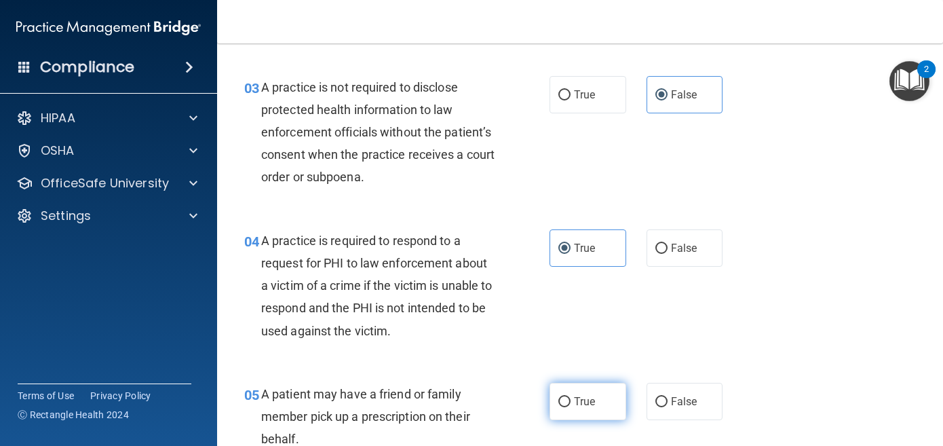
radio input "true"
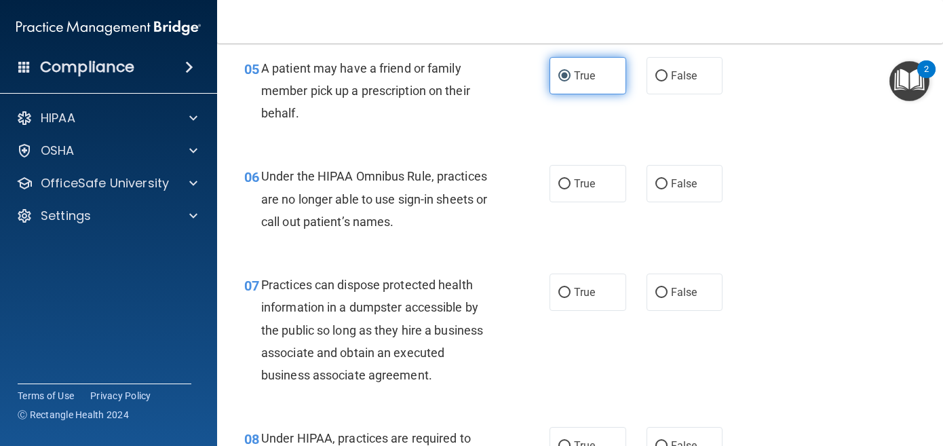
scroll to position [676, 0]
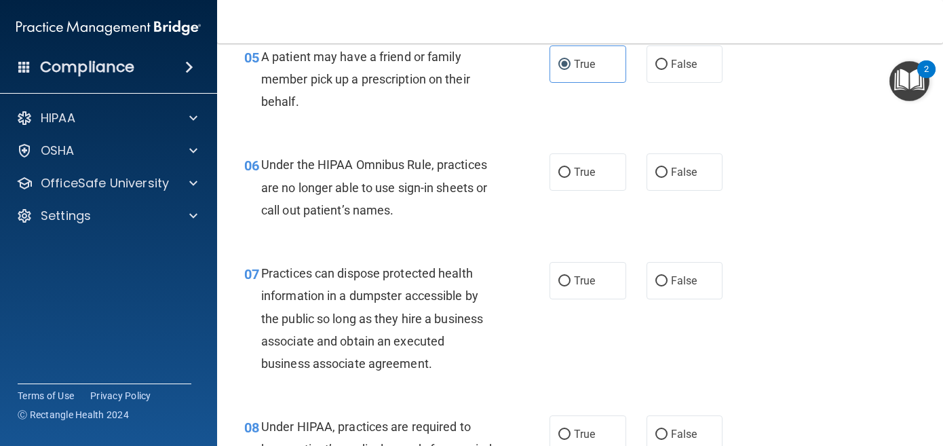
click at [671, 193] on div "06 Under the HIPAA Omnibus Rule, practices are no longer able to use sign-in sh…" at bounding box center [580, 190] width 692 height 109
click at [675, 168] on span "False" at bounding box center [684, 172] width 26 height 13
click at [668, 168] on input "False" at bounding box center [662, 173] width 12 height 10
radio input "true"
click at [701, 277] on label "False" at bounding box center [685, 280] width 77 height 37
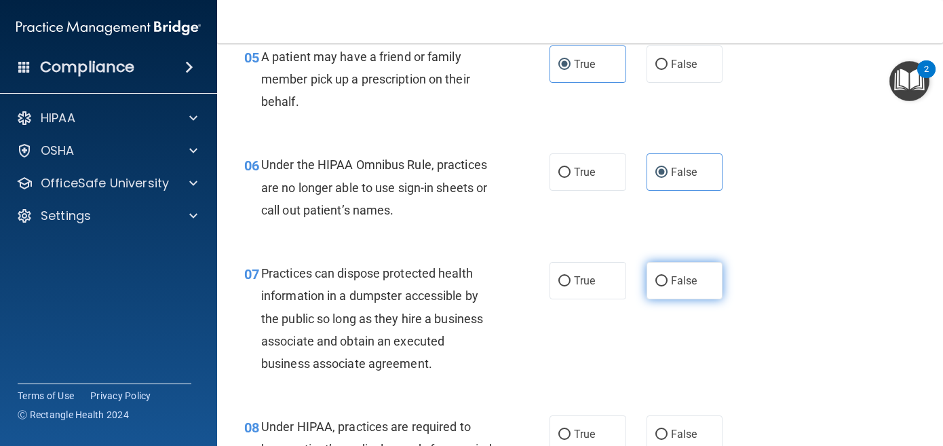
click at [668, 277] on input "False" at bounding box center [662, 281] width 12 height 10
radio input "true"
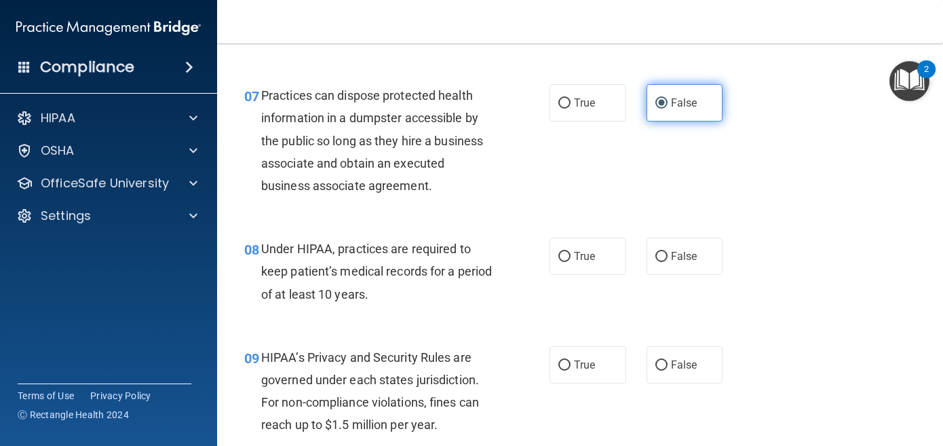
scroll to position [857, 0]
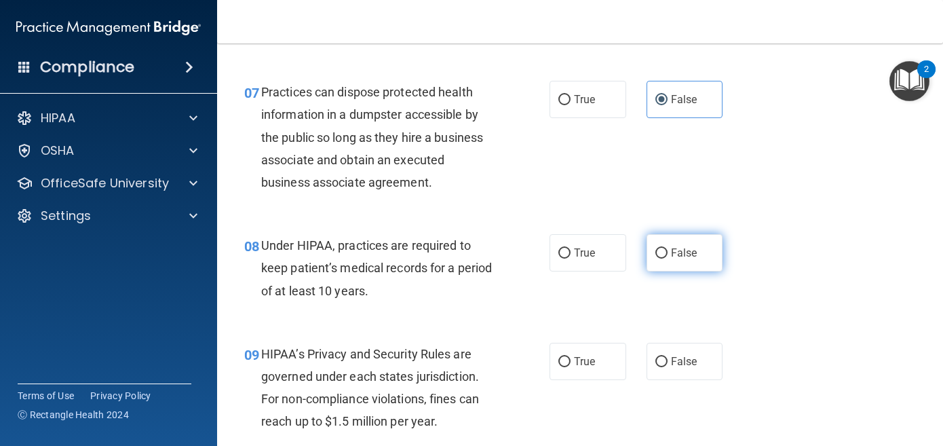
click at [685, 246] on span "False" at bounding box center [684, 252] width 26 height 13
click at [668, 248] on input "False" at bounding box center [662, 253] width 12 height 10
radio input "true"
click at [674, 355] on span "False" at bounding box center [684, 361] width 26 height 13
click at [668, 357] on input "False" at bounding box center [662, 362] width 12 height 10
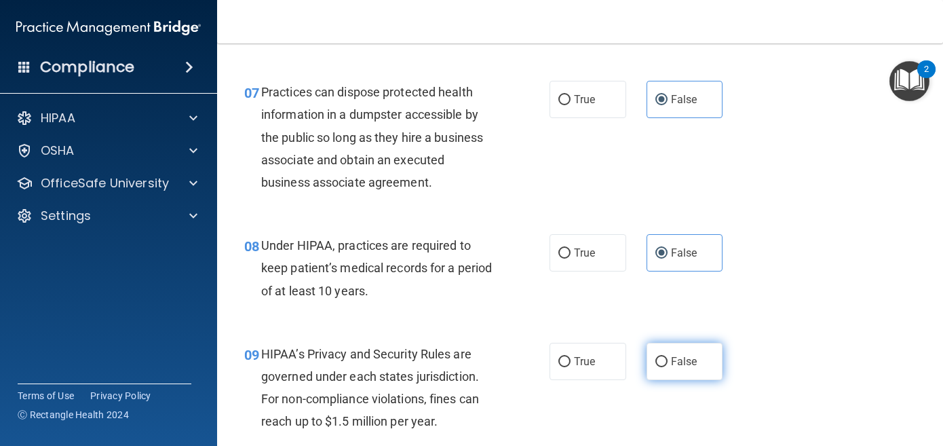
radio input "true"
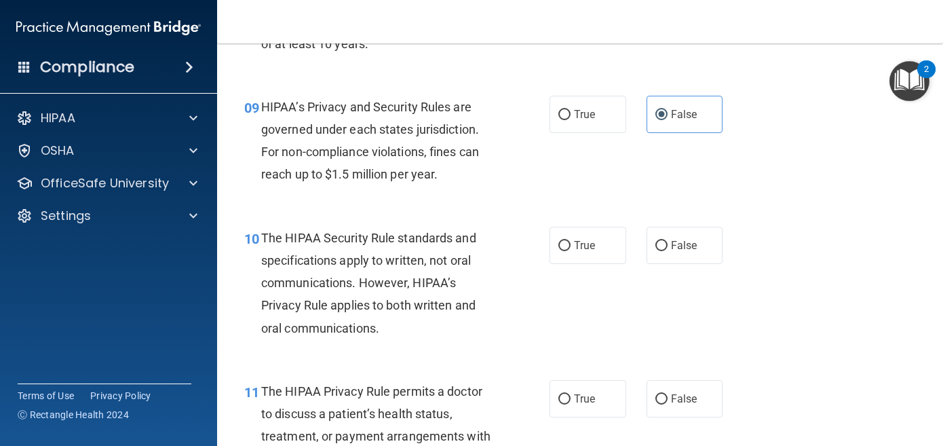
scroll to position [1117, 0]
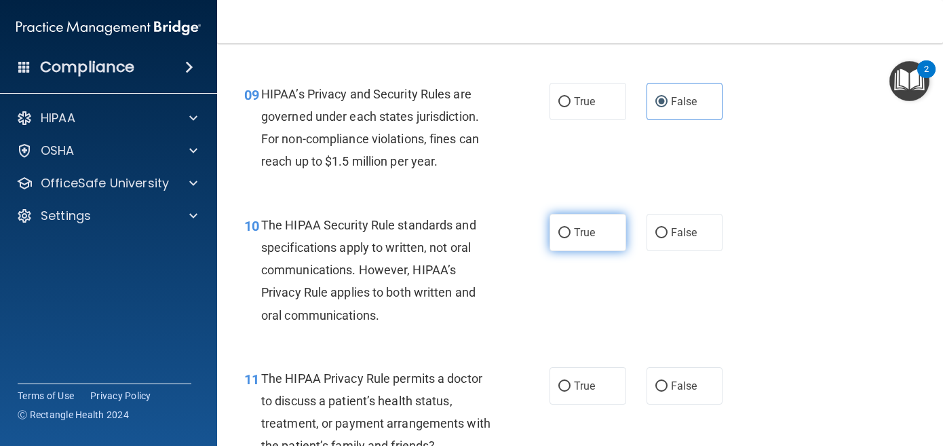
click at [593, 229] on span "True" at bounding box center [584, 232] width 21 height 13
click at [571, 229] on input "True" at bounding box center [565, 233] width 12 height 10
radio input "true"
click at [601, 360] on div "11 The HIPAA Privacy Rule permits a doctor to discuss a patient’s health status…" at bounding box center [580, 415] width 692 height 131
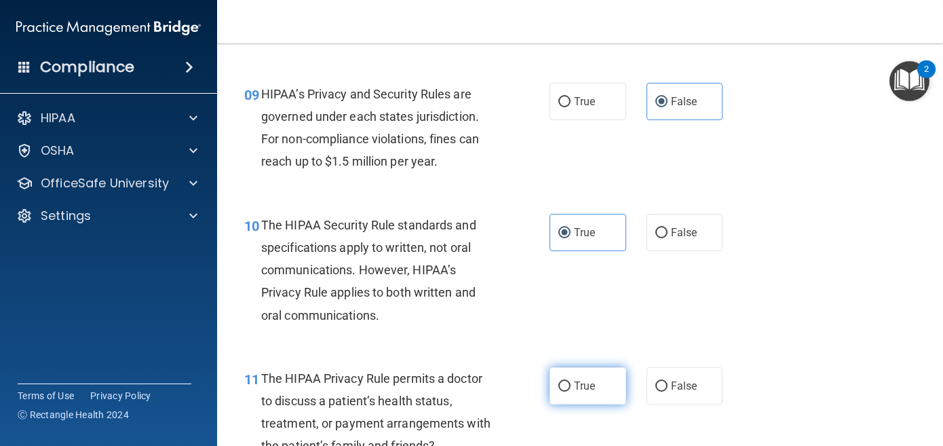
click at [593, 383] on span "True" at bounding box center [584, 385] width 21 height 13
click at [571, 383] on input "True" at bounding box center [565, 386] width 12 height 10
radio input "true"
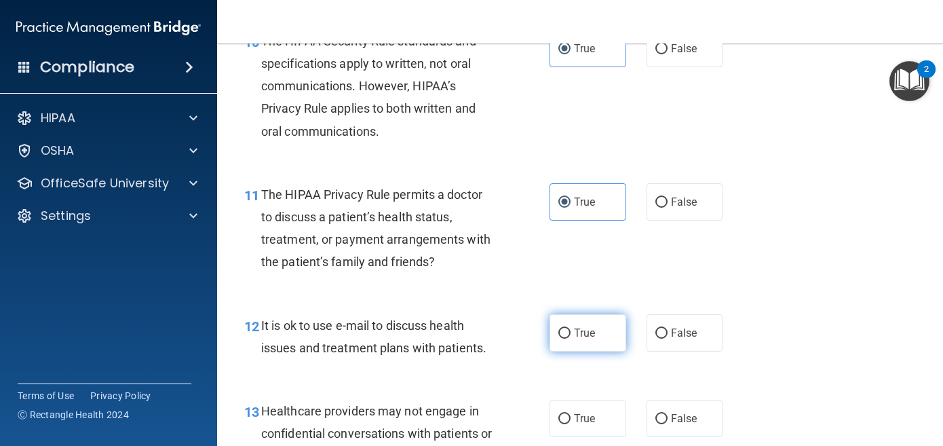
click at [581, 341] on label "True" at bounding box center [588, 332] width 77 height 37
click at [571, 339] on input "True" at bounding box center [565, 333] width 12 height 10
radio input "true"
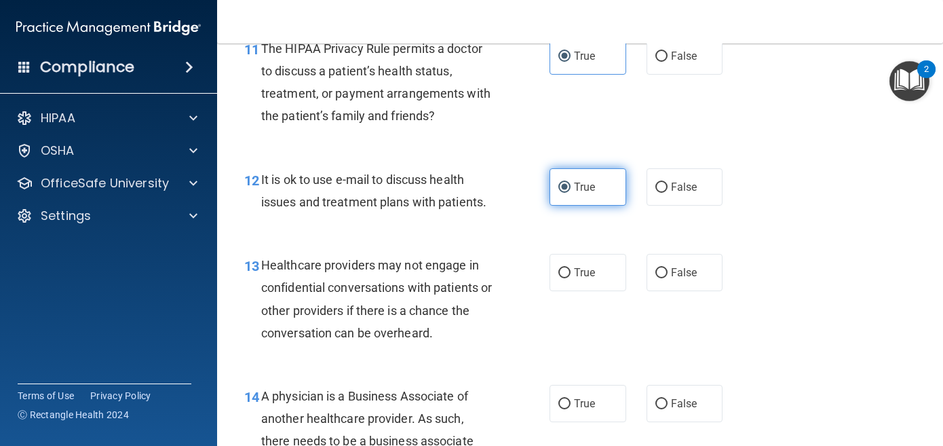
scroll to position [1448, 0]
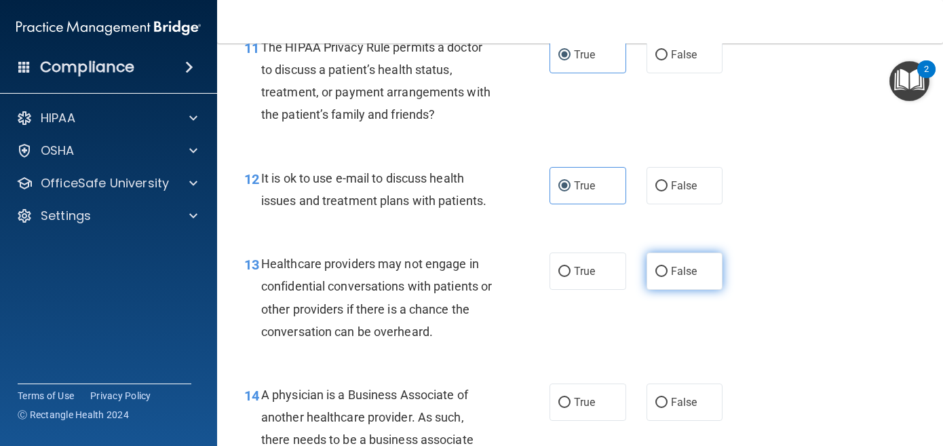
click at [675, 267] on span "False" at bounding box center [684, 271] width 26 height 13
click at [668, 267] on input "False" at bounding box center [662, 272] width 12 height 10
radio input "true"
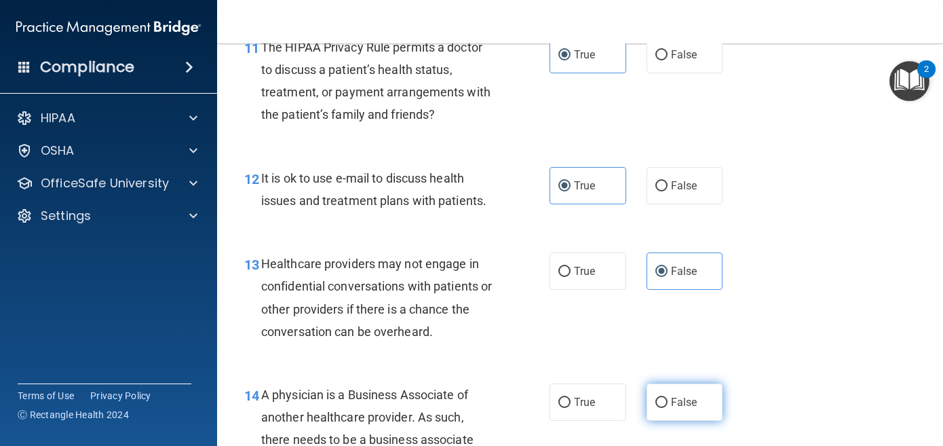
click at [690, 401] on label "False" at bounding box center [685, 401] width 77 height 37
click at [668, 401] on input "False" at bounding box center [662, 403] width 12 height 10
radio input "true"
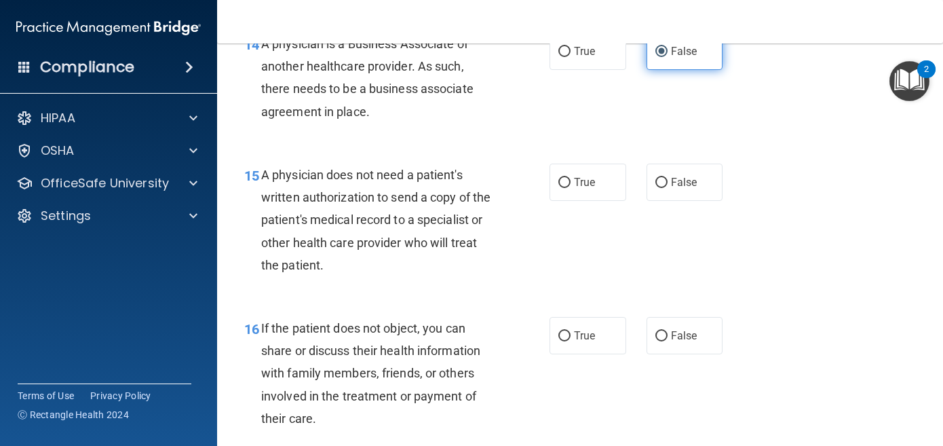
scroll to position [1804, 0]
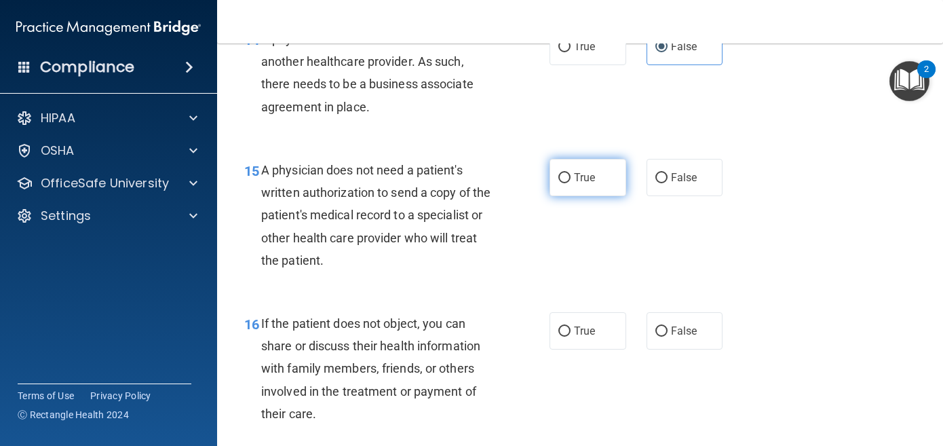
click at [567, 174] on label "True" at bounding box center [588, 177] width 77 height 37
click at [567, 174] on input "True" at bounding box center [565, 178] width 12 height 10
radio input "true"
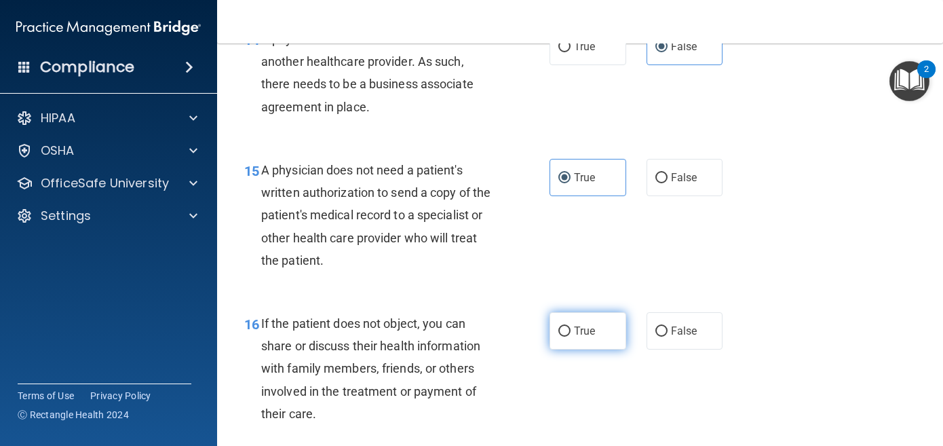
click at [571, 323] on label "True" at bounding box center [588, 330] width 77 height 37
click at [571, 326] on input "True" at bounding box center [565, 331] width 12 height 10
radio input "true"
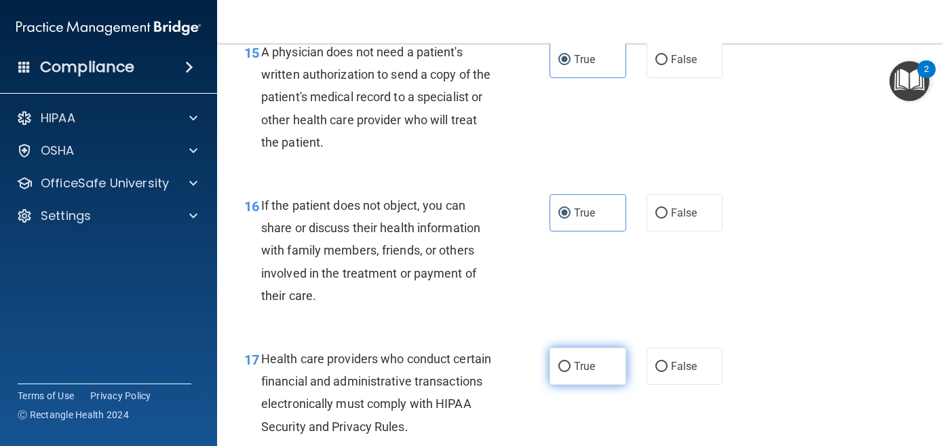
click at [593, 349] on label "True" at bounding box center [588, 365] width 77 height 37
click at [571, 362] on input "True" at bounding box center [565, 367] width 12 height 10
radio input "true"
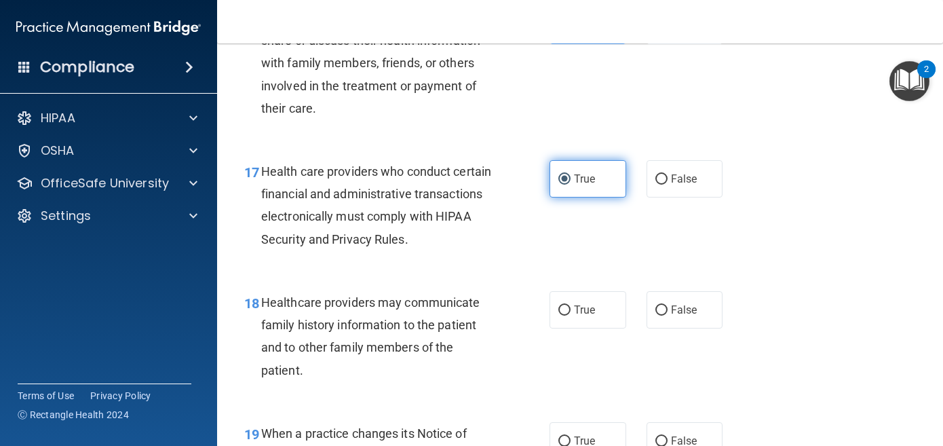
scroll to position [2129, 0]
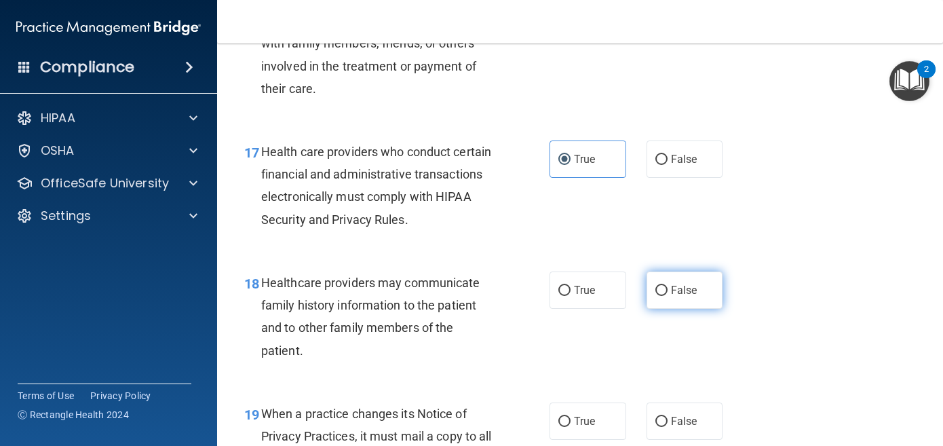
click at [673, 294] on label "False" at bounding box center [685, 289] width 77 height 37
click at [668, 294] on input "False" at bounding box center [662, 291] width 12 height 10
radio input "true"
click at [673, 418] on label "False" at bounding box center [685, 420] width 77 height 37
click at [668, 418] on input "False" at bounding box center [662, 422] width 12 height 10
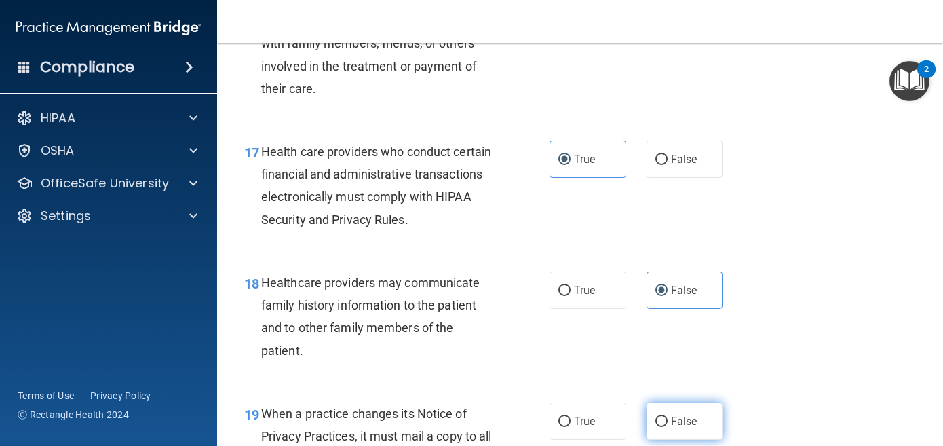
radio input "true"
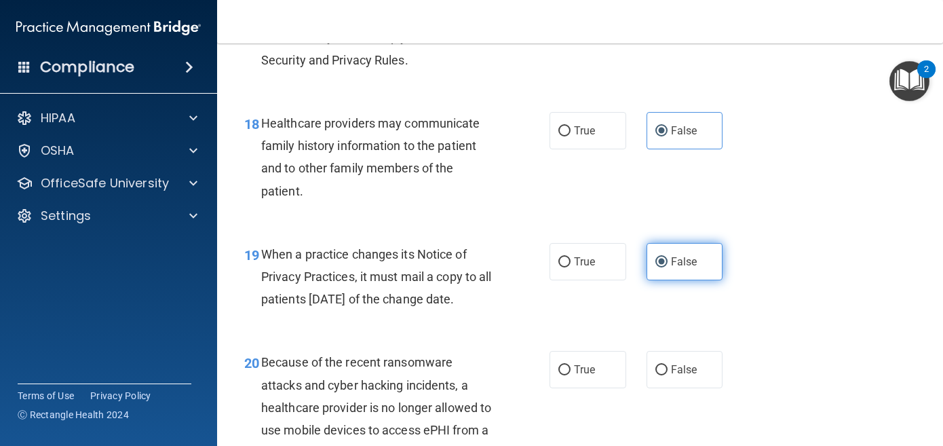
scroll to position [2295, 0]
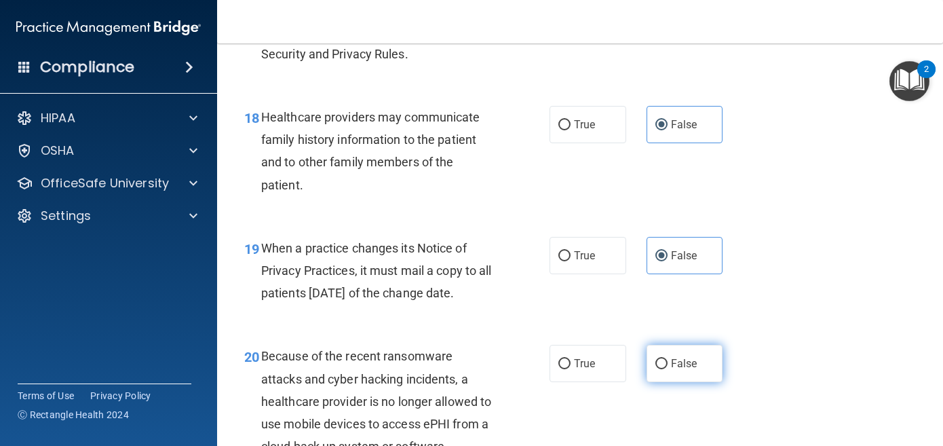
click at [687, 362] on label "False" at bounding box center [685, 363] width 77 height 37
click at [668, 362] on input "False" at bounding box center [662, 364] width 12 height 10
radio input "true"
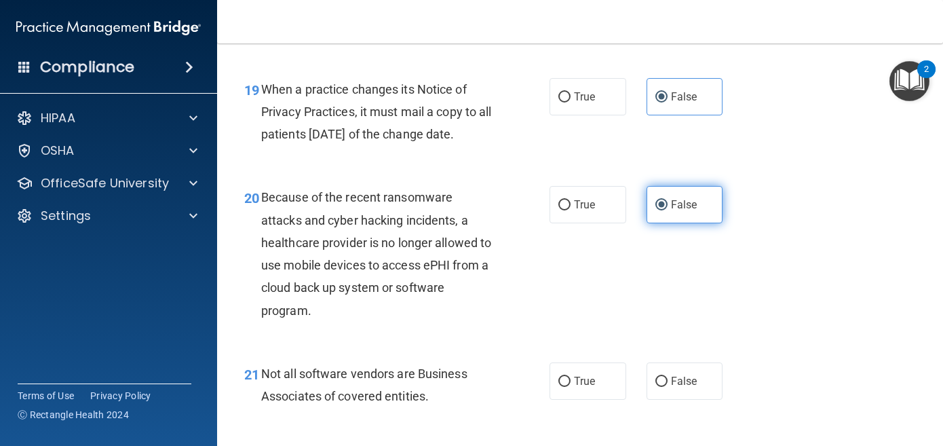
scroll to position [2463, 0]
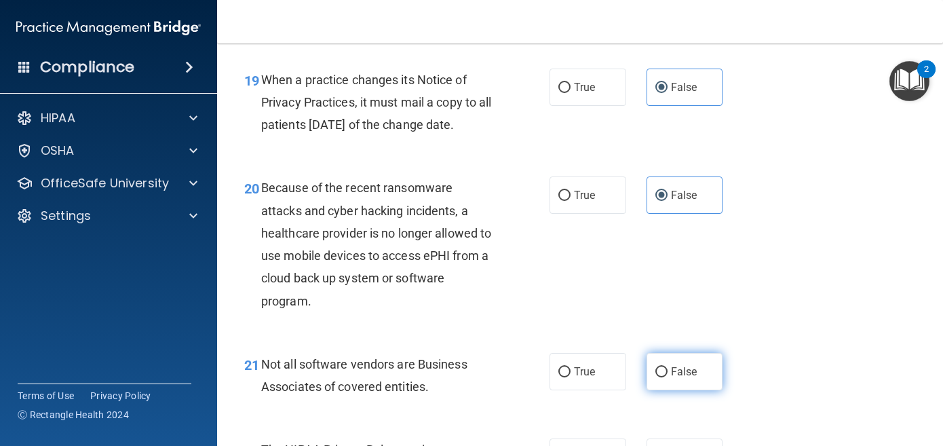
click at [682, 388] on label "False" at bounding box center [685, 371] width 77 height 37
click at [668, 377] on input "False" at bounding box center [662, 372] width 12 height 10
radio input "true"
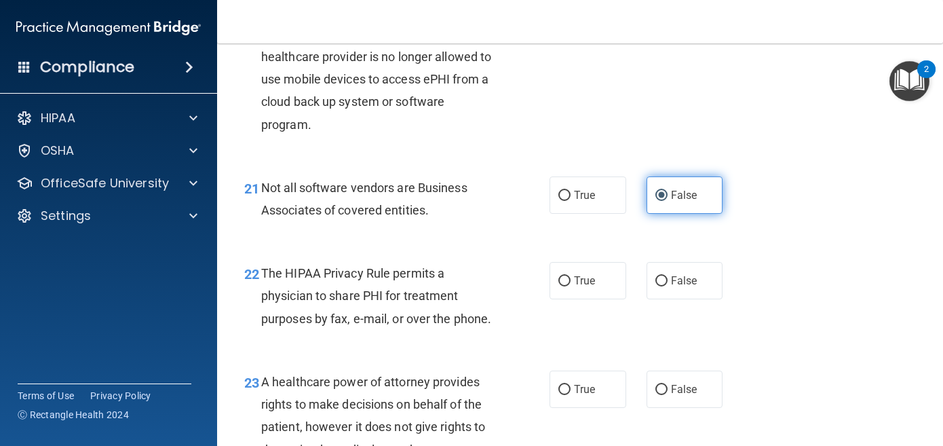
scroll to position [2645, 0]
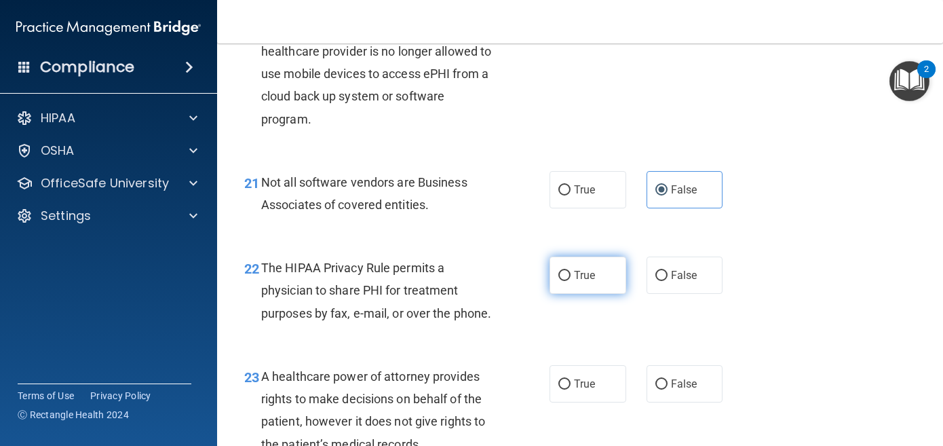
click at [607, 280] on label "True" at bounding box center [588, 275] width 77 height 37
click at [571, 280] on input "True" at bounding box center [565, 276] width 12 height 10
radio input "true"
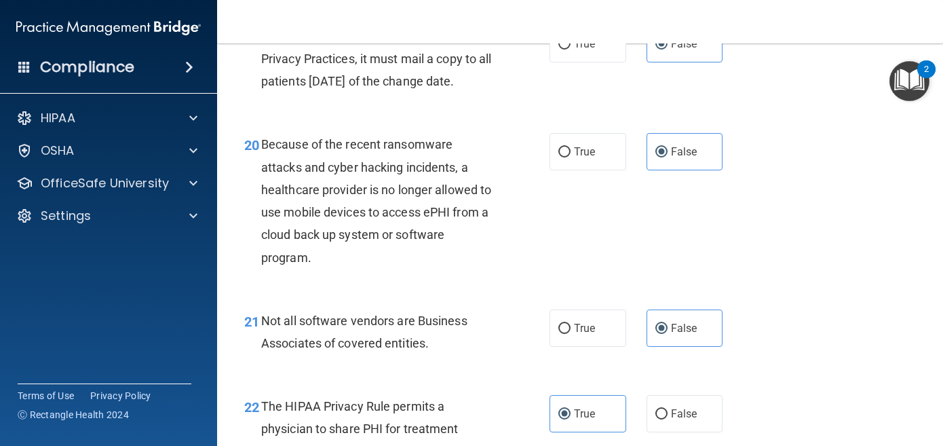
scroll to position [2516, 0]
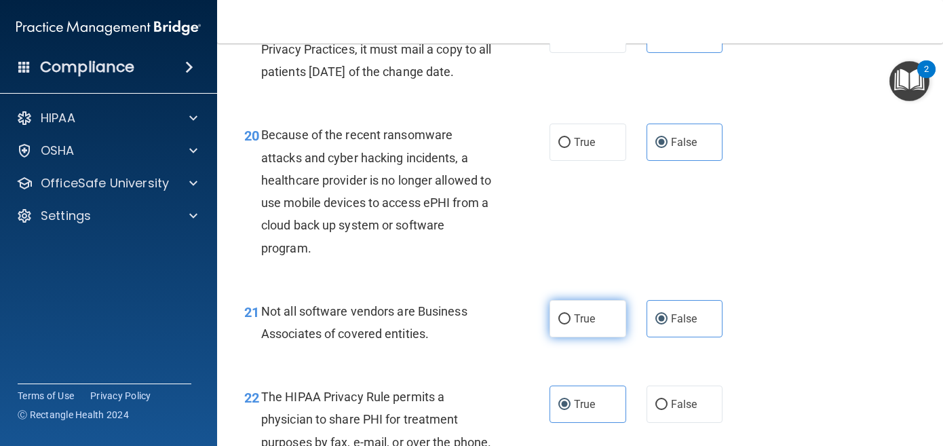
click at [582, 325] on span "True" at bounding box center [584, 318] width 21 height 13
click at [571, 324] on input "True" at bounding box center [565, 319] width 12 height 10
radio input "true"
radio input "false"
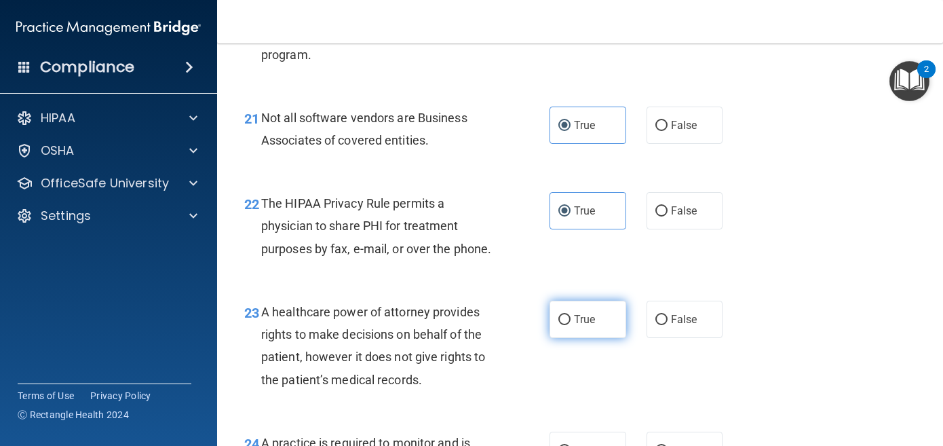
scroll to position [2713, 0]
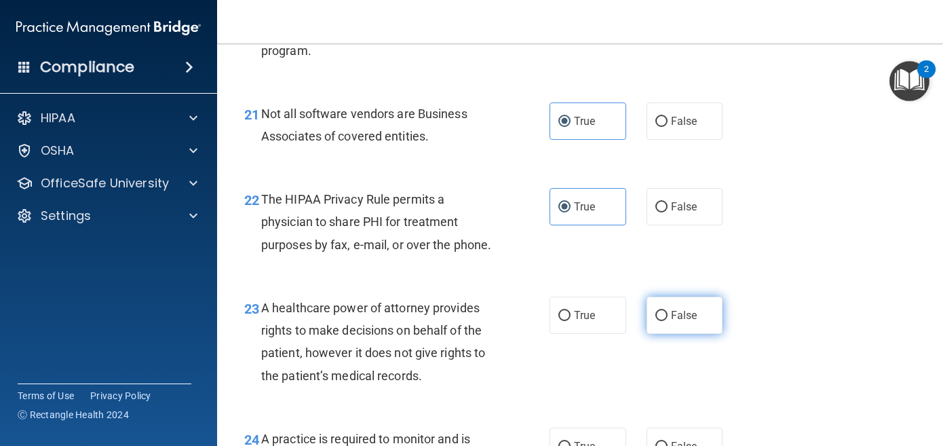
click at [677, 322] on span "False" at bounding box center [684, 315] width 26 height 13
click at [668, 321] on input "False" at bounding box center [662, 316] width 12 height 10
radio input "true"
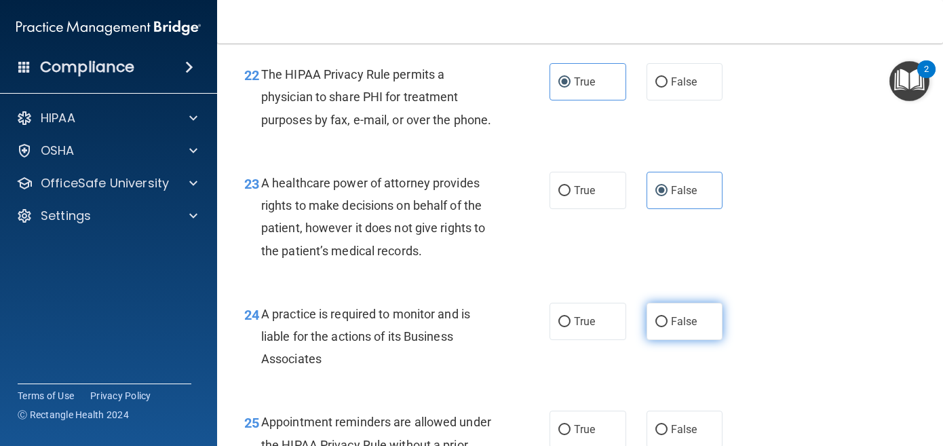
click at [680, 319] on label "False" at bounding box center [685, 321] width 77 height 37
click at [668, 319] on input "False" at bounding box center [662, 322] width 12 height 10
radio input "true"
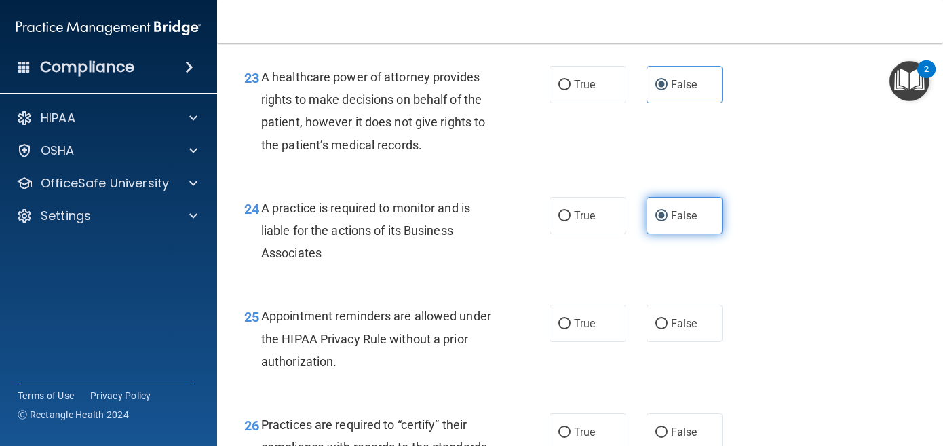
scroll to position [2945, 0]
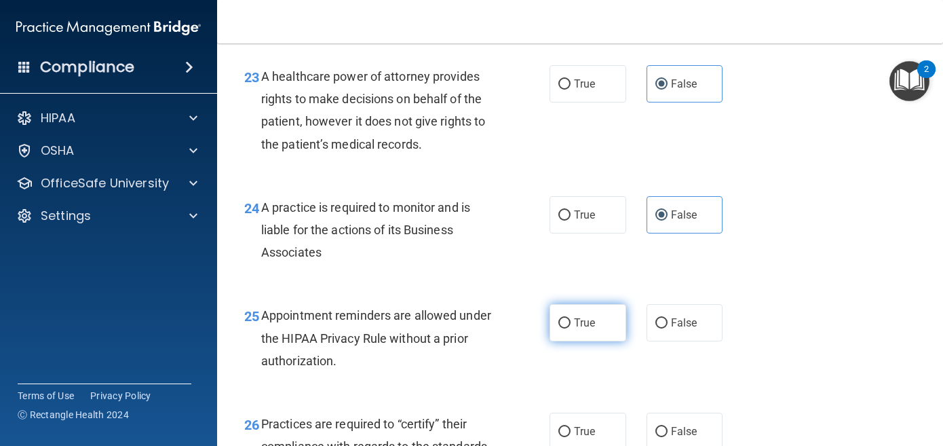
click at [598, 336] on label "True" at bounding box center [588, 322] width 77 height 37
click at [571, 328] on input "True" at bounding box center [565, 323] width 12 height 10
radio input "true"
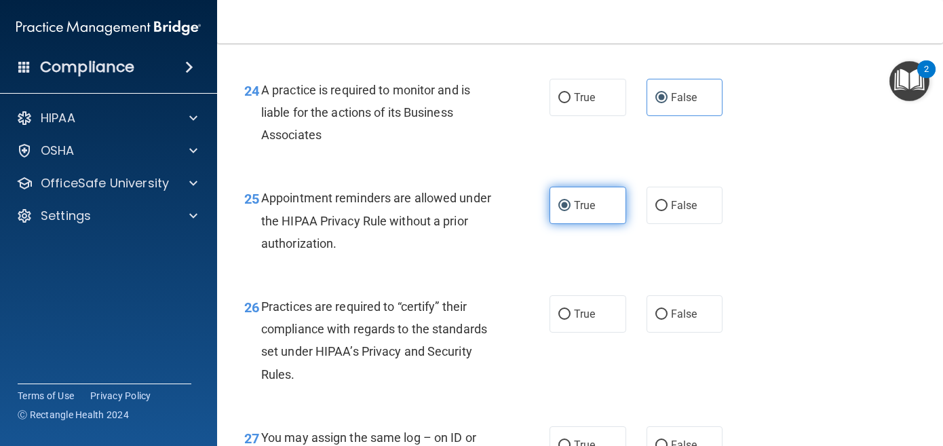
scroll to position [3064, 0]
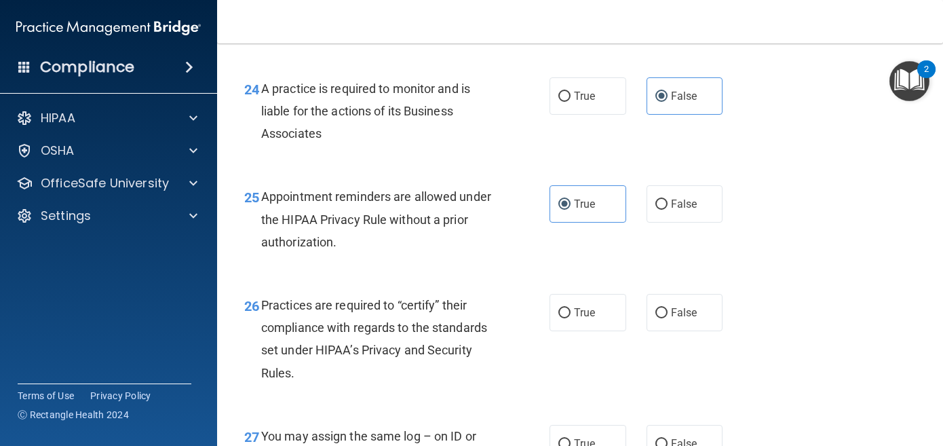
click at [672, 340] on div "26 Practices are required to “certify” their compliance with regards to the sta…" at bounding box center [580, 342] width 692 height 131
click at [681, 319] on span "False" at bounding box center [684, 312] width 26 height 13
click at [668, 318] on input "False" at bounding box center [662, 313] width 12 height 10
radio input "true"
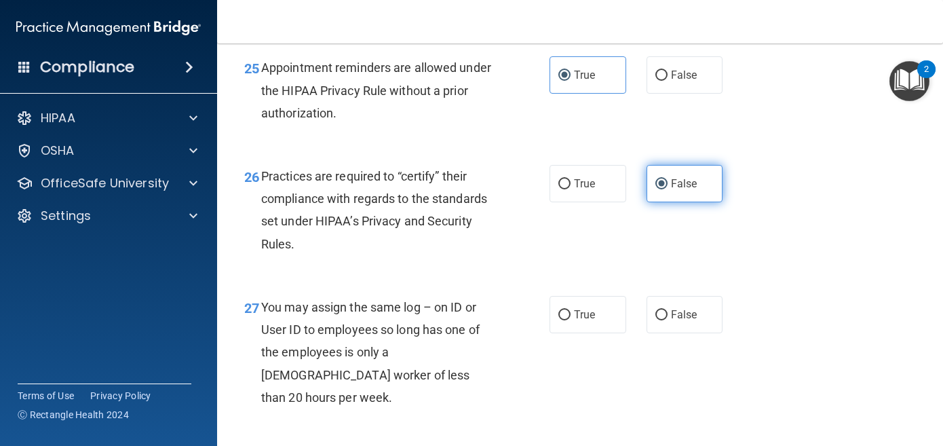
scroll to position [3195, 0]
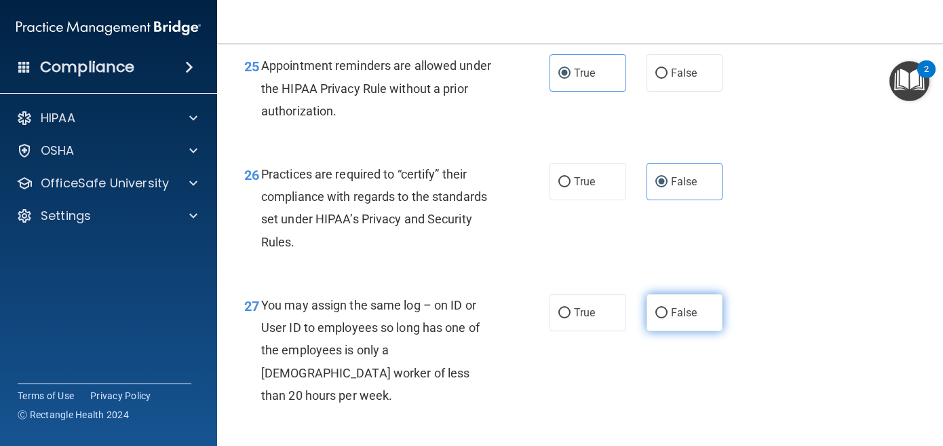
click at [680, 319] on span "False" at bounding box center [684, 312] width 26 height 13
click at [668, 318] on input "False" at bounding box center [662, 313] width 12 height 10
radio input "true"
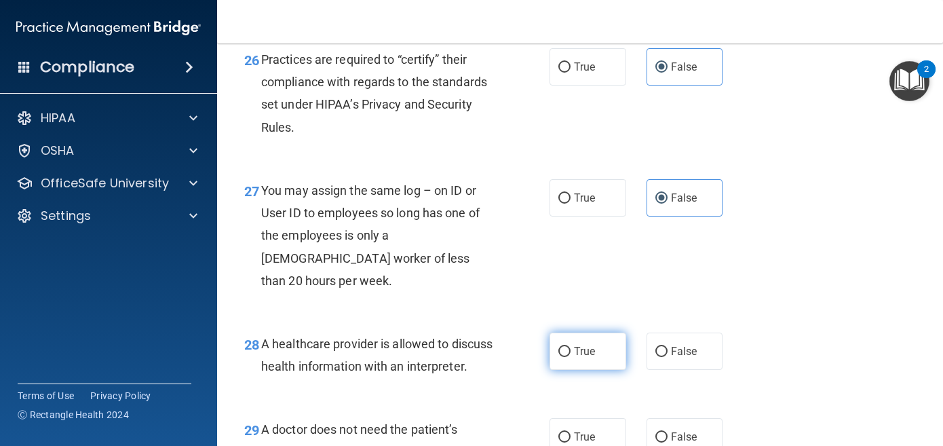
click at [603, 333] on label "True" at bounding box center [588, 351] width 77 height 37
click at [571, 347] on input "True" at bounding box center [565, 352] width 12 height 10
radio input "true"
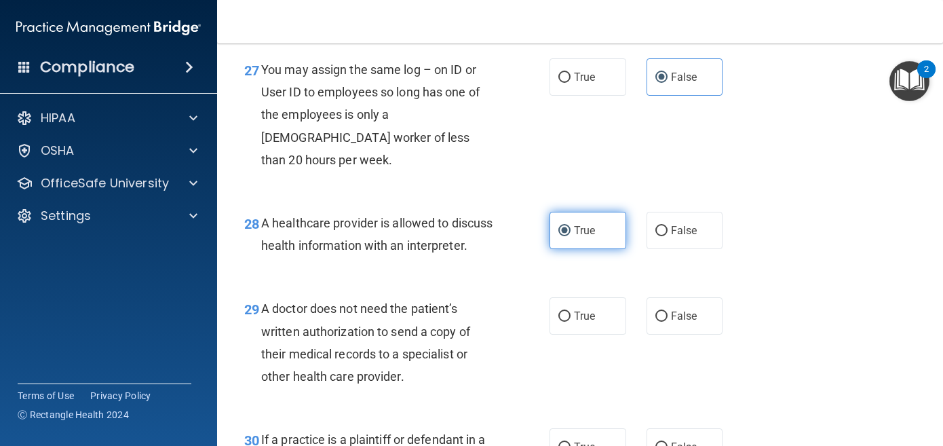
scroll to position [3451, 0]
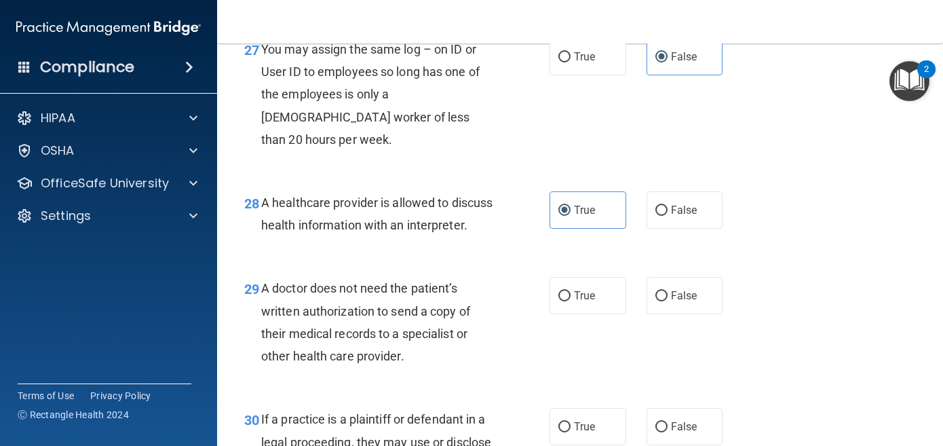
click at [603, 323] on div "29 A doctor does not need the patient’s written authorization to send a copy of…" at bounding box center [580, 325] width 692 height 131
click at [603, 306] on label "True" at bounding box center [588, 295] width 77 height 37
click at [571, 301] on input "True" at bounding box center [565, 296] width 12 height 10
radio input "true"
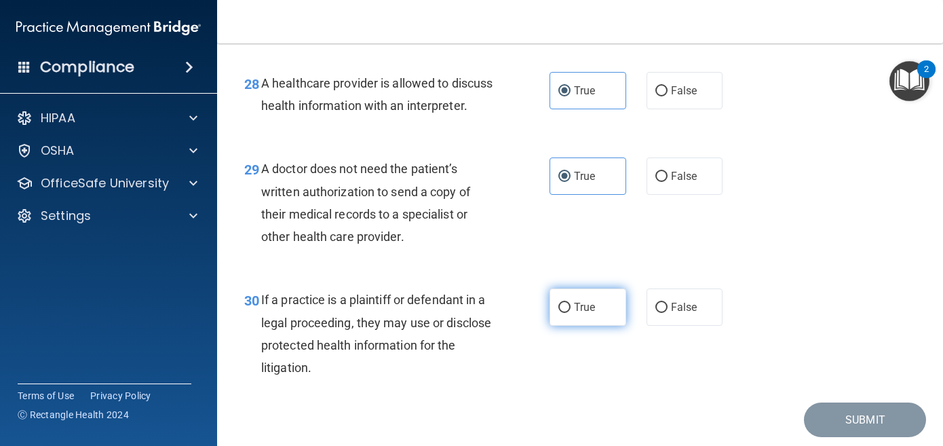
click at [595, 314] on span "True" at bounding box center [584, 307] width 21 height 13
click at [571, 313] on input "True" at bounding box center [565, 308] width 12 height 10
radio input "true"
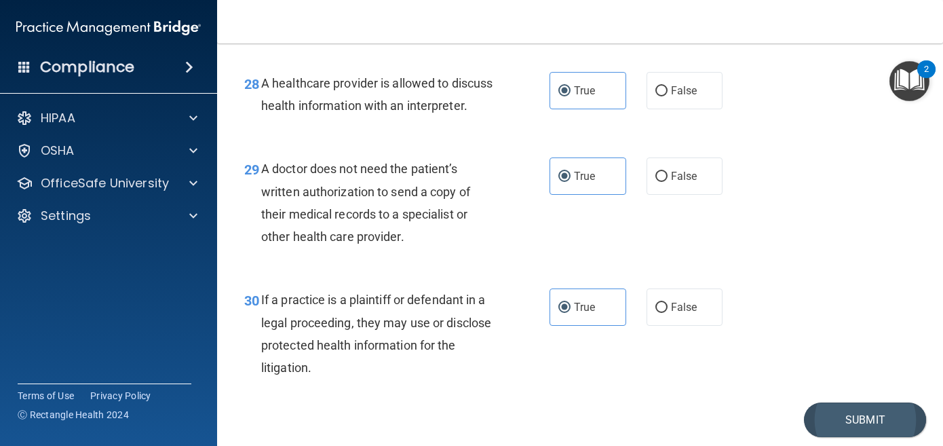
click at [861, 419] on button "Submit" at bounding box center [865, 419] width 122 height 35
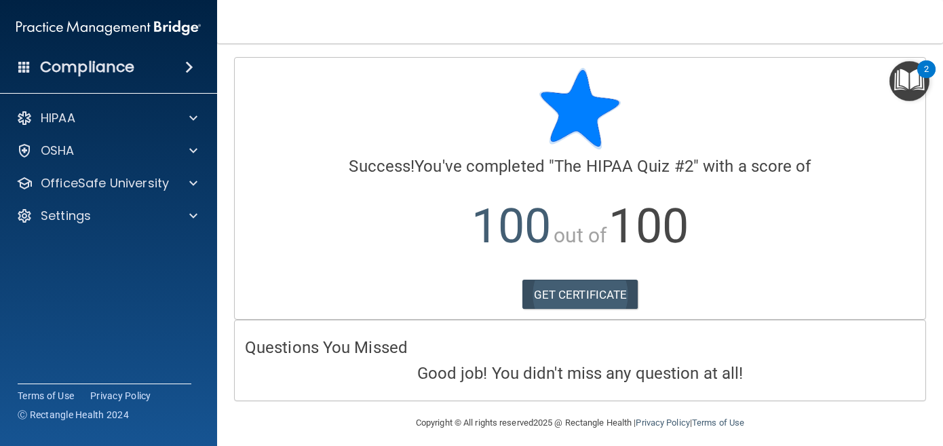
click at [618, 286] on link "GET CERTIFICATE" at bounding box center [581, 295] width 116 height 30
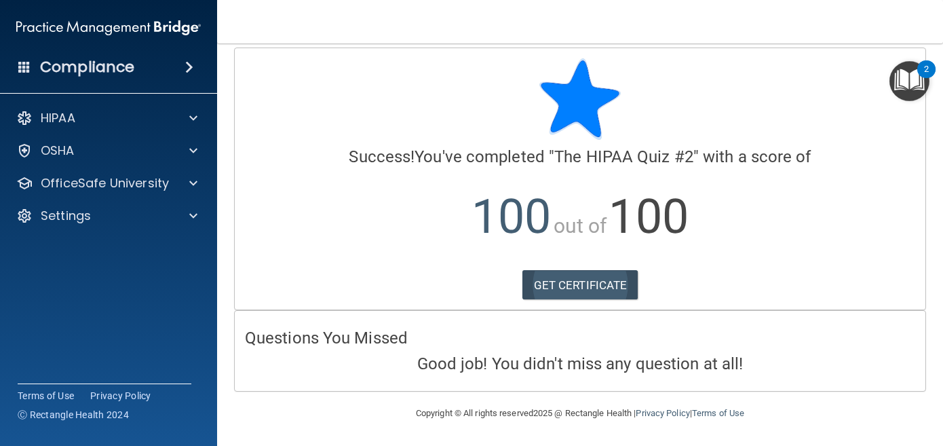
scroll to position [8, 0]
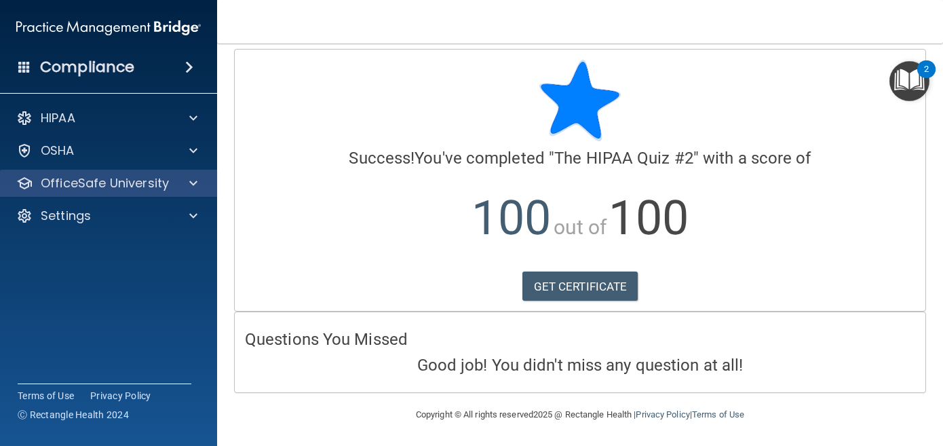
click at [155, 183] on p "OfficeSafe University" at bounding box center [105, 183] width 128 height 16
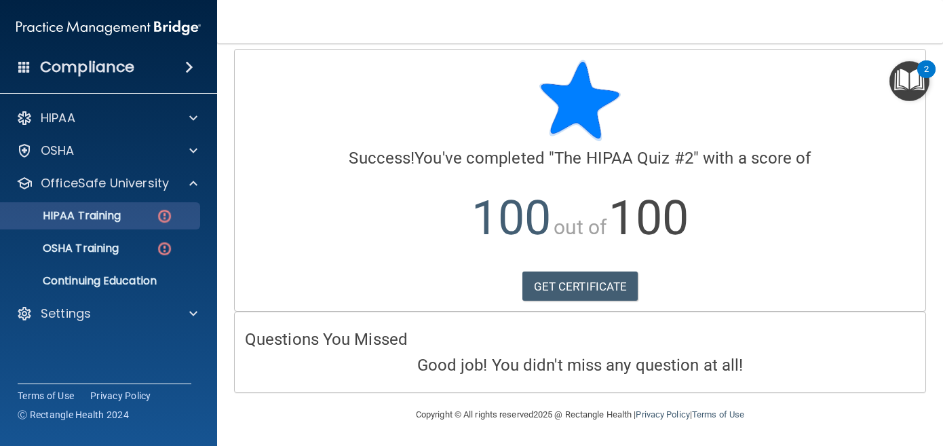
click at [159, 212] on img at bounding box center [164, 216] width 17 height 17
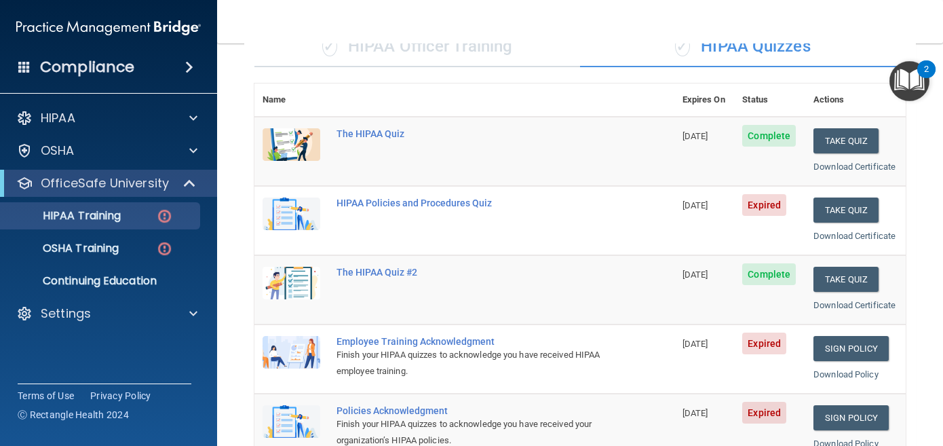
scroll to position [115, 0]
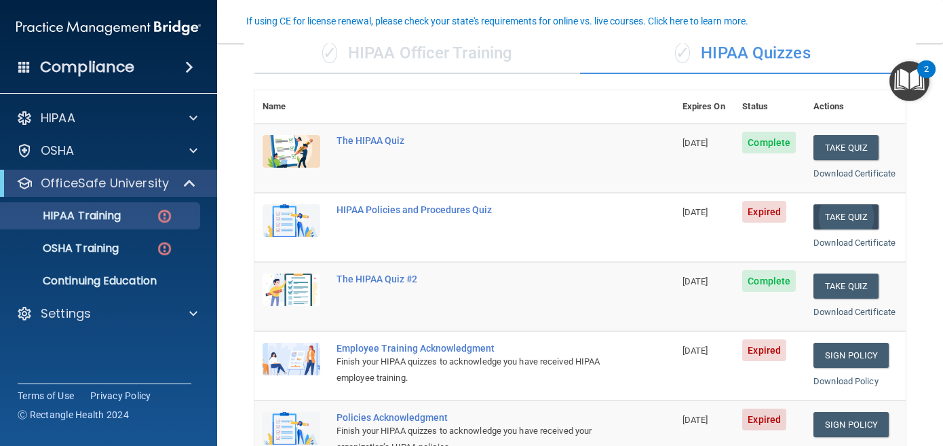
click at [838, 214] on button "Take Quiz" at bounding box center [846, 216] width 65 height 25
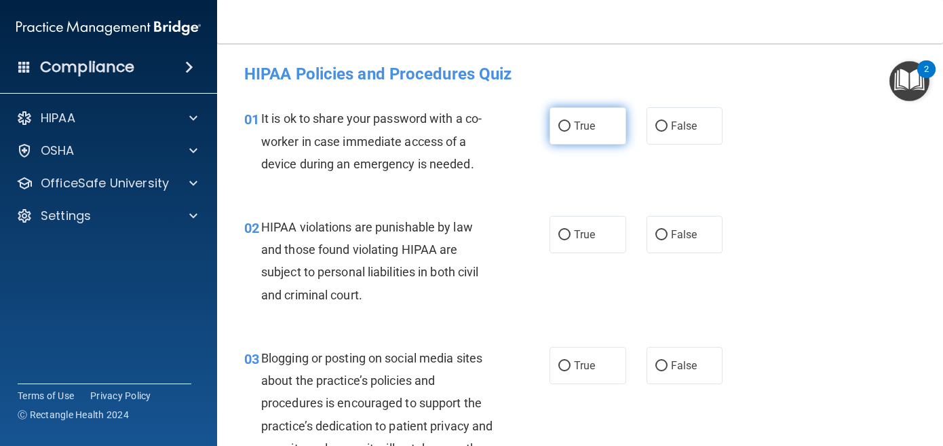
click at [604, 128] on label "True" at bounding box center [588, 125] width 77 height 37
click at [571, 128] on input "True" at bounding box center [565, 126] width 12 height 10
radio input "true"
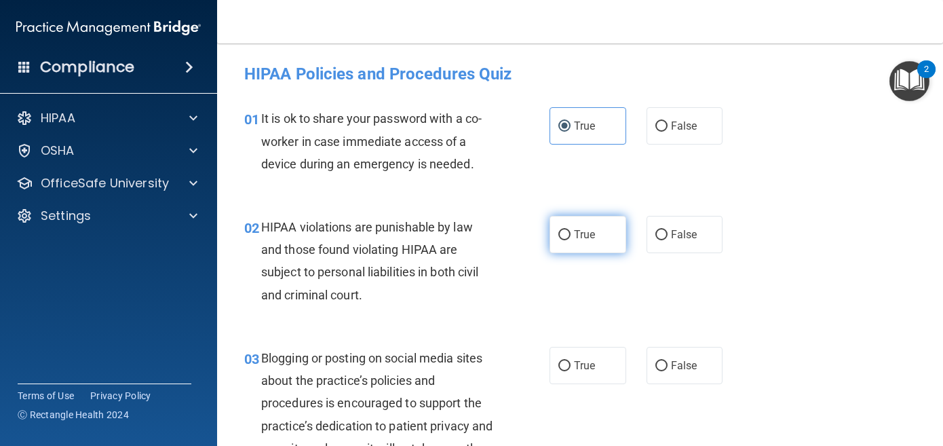
click at [615, 226] on label "True" at bounding box center [588, 234] width 77 height 37
click at [571, 230] on input "True" at bounding box center [565, 235] width 12 height 10
radio input "true"
click at [588, 392] on div "03 Blogging or posting on social media sites about the practice’s policies and …" at bounding box center [580, 418] width 692 height 176
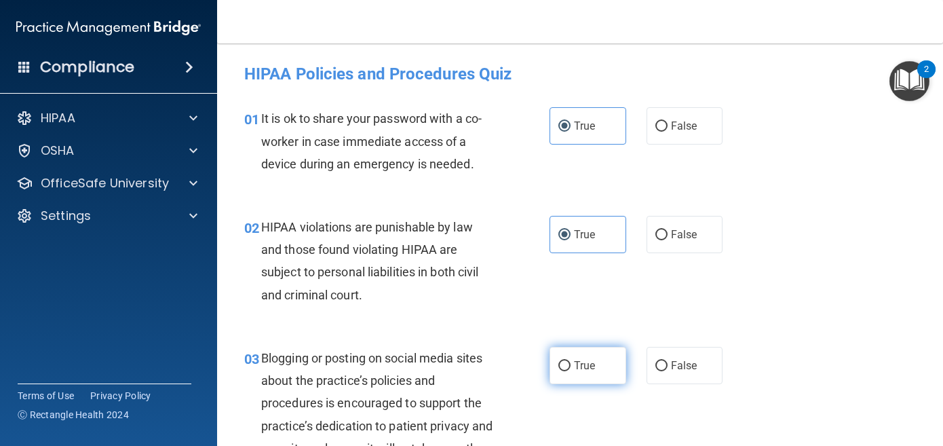
click at [591, 370] on span "True" at bounding box center [584, 365] width 21 height 13
click at [571, 370] on input "True" at bounding box center [565, 366] width 12 height 10
radio input "true"
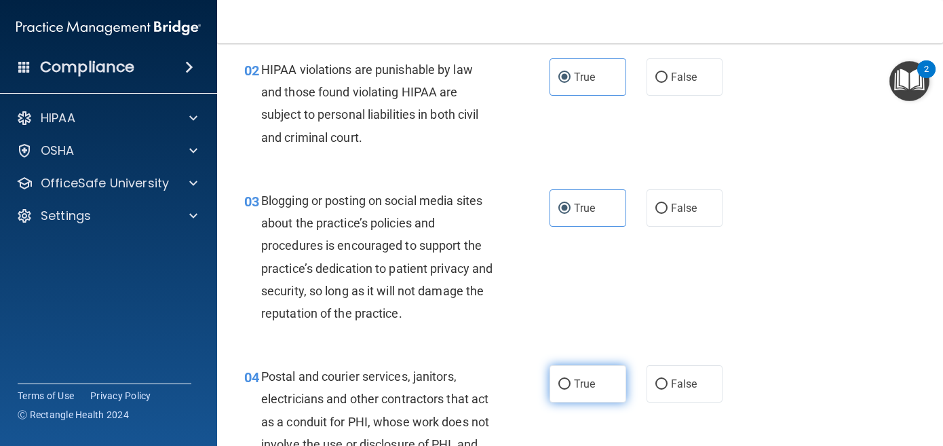
click at [593, 374] on label "True" at bounding box center [588, 383] width 77 height 37
click at [571, 379] on input "True" at bounding box center [565, 384] width 12 height 10
radio input "true"
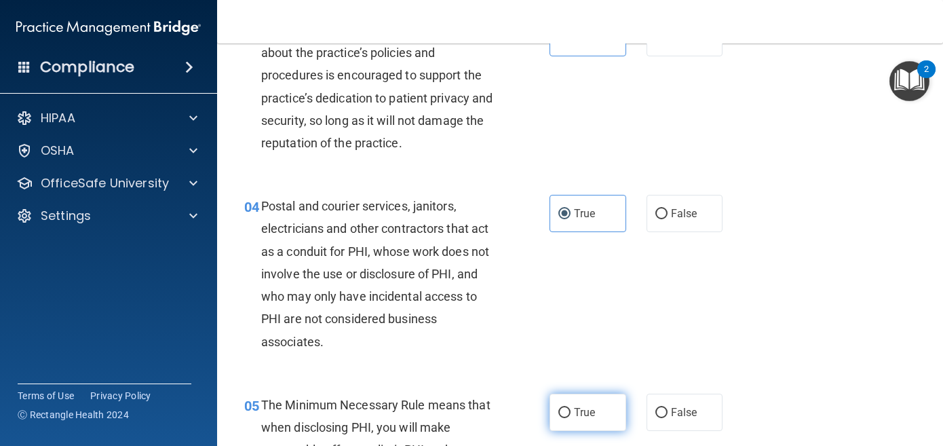
click at [596, 419] on label "True" at bounding box center [588, 412] width 77 height 37
click at [571, 418] on input "True" at bounding box center [565, 413] width 12 height 10
radio input "true"
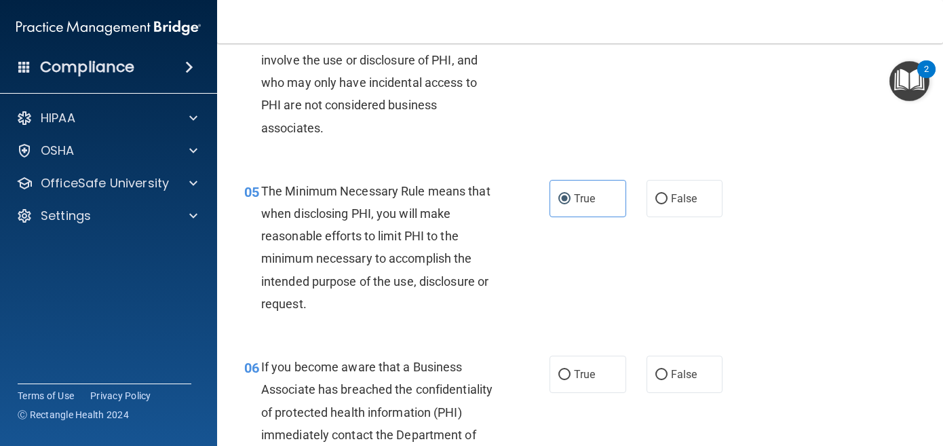
scroll to position [617, 0]
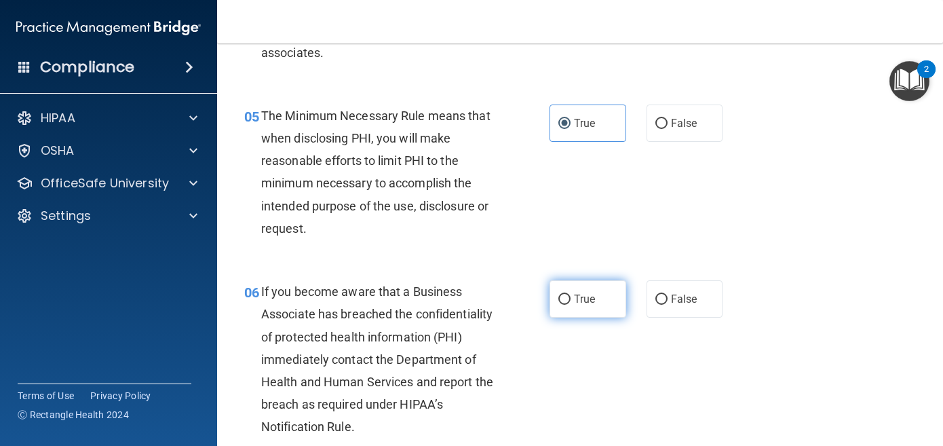
click at [588, 301] on label "True" at bounding box center [588, 298] width 77 height 37
click at [571, 301] on input "True" at bounding box center [565, 300] width 12 height 10
radio input "true"
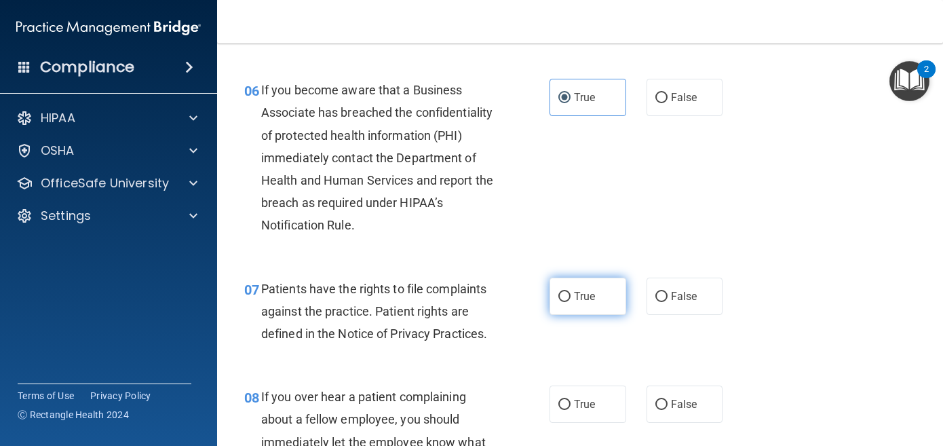
click at [588, 283] on label "True" at bounding box center [588, 296] width 77 height 37
click at [571, 292] on input "True" at bounding box center [565, 297] width 12 height 10
radio input "true"
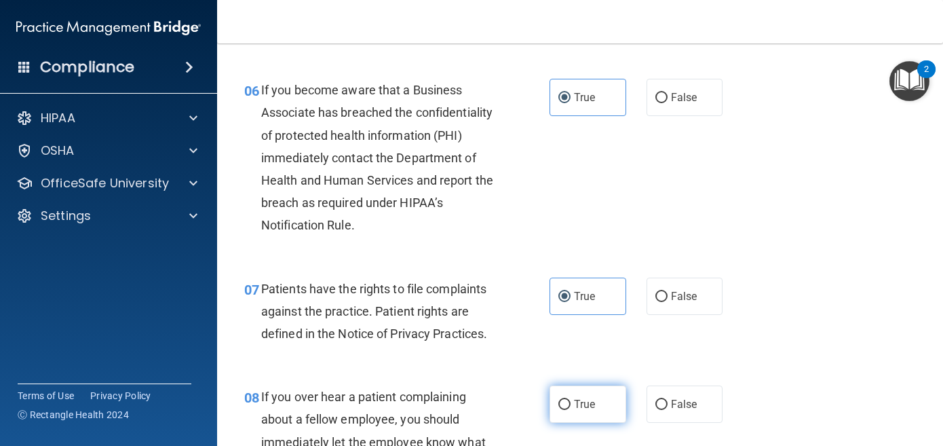
click at [593, 398] on span "True" at bounding box center [584, 404] width 21 height 13
click at [571, 400] on input "True" at bounding box center [565, 405] width 12 height 10
radio input "true"
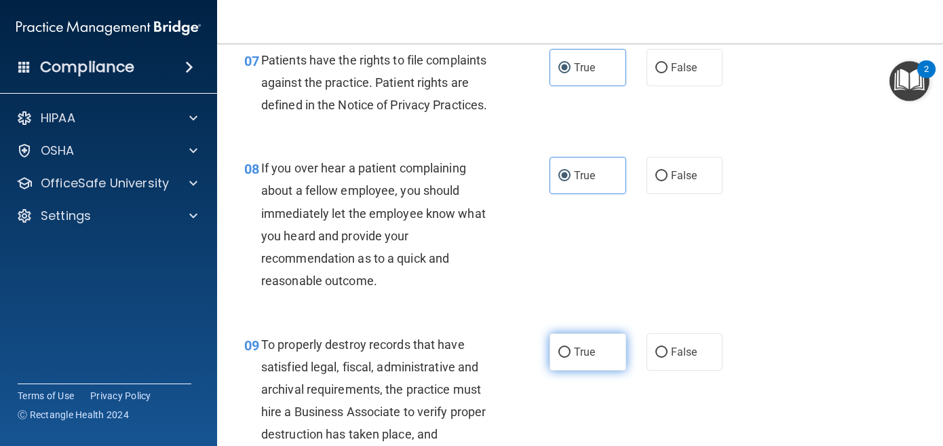
click at [595, 345] on span "True" at bounding box center [584, 351] width 21 height 13
click at [571, 347] on input "True" at bounding box center [565, 352] width 12 height 10
radio input "true"
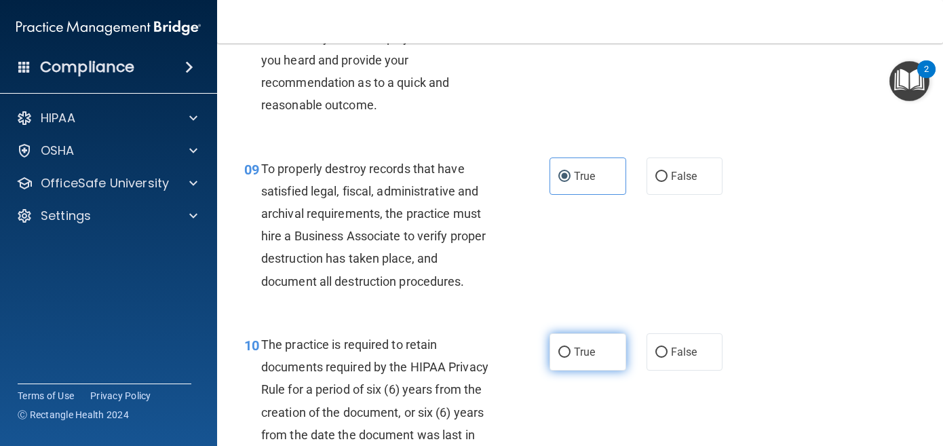
click at [595, 345] on span "True" at bounding box center [584, 351] width 21 height 13
click at [571, 347] on input "True" at bounding box center [565, 352] width 12 height 10
radio input "true"
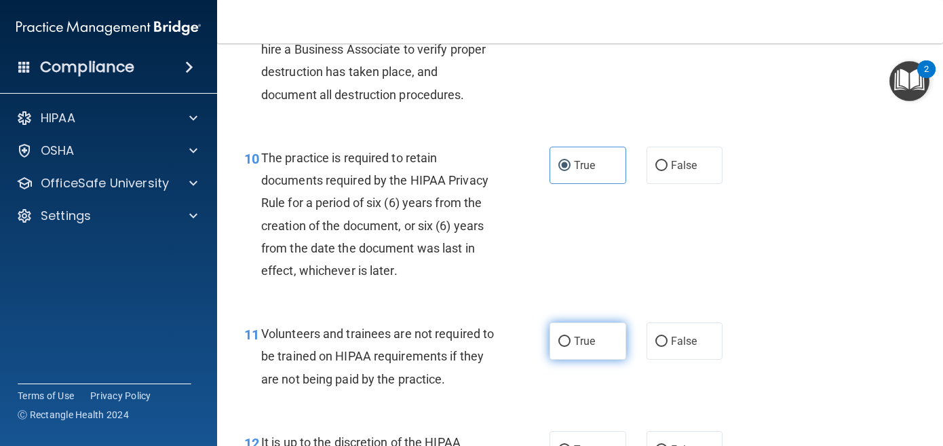
click at [595, 344] on label "True" at bounding box center [588, 340] width 77 height 37
click at [571, 344] on input "True" at bounding box center [565, 342] width 12 height 10
radio input "true"
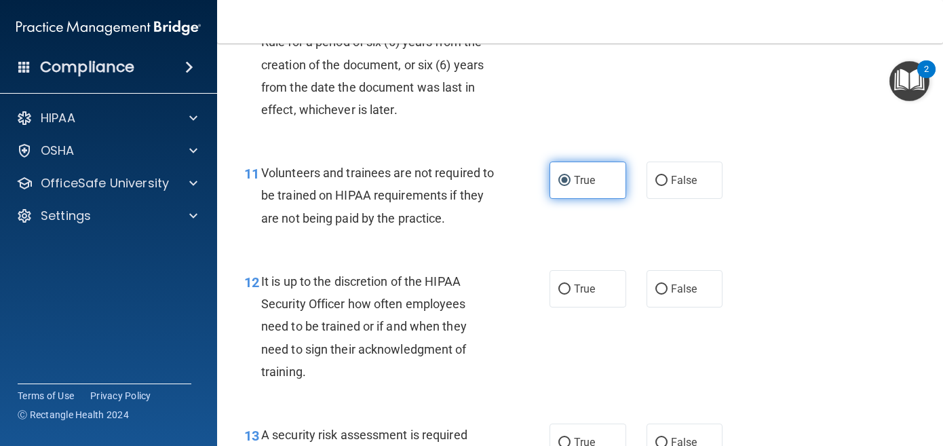
scroll to position [1573, 0]
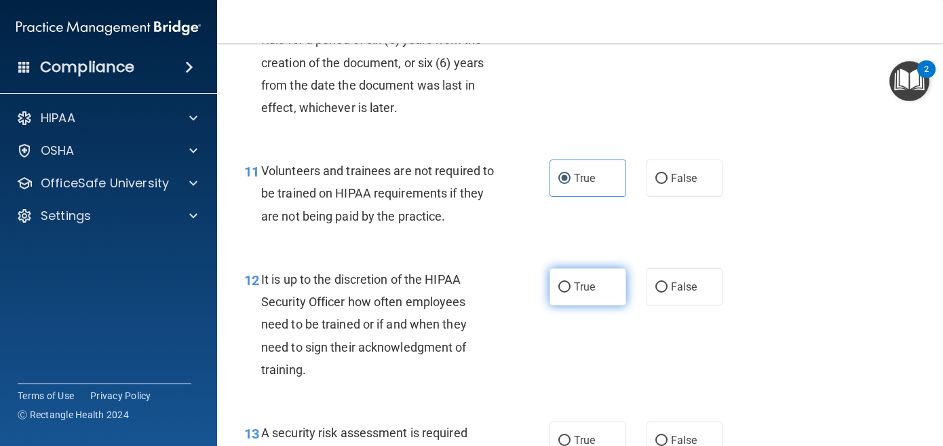
click at [590, 290] on label "True" at bounding box center [588, 286] width 77 height 37
click at [571, 290] on input "True" at bounding box center [565, 287] width 12 height 10
radio input "true"
click at [594, 434] on span "True" at bounding box center [584, 440] width 21 height 13
click at [571, 436] on input "True" at bounding box center [565, 441] width 12 height 10
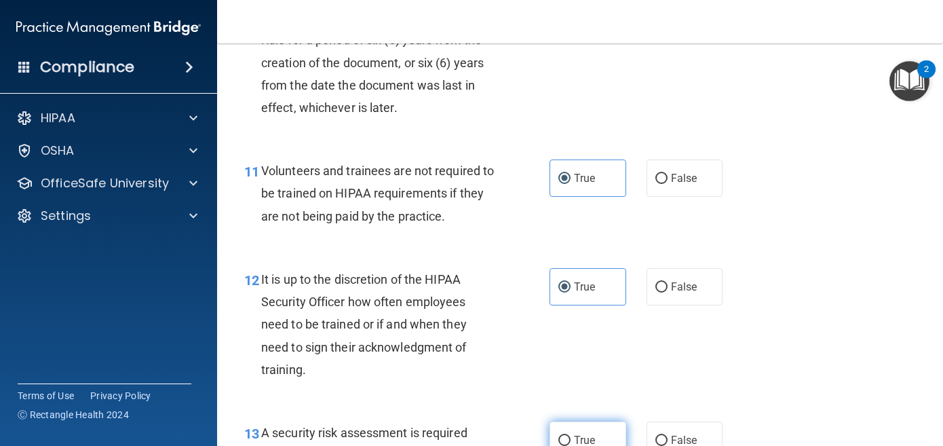
radio input "true"
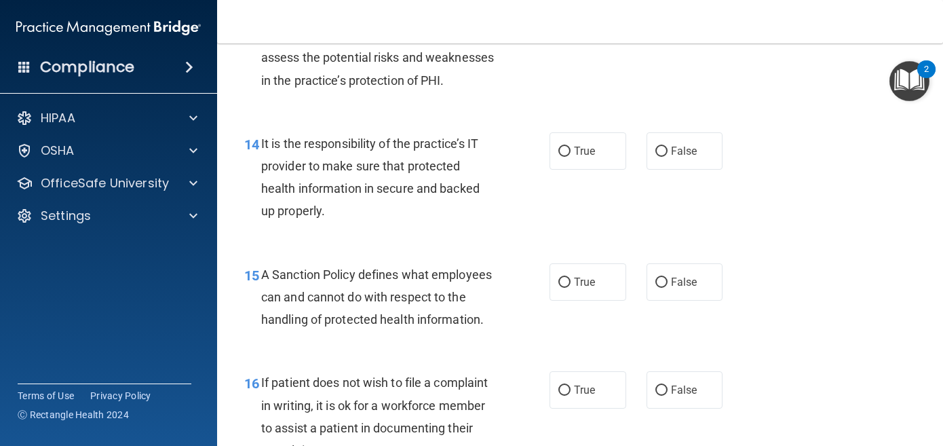
scroll to position [1998, 0]
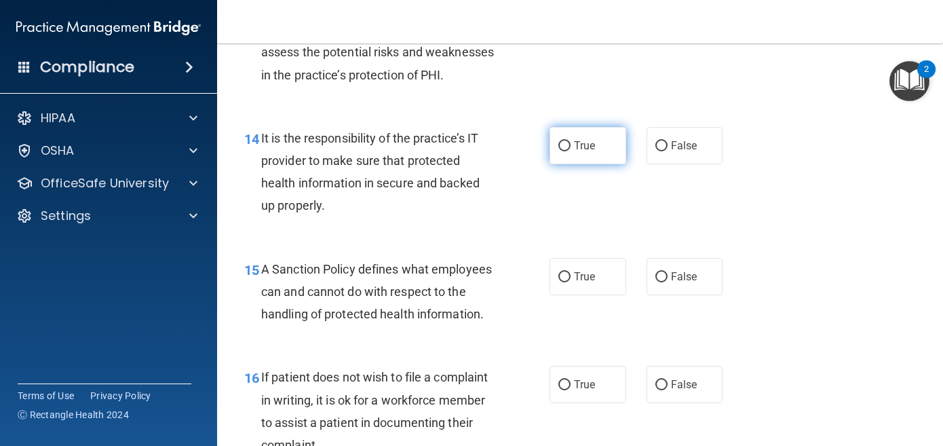
click at [588, 152] on span "True" at bounding box center [584, 145] width 21 height 13
click at [571, 151] on input "True" at bounding box center [565, 146] width 12 height 10
radio input "true"
click at [594, 269] on div "15 A Sanction Policy defines what employees can and cannot do with respect to t…" at bounding box center [580, 295] width 692 height 109
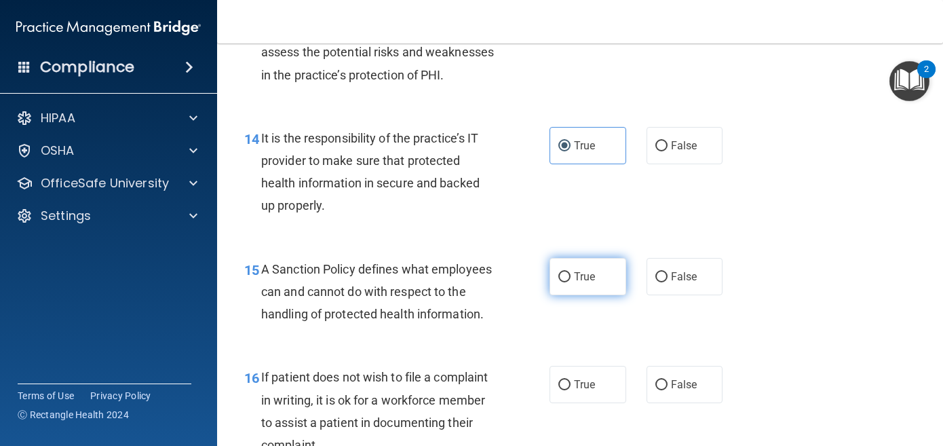
click at [594, 283] on span "True" at bounding box center [584, 276] width 21 height 13
click at [571, 282] on input "True" at bounding box center [565, 277] width 12 height 10
radio input "true"
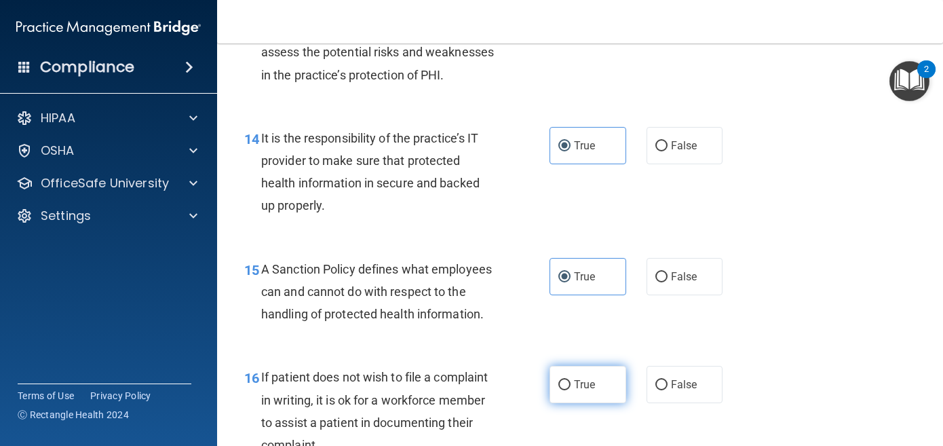
click at [593, 387] on label "True" at bounding box center [588, 384] width 77 height 37
click at [571, 387] on input "True" at bounding box center [565, 385] width 12 height 10
radio input "true"
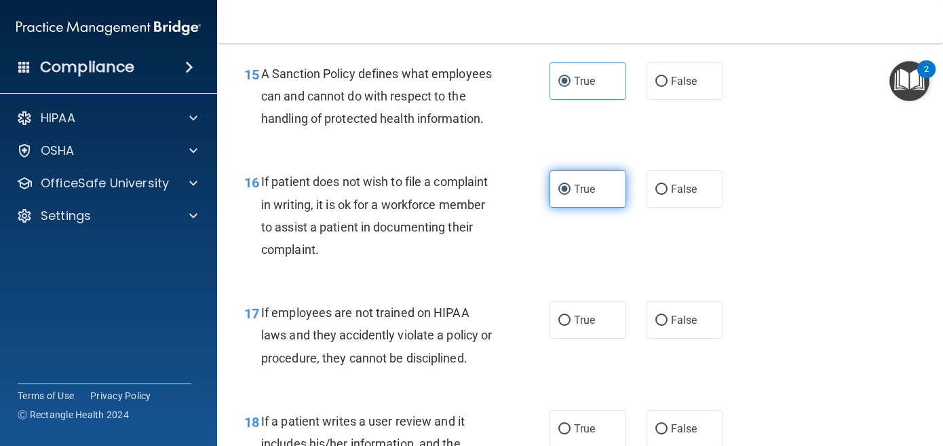
scroll to position [2195, 0]
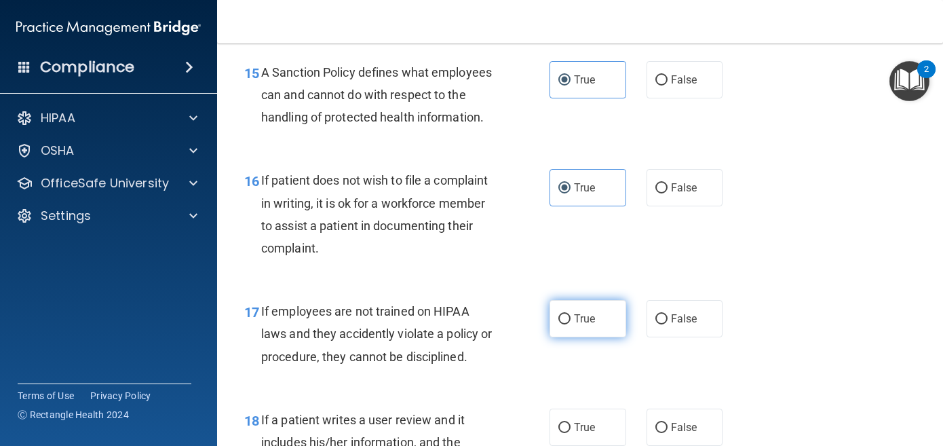
click at [596, 337] on label "True" at bounding box center [588, 318] width 77 height 37
click at [571, 324] on input "True" at bounding box center [565, 319] width 12 height 10
radio input "true"
click at [594, 434] on span "True" at bounding box center [584, 427] width 21 height 13
click at [571, 433] on input "True" at bounding box center [565, 428] width 12 height 10
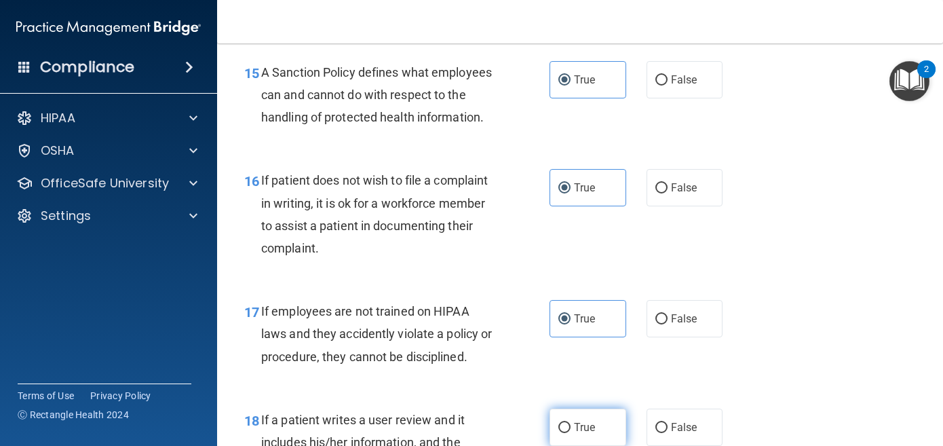
radio input "true"
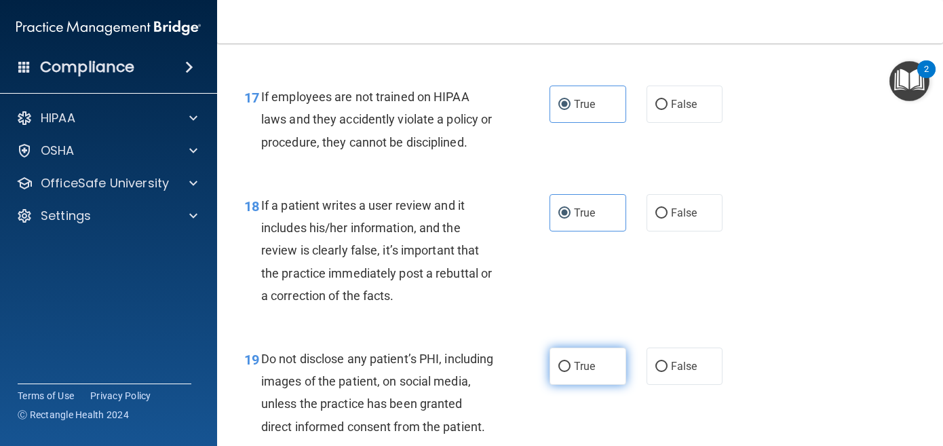
scroll to position [2548, 0]
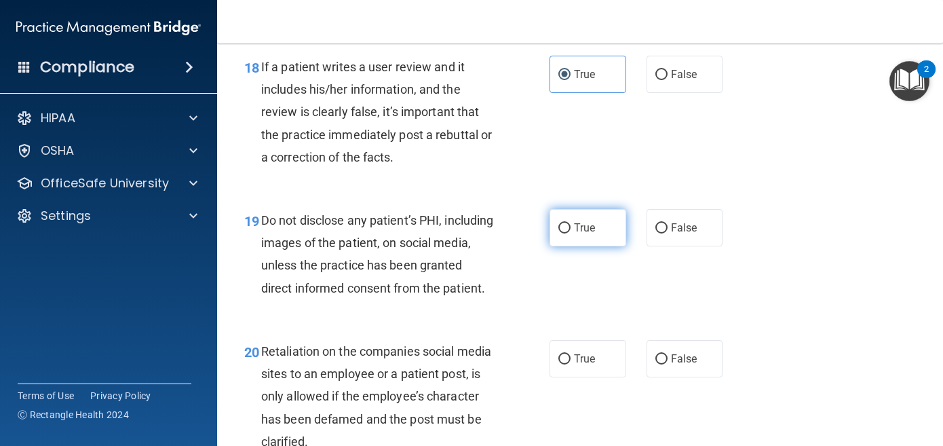
click at [597, 241] on label "True" at bounding box center [588, 227] width 77 height 37
click at [571, 233] on input "True" at bounding box center [565, 228] width 12 height 10
radio input "true"
click at [597, 377] on label "True" at bounding box center [588, 358] width 77 height 37
click at [571, 364] on input "True" at bounding box center [565, 359] width 12 height 10
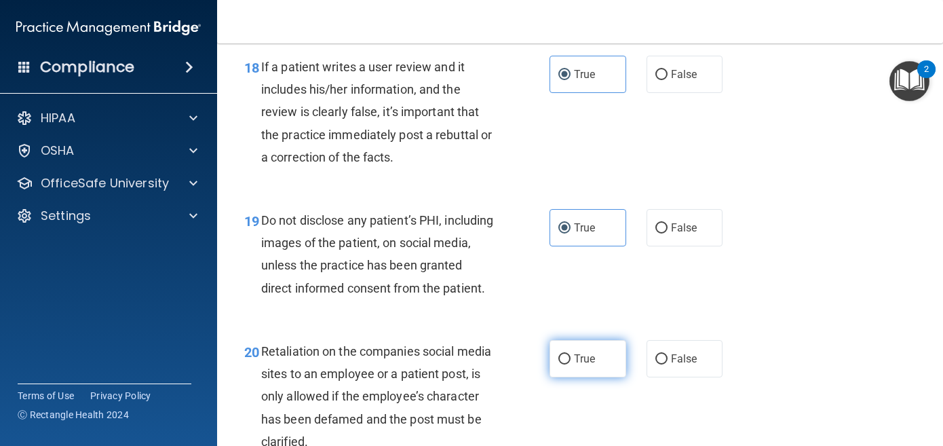
radio input "true"
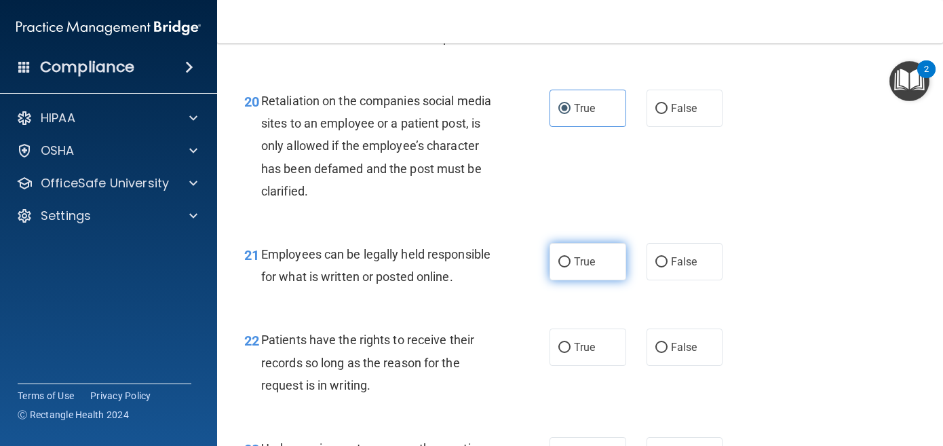
click at [593, 268] on span "True" at bounding box center [584, 261] width 21 height 13
click at [571, 267] on input "True" at bounding box center [565, 262] width 12 height 10
radio input "true"
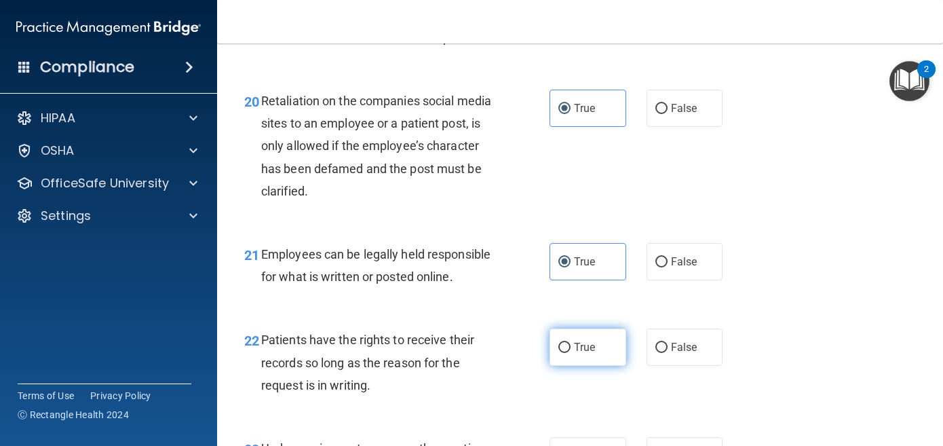
click at [598, 366] on label "True" at bounding box center [588, 346] width 77 height 37
click at [571, 353] on input "True" at bounding box center [565, 348] width 12 height 10
radio input "true"
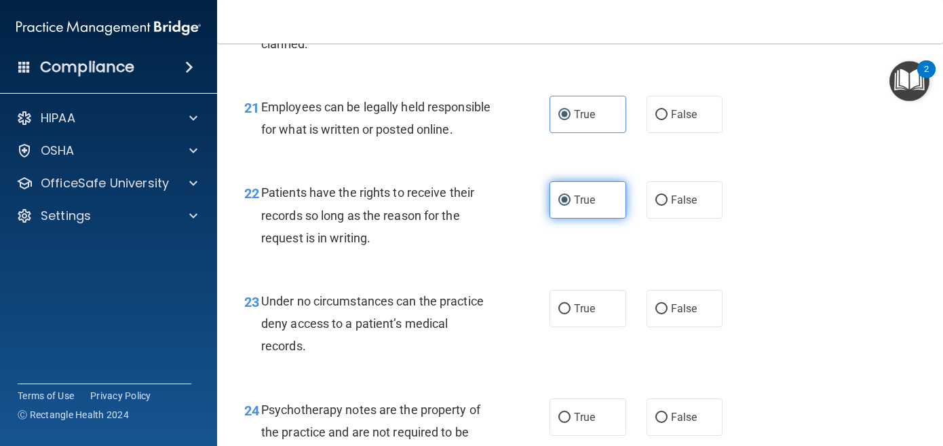
scroll to position [3001, 0]
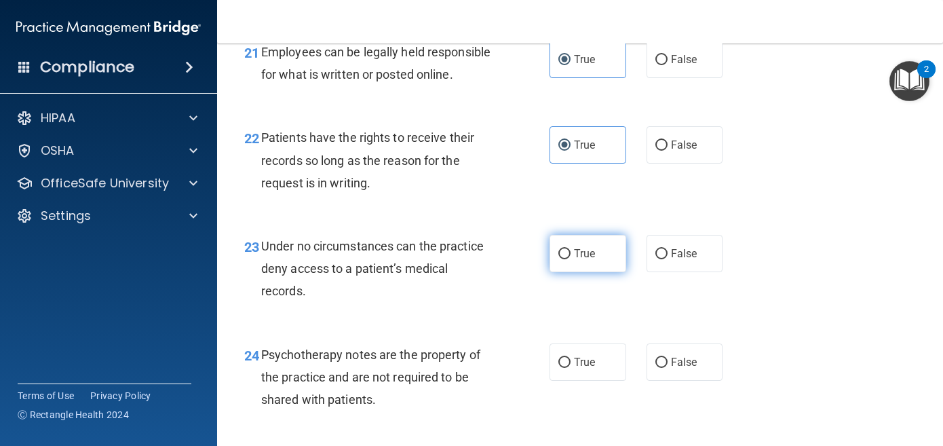
click at [583, 272] on label "True" at bounding box center [588, 253] width 77 height 37
click at [571, 259] on input "True" at bounding box center [565, 254] width 12 height 10
radio input "true"
click at [595, 369] on span "True" at bounding box center [584, 362] width 21 height 13
click at [571, 368] on input "True" at bounding box center [565, 363] width 12 height 10
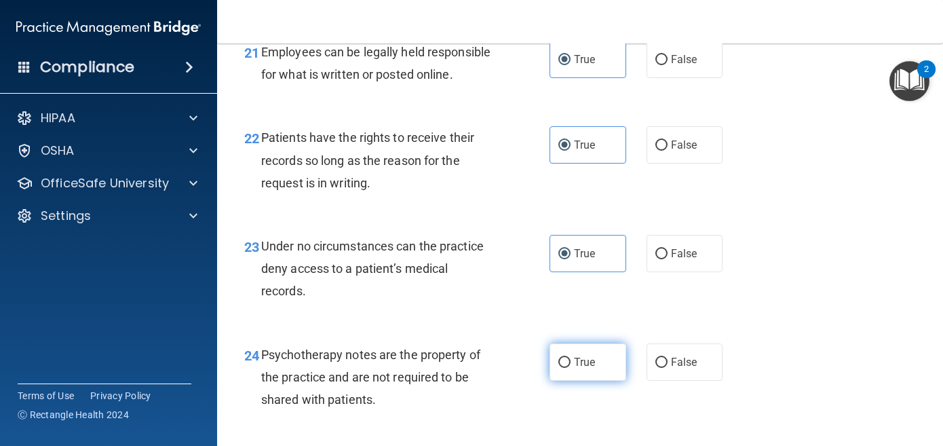
radio input "true"
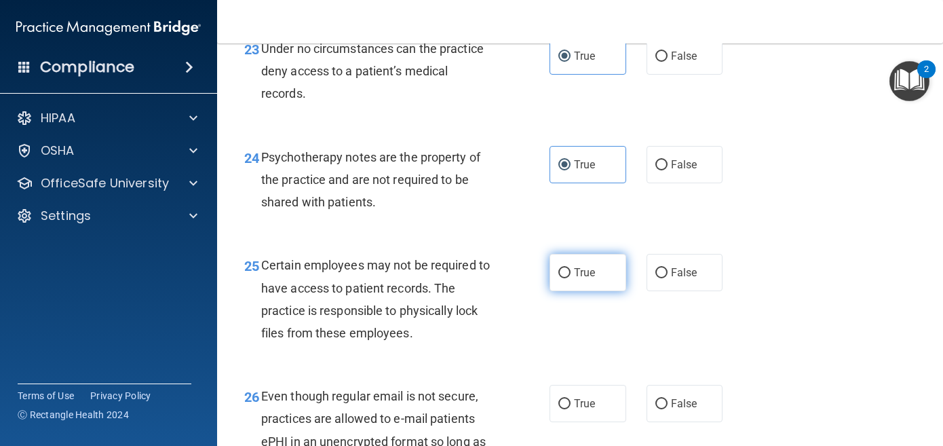
click at [601, 291] on label "True" at bounding box center [588, 272] width 77 height 37
click at [571, 278] on input "True" at bounding box center [565, 273] width 12 height 10
radio input "true"
click at [605, 422] on label "True" at bounding box center [588, 403] width 77 height 37
click at [571, 409] on input "True" at bounding box center [565, 404] width 12 height 10
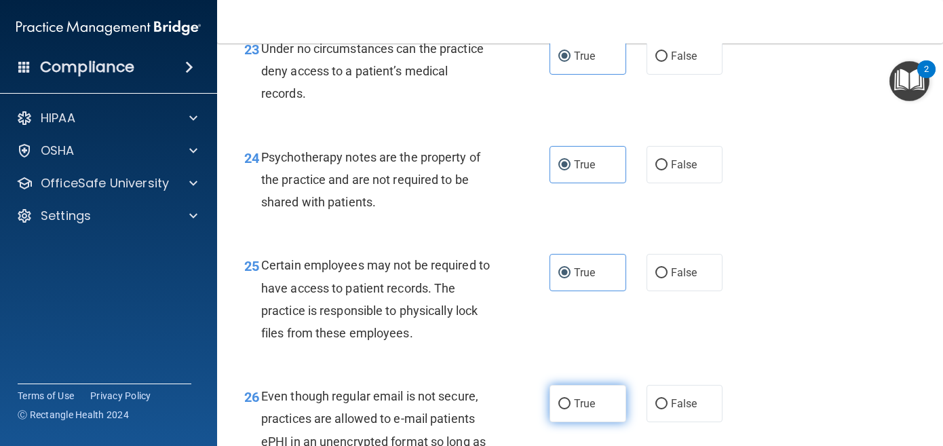
radio input "true"
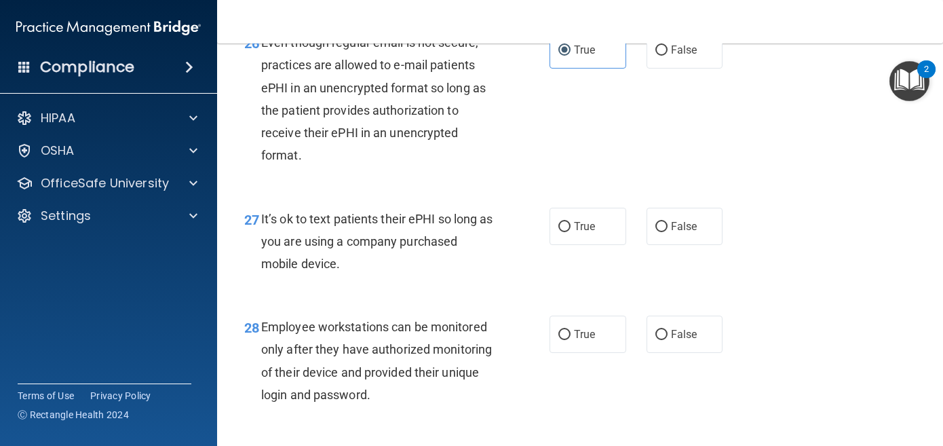
scroll to position [3581, 0]
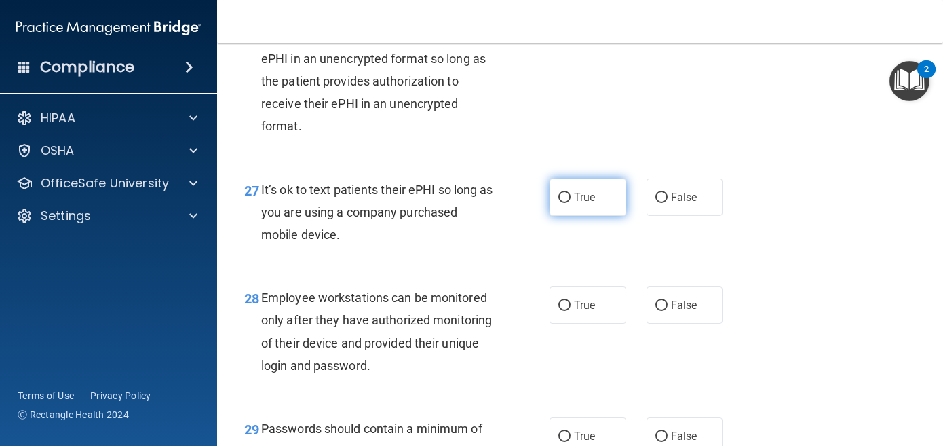
click at [589, 204] on span "True" at bounding box center [584, 197] width 21 height 13
click at [571, 203] on input "True" at bounding box center [565, 198] width 12 height 10
radio input "true"
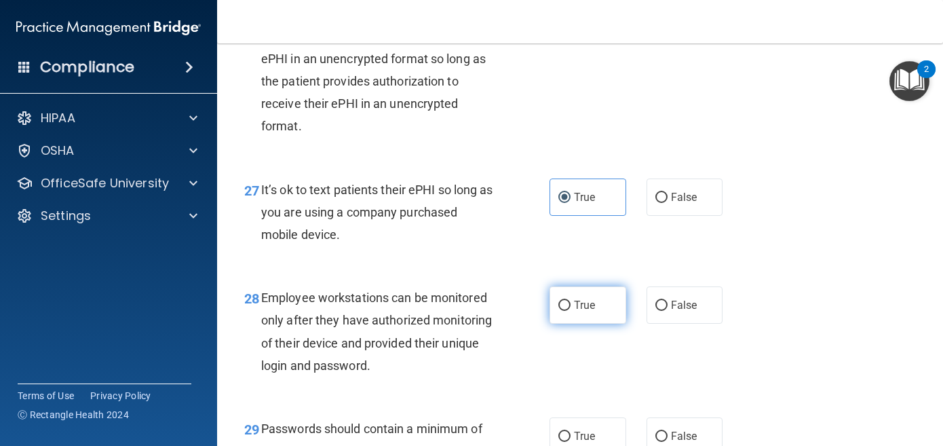
click at [598, 324] on label "True" at bounding box center [588, 304] width 77 height 37
click at [571, 311] on input "True" at bounding box center [565, 306] width 12 height 10
radio input "true"
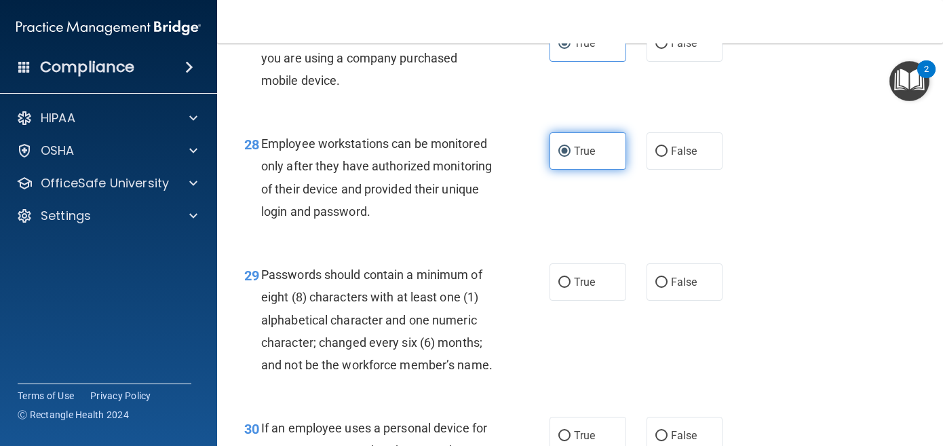
scroll to position [3782, 0]
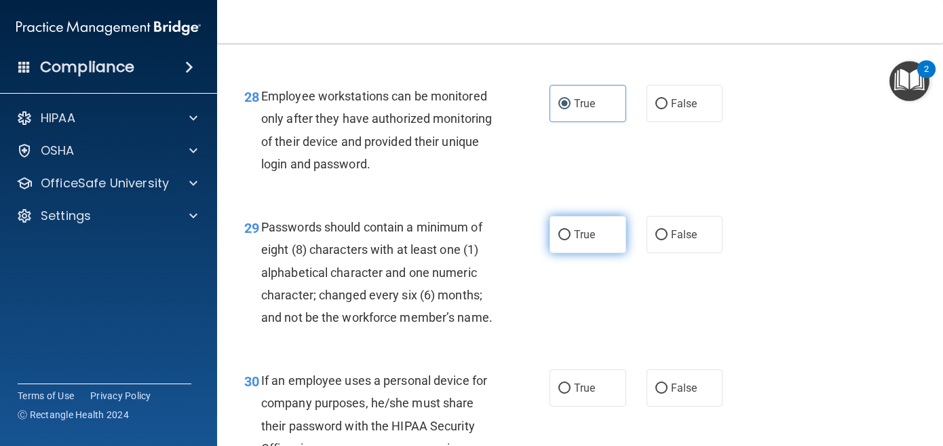
click at [595, 241] on span "True" at bounding box center [584, 234] width 21 height 13
click at [571, 240] on input "True" at bounding box center [565, 235] width 12 height 10
radio input "true"
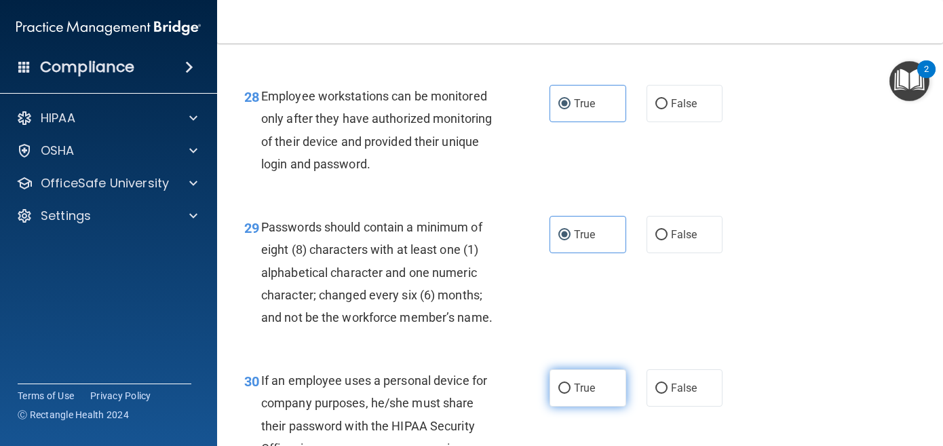
click at [601, 407] on label "True" at bounding box center [588, 387] width 77 height 37
click at [571, 394] on input "True" at bounding box center [565, 388] width 12 height 10
radio input "true"
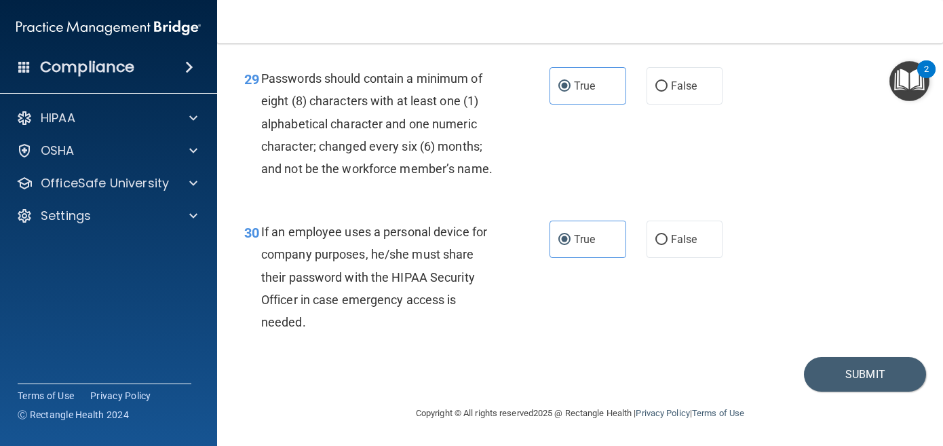
scroll to position [3955, 0]
click at [821, 370] on button "Submit" at bounding box center [865, 374] width 122 height 35
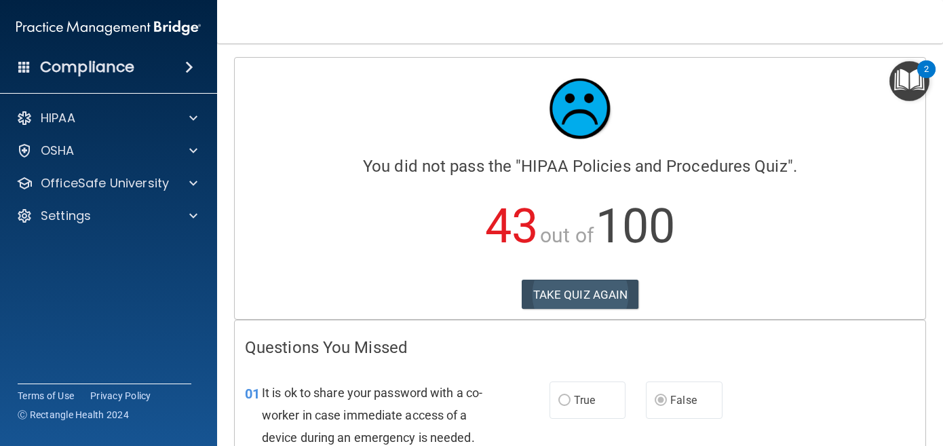
click at [601, 293] on button "TAKE QUIZ AGAIN" at bounding box center [580, 295] width 117 height 30
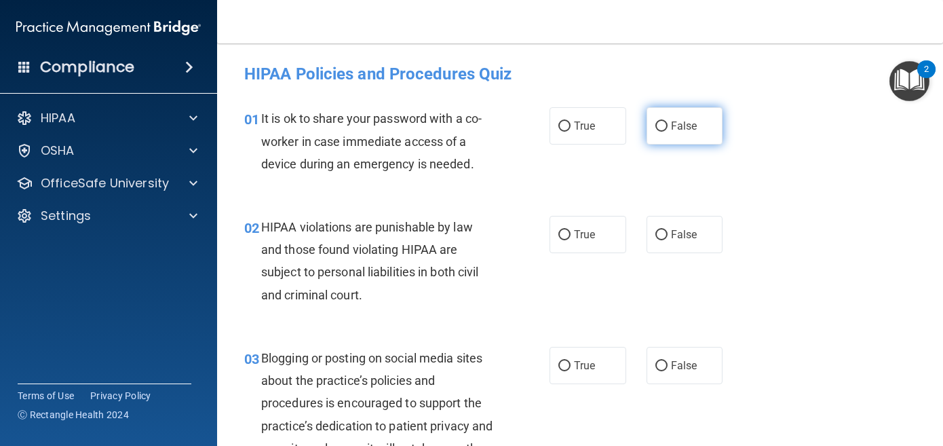
click at [671, 113] on label "False" at bounding box center [685, 125] width 77 height 37
click at [668, 121] on input "False" at bounding box center [662, 126] width 12 height 10
radio input "true"
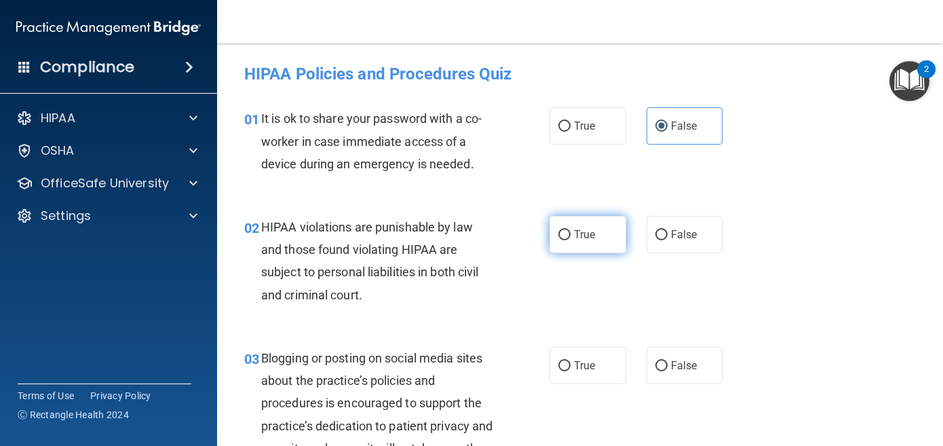
click at [602, 221] on label "True" at bounding box center [588, 234] width 77 height 37
click at [571, 230] on input "True" at bounding box center [565, 235] width 12 height 10
radio input "true"
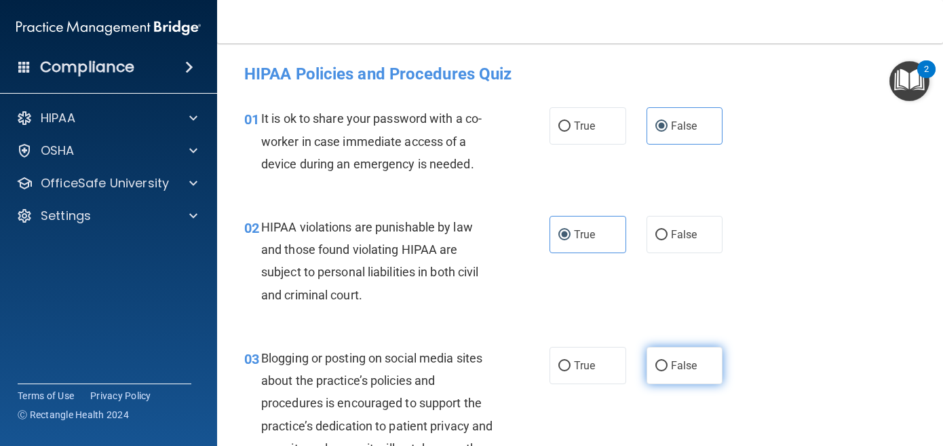
click at [681, 364] on span "False" at bounding box center [684, 365] width 26 height 13
click at [668, 364] on input "False" at bounding box center [662, 366] width 12 height 10
radio input "true"
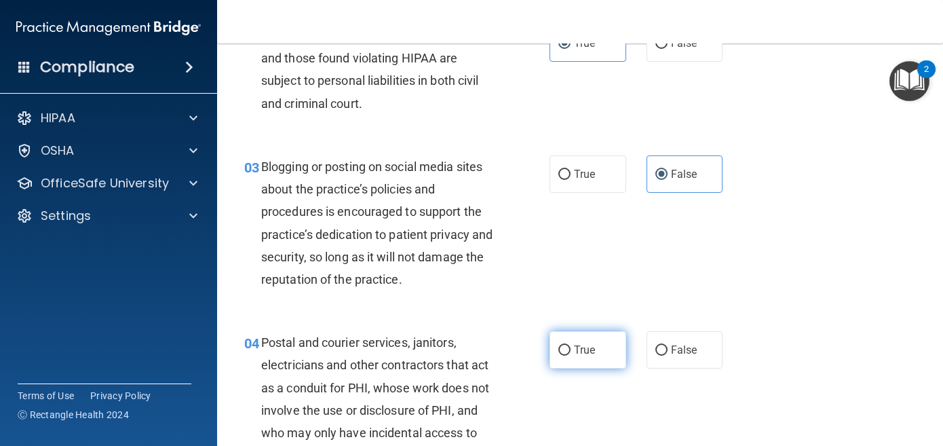
click at [604, 347] on label "True" at bounding box center [588, 349] width 77 height 37
click at [571, 347] on input "True" at bounding box center [565, 350] width 12 height 10
radio input "true"
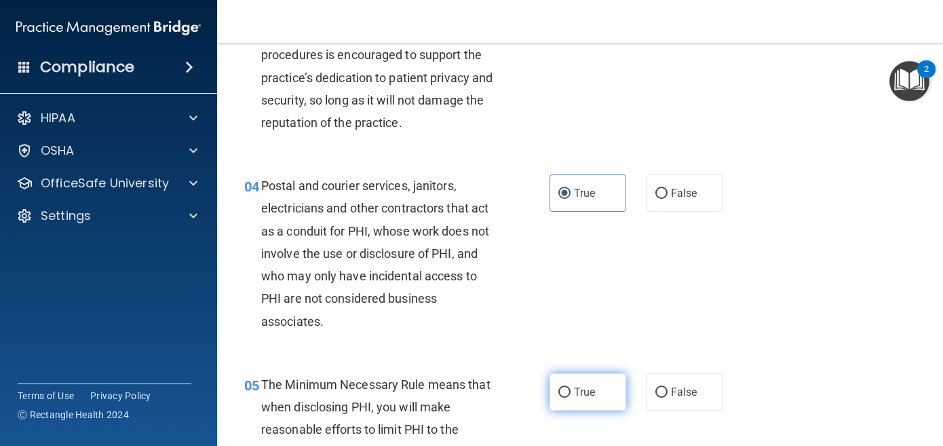
click at [603, 395] on label "True" at bounding box center [588, 391] width 77 height 37
click at [571, 395] on input "True" at bounding box center [565, 393] width 12 height 10
radio input "true"
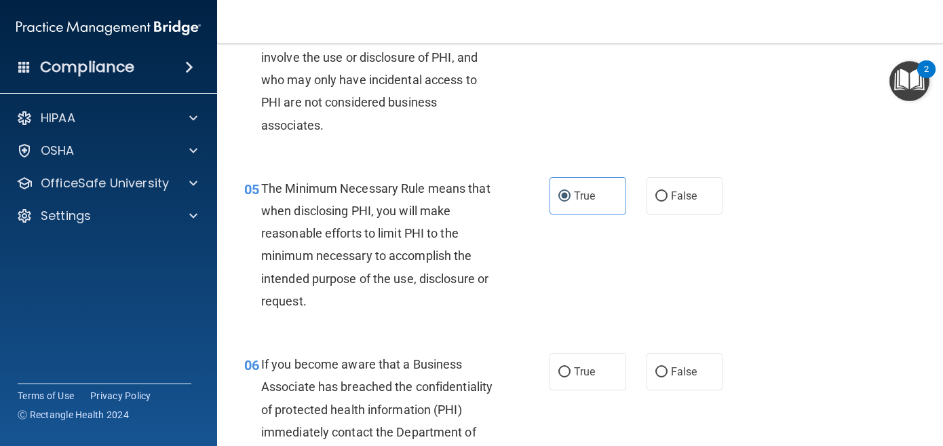
click at [675, 388] on div "06 If you become aware that a Business Associate has breached the confidentiali…" at bounding box center [580, 435] width 692 height 199
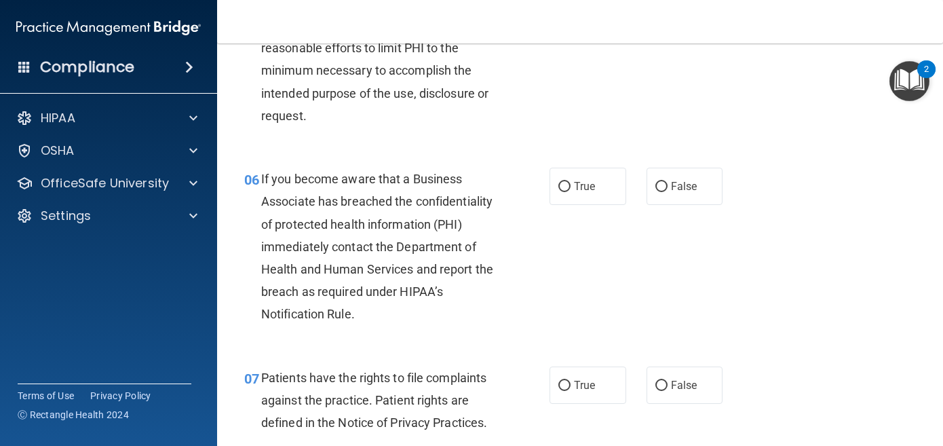
scroll to position [729, 0]
click at [694, 198] on label "False" at bounding box center [685, 186] width 77 height 37
click at [668, 193] on input "False" at bounding box center [662, 188] width 12 height 10
radio input "true"
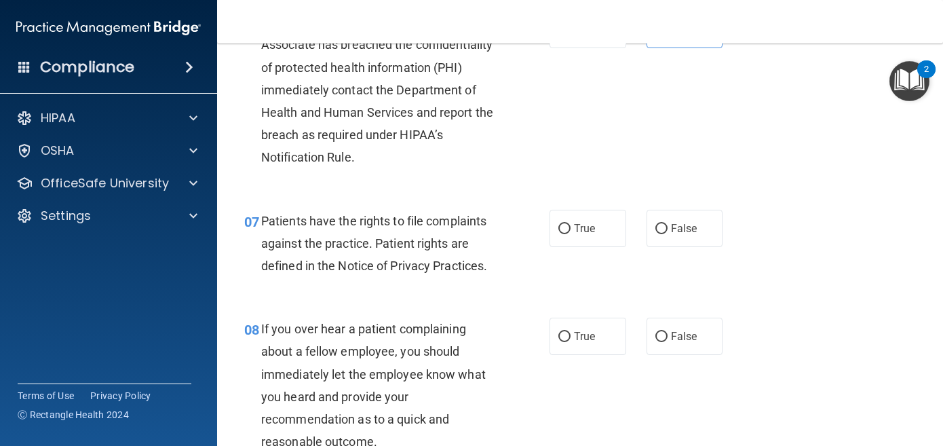
scroll to position [885, 0]
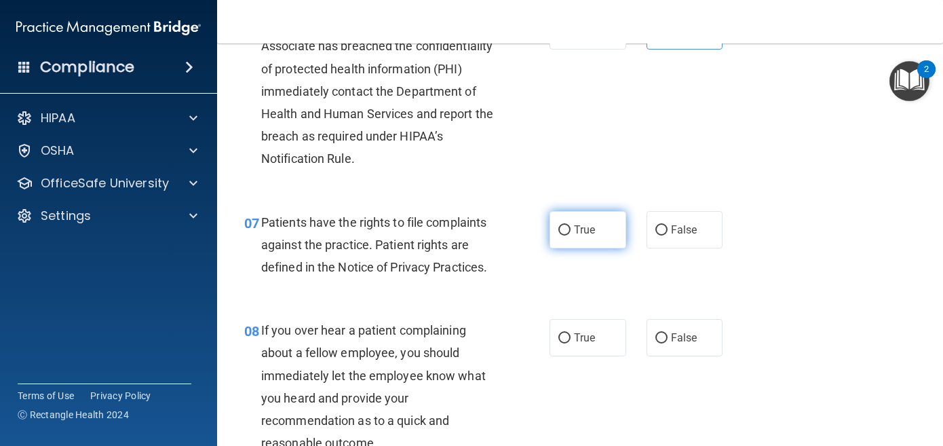
click at [588, 223] on span "True" at bounding box center [584, 229] width 21 height 13
click at [571, 225] on input "True" at bounding box center [565, 230] width 12 height 10
radio input "true"
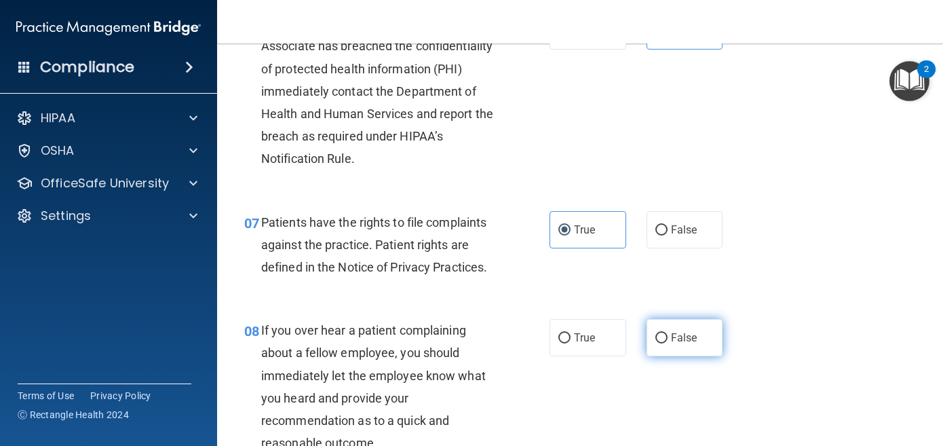
click at [687, 334] on span "False" at bounding box center [684, 337] width 26 height 13
click at [668, 334] on input "False" at bounding box center [662, 338] width 12 height 10
radio input "true"
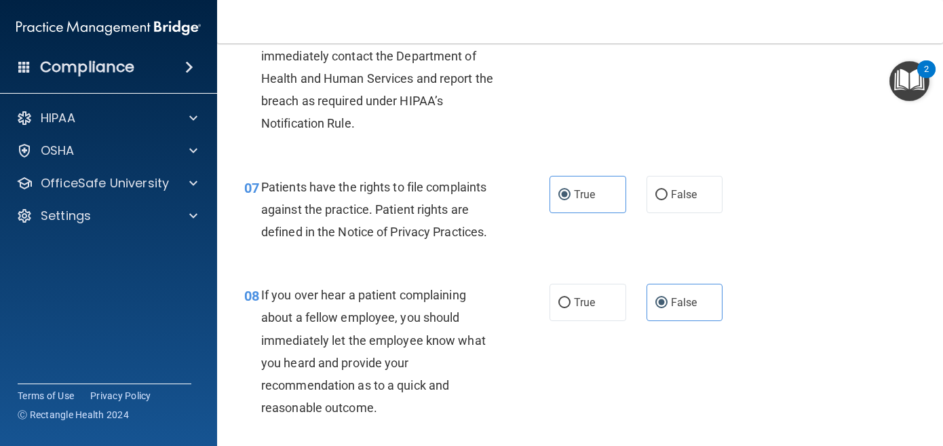
scroll to position [884, 0]
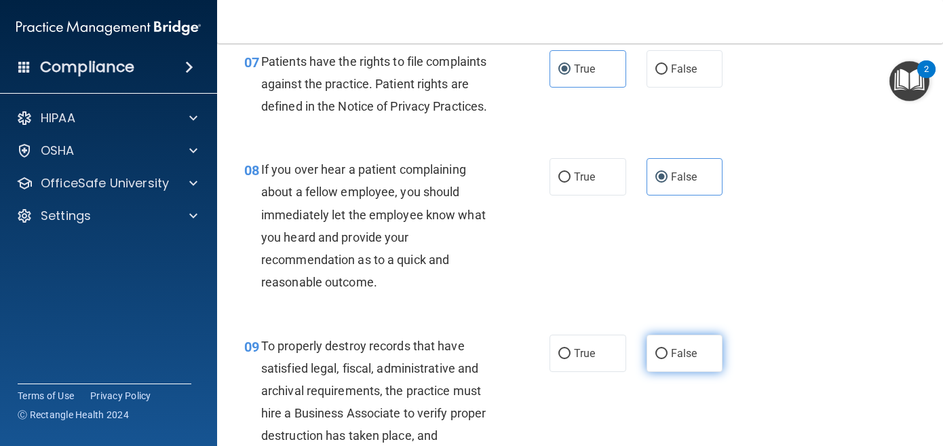
click at [666, 360] on label "False" at bounding box center [685, 353] width 77 height 37
click at [666, 359] on input "False" at bounding box center [662, 354] width 12 height 10
radio input "true"
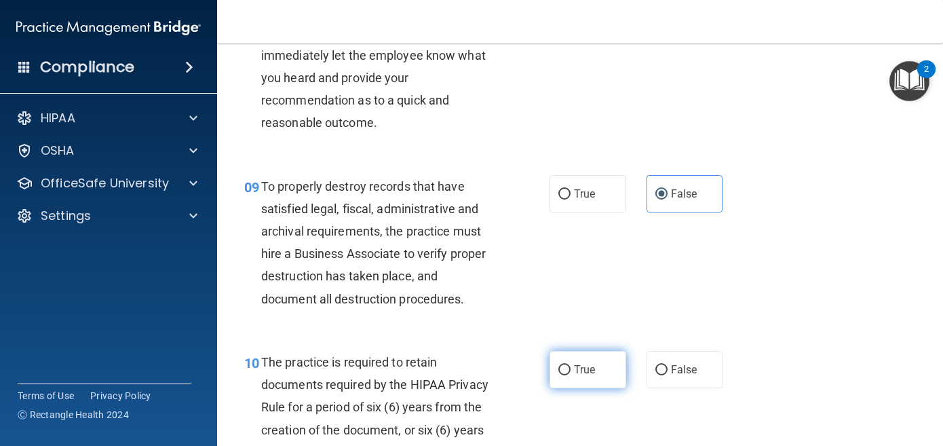
click at [595, 368] on span "True" at bounding box center [584, 369] width 21 height 13
click at [571, 368] on input "True" at bounding box center [565, 370] width 12 height 10
radio input "true"
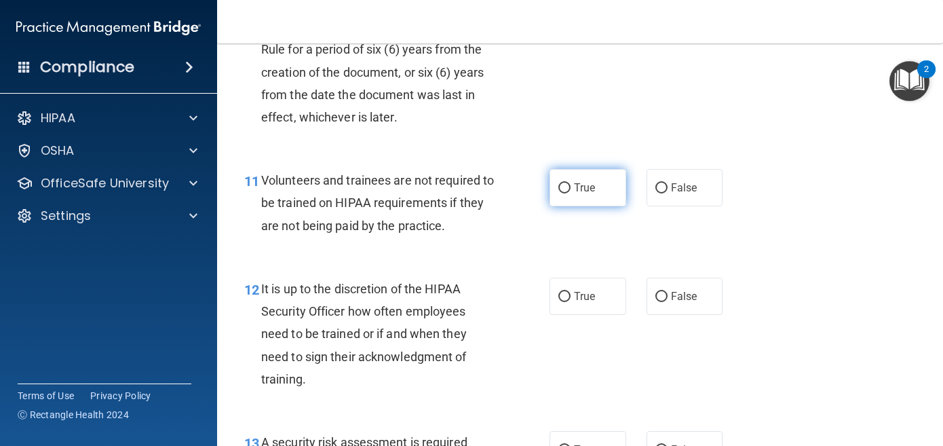
scroll to position [1577, 0]
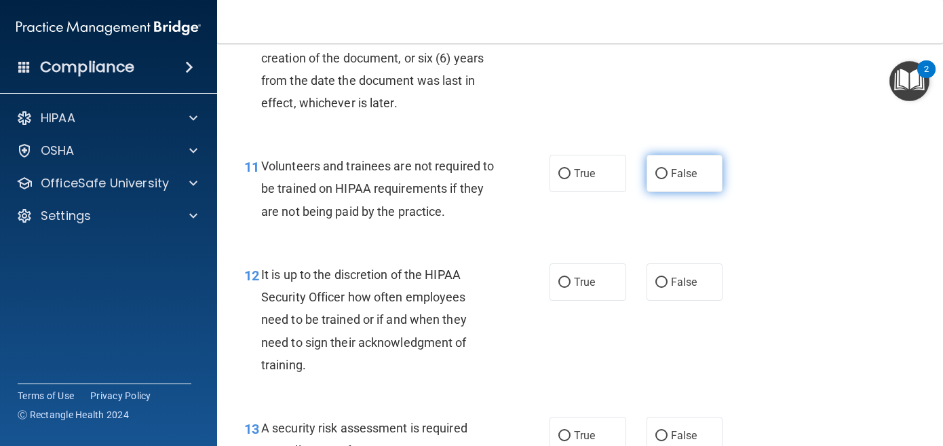
click at [683, 170] on span "False" at bounding box center [684, 173] width 26 height 13
click at [668, 170] on input "False" at bounding box center [662, 174] width 12 height 10
radio input "true"
click at [692, 247] on div "12 It is up to the discretion of the HIPAA Security Officer how often employees…" at bounding box center [580, 322] width 692 height 153
click at [693, 281] on label "False" at bounding box center [685, 281] width 77 height 37
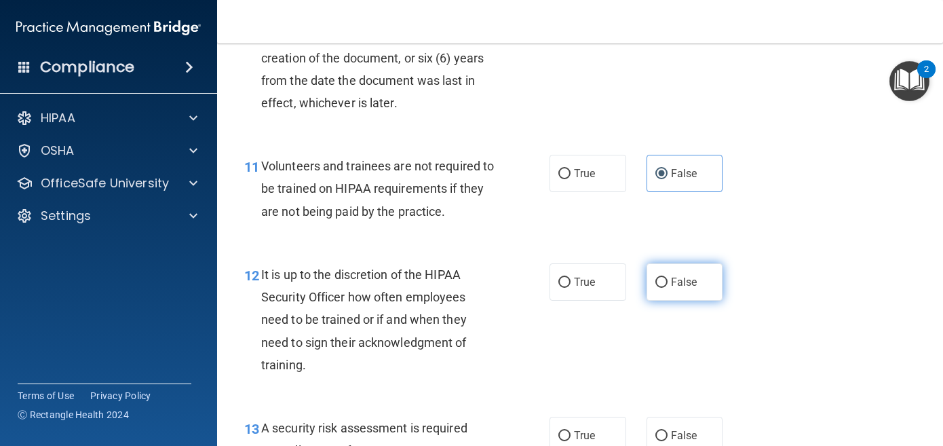
click at [668, 281] on input "False" at bounding box center [662, 283] width 12 height 10
radio input "true"
click at [610, 425] on label "True" at bounding box center [588, 435] width 77 height 37
click at [571, 431] on input "True" at bounding box center [565, 436] width 12 height 10
radio input "true"
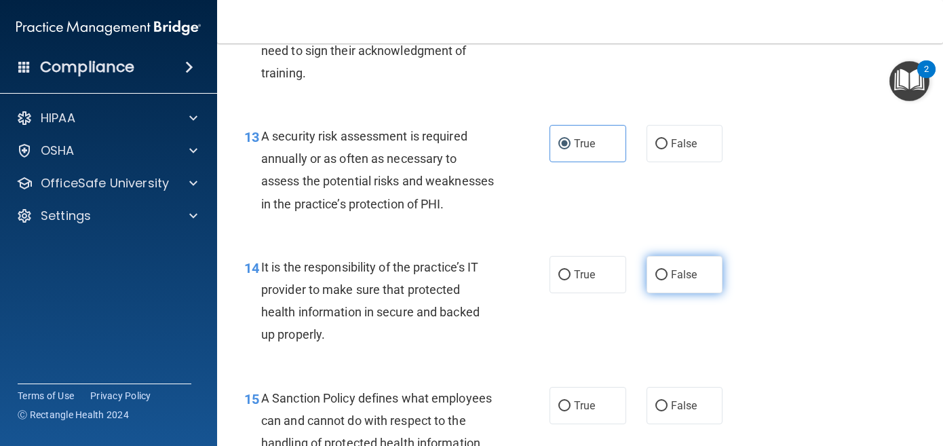
click at [702, 288] on label "False" at bounding box center [685, 274] width 77 height 37
click at [668, 280] on input "False" at bounding box center [662, 275] width 12 height 10
radio input "true"
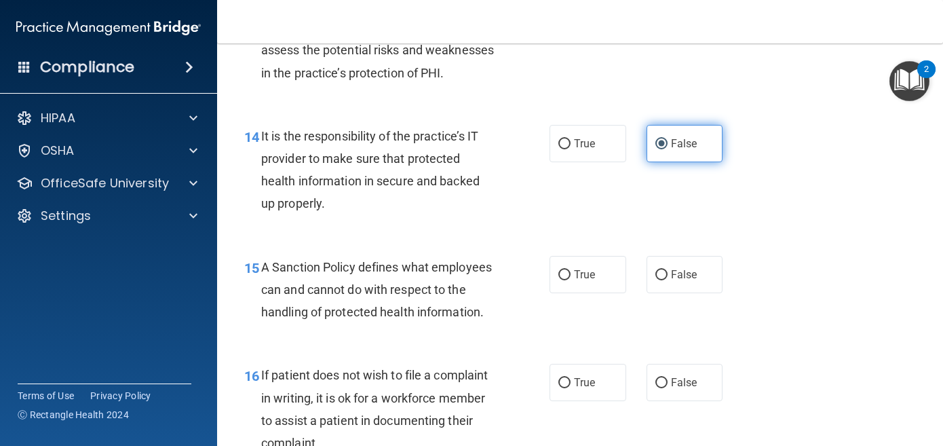
scroll to position [2031, 0]
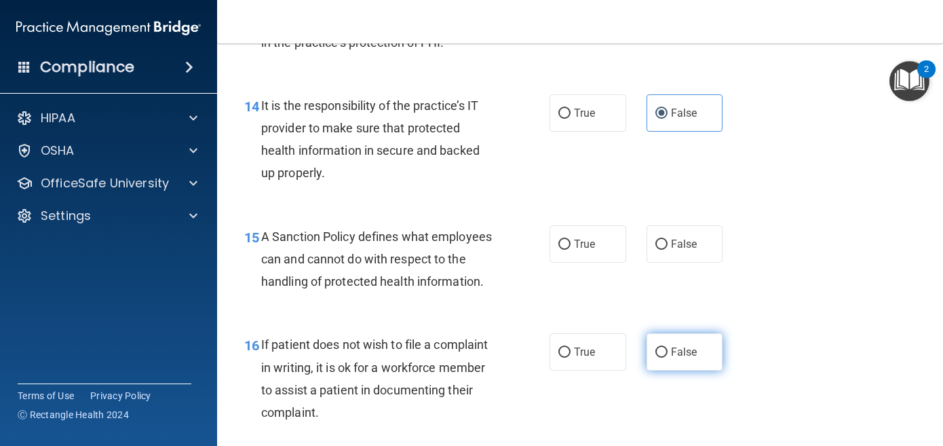
click at [676, 357] on span "False" at bounding box center [684, 351] width 26 height 13
click at [668, 357] on input "False" at bounding box center [662, 352] width 12 height 10
radio input "true"
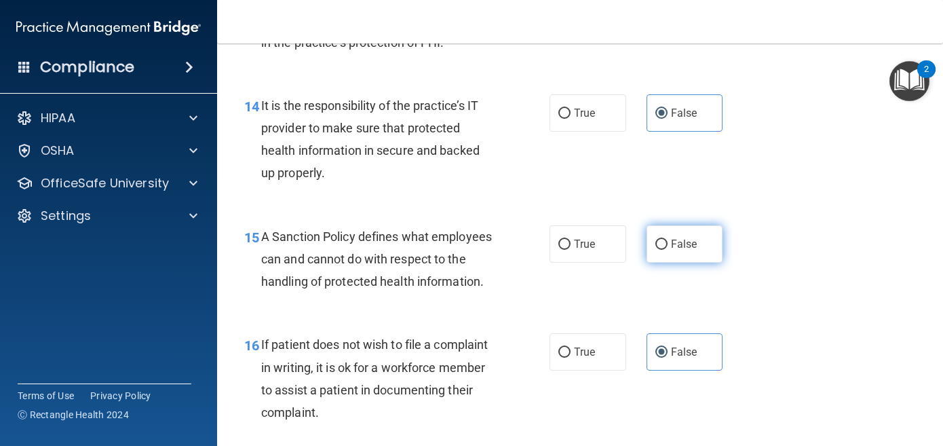
click at [692, 250] on span "False" at bounding box center [684, 244] width 26 height 13
click at [668, 250] on input "False" at bounding box center [662, 245] width 12 height 10
radio input "true"
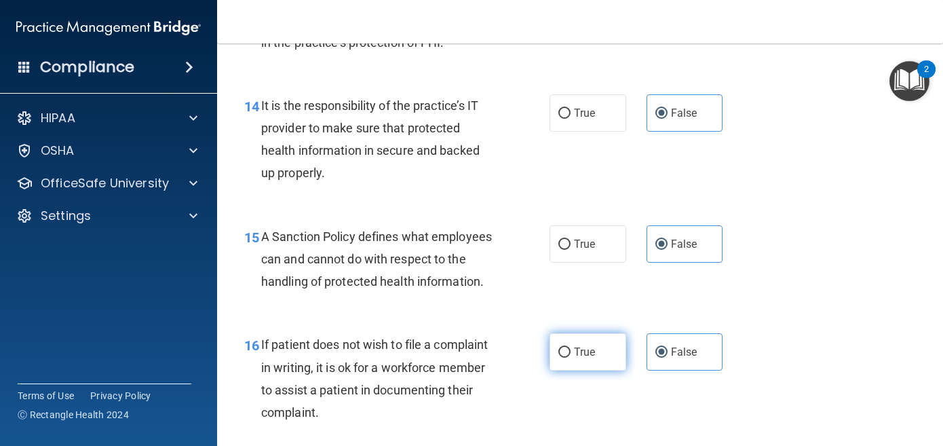
click at [576, 371] on label "True" at bounding box center [588, 351] width 77 height 37
click at [571, 358] on input "True" at bounding box center [565, 352] width 12 height 10
radio input "true"
radio input "false"
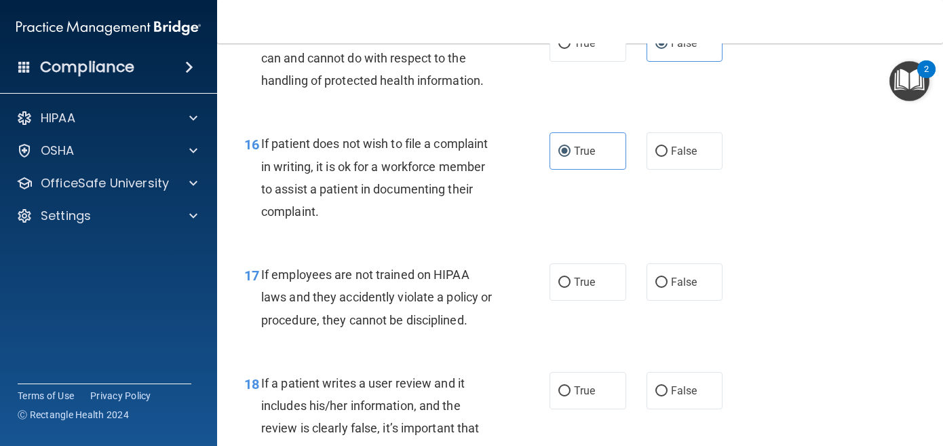
scroll to position [2306, 0]
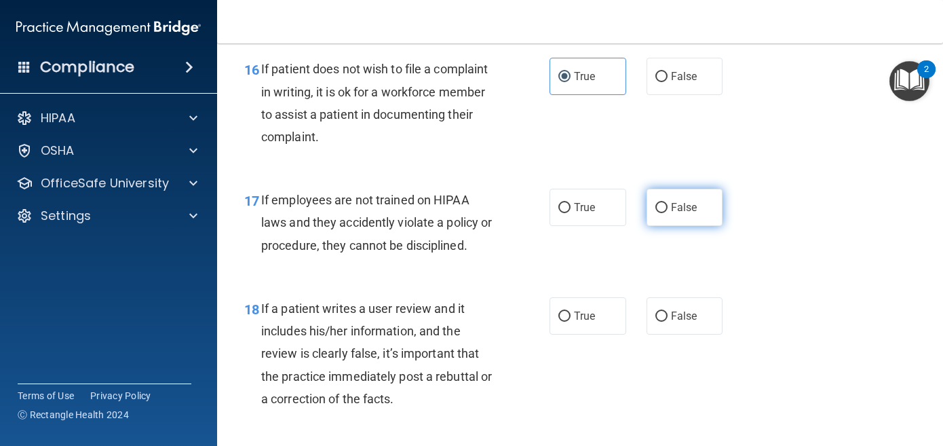
click at [688, 226] on label "False" at bounding box center [685, 207] width 77 height 37
click at [668, 213] on input "False" at bounding box center [662, 208] width 12 height 10
radio input "true"
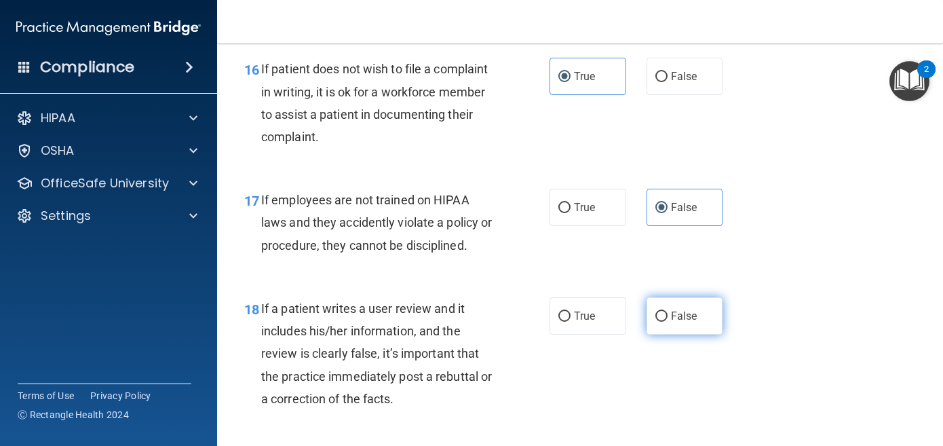
click at [694, 322] on span "False" at bounding box center [684, 315] width 26 height 13
click at [668, 322] on input "False" at bounding box center [662, 317] width 12 height 10
radio input "true"
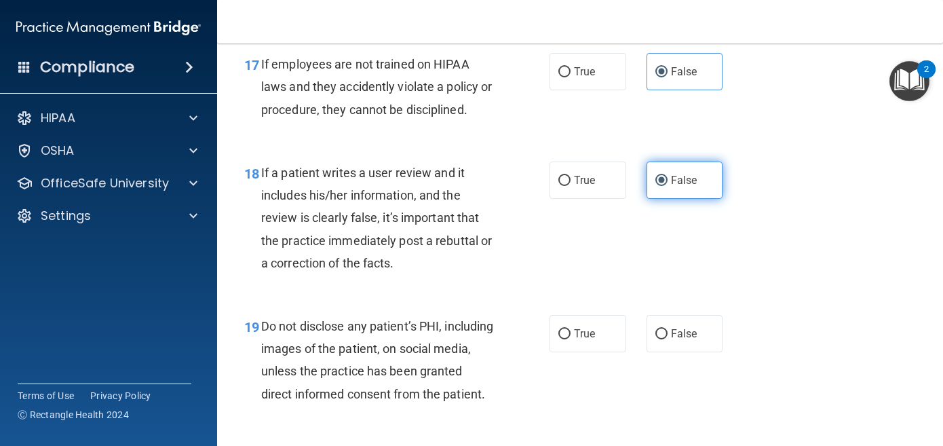
scroll to position [2482, 0]
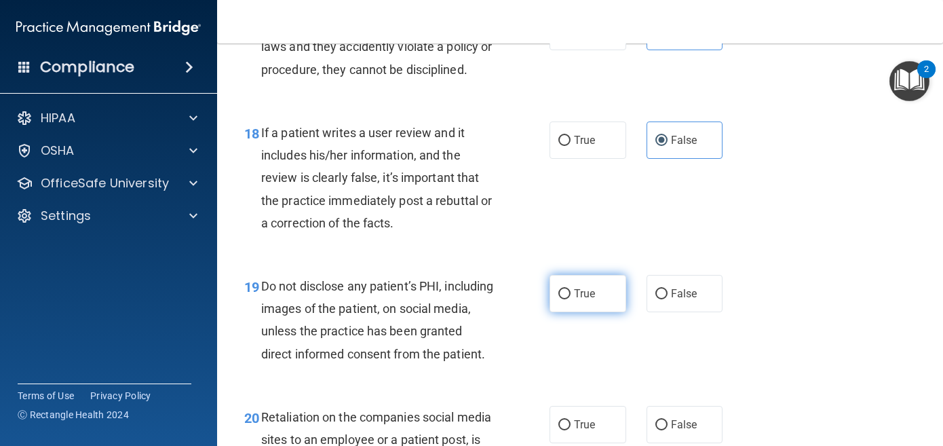
click at [593, 300] on span "True" at bounding box center [584, 293] width 21 height 13
click at [571, 299] on input "True" at bounding box center [565, 294] width 12 height 10
radio input "true"
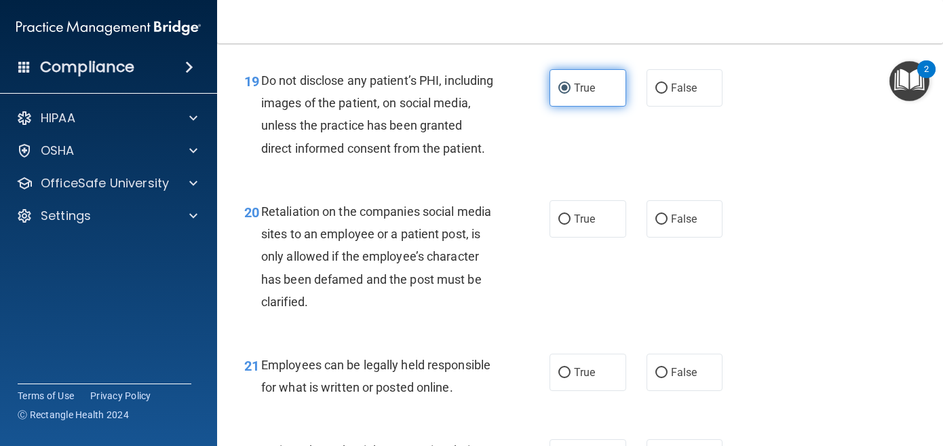
scroll to position [2695, 0]
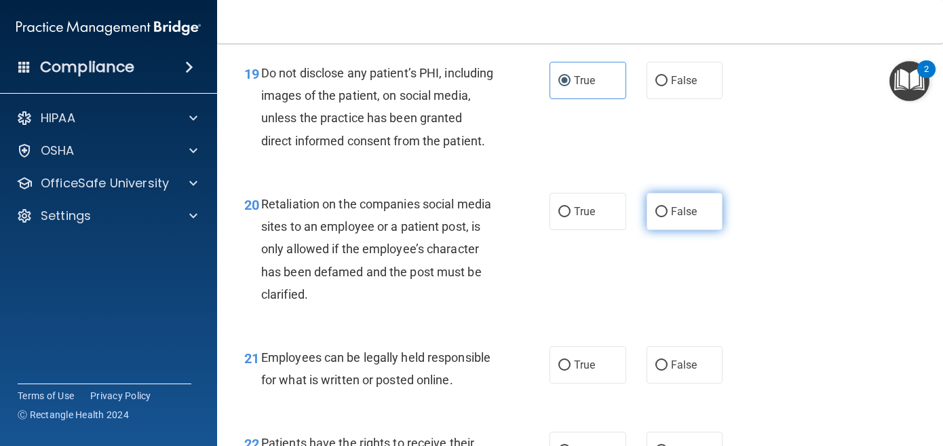
click at [693, 218] on span "False" at bounding box center [684, 211] width 26 height 13
click at [668, 217] on input "False" at bounding box center [662, 212] width 12 height 10
radio input "true"
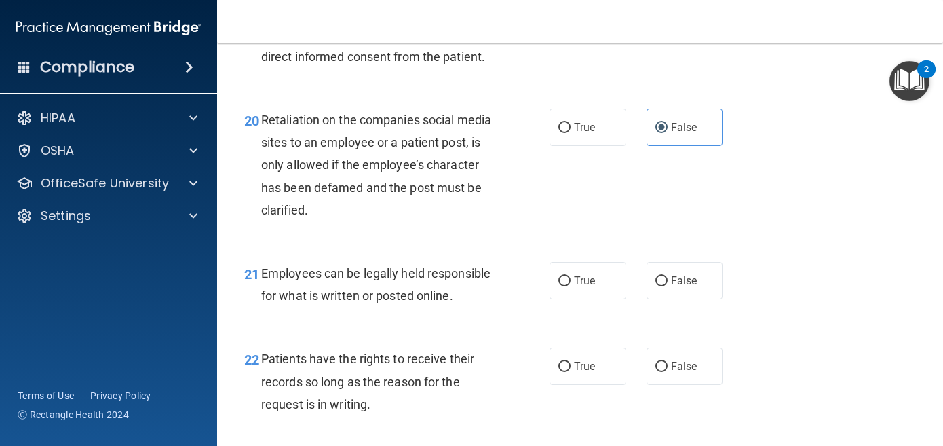
scroll to position [2784, 0]
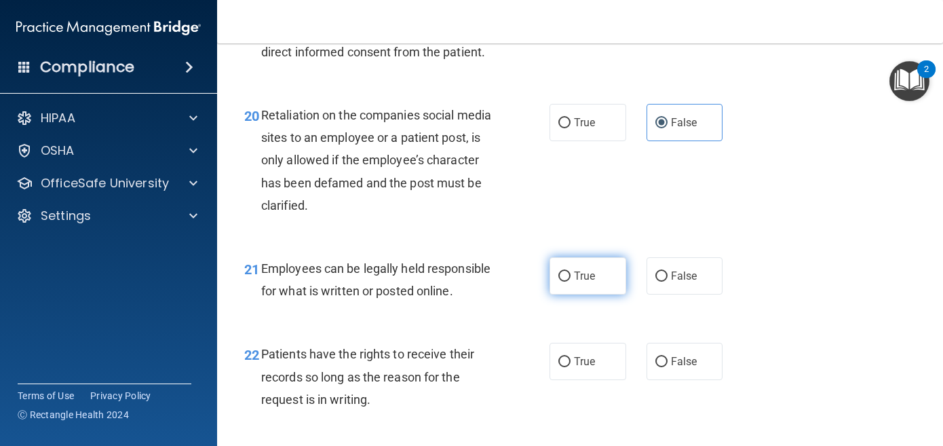
click at [579, 295] on label "True" at bounding box center [588, 275] width 77 height 37
click at [571, 282] on input "True" at bounding box center [565, 276] width 12 height 10
radio input "true"
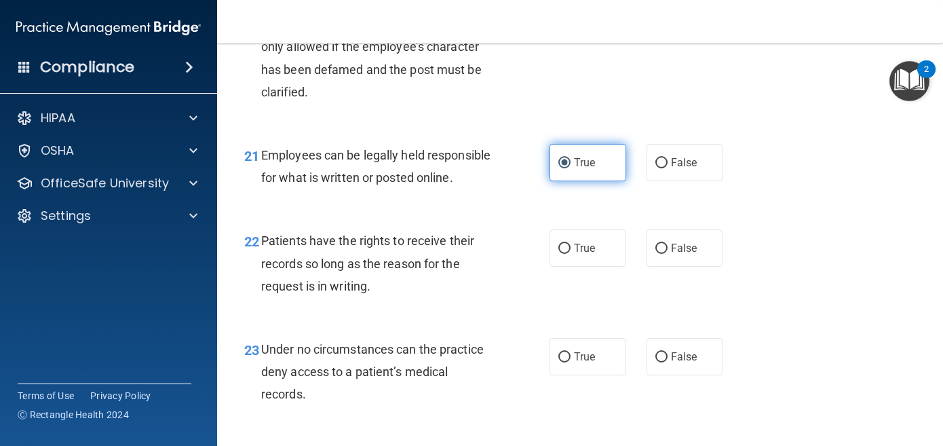
scroll to position [2899, 0]
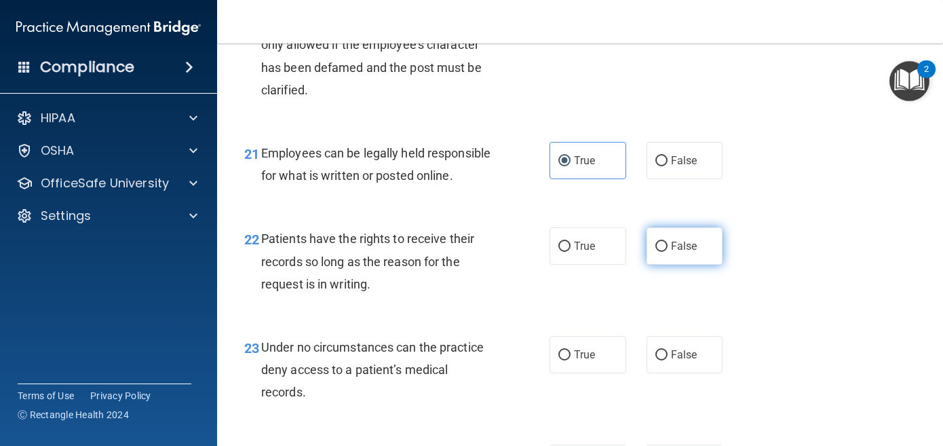
click at [669, 265] on label "False" at bounding box center [685, 245] width 77 height 37
click at [668, 252] on input "False" at bounding box center [662, 247] width 12 height 10
radio input "true"
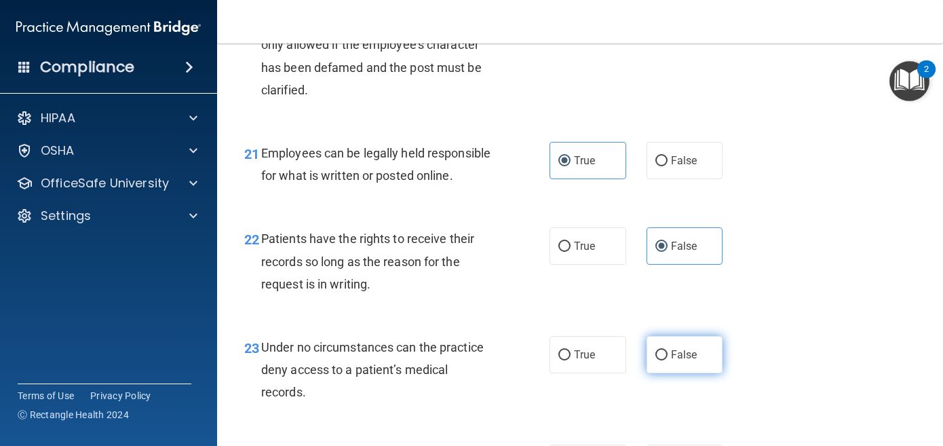
click at [674, 369] on label "False" at bounding box center [685, 354] width 77 height 37
click at [668, 360] on input "False" at bounding box center [662, 355] width 12 height 10
radio input "true"
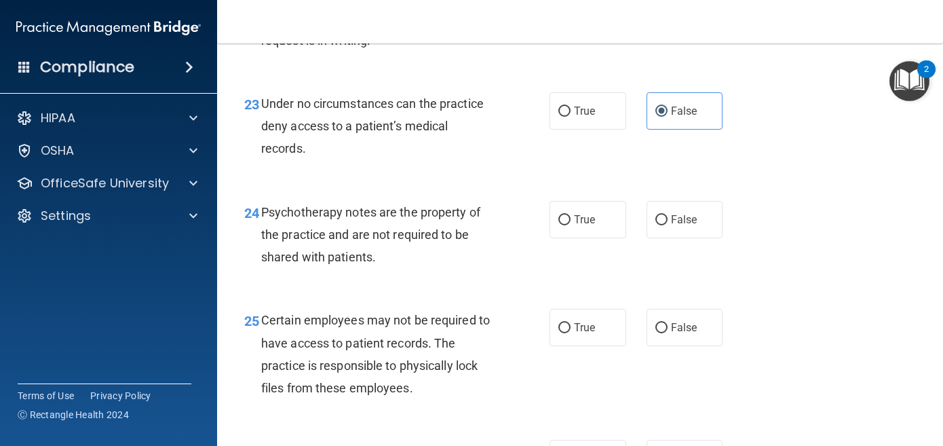
scroll to position [3161, 0]
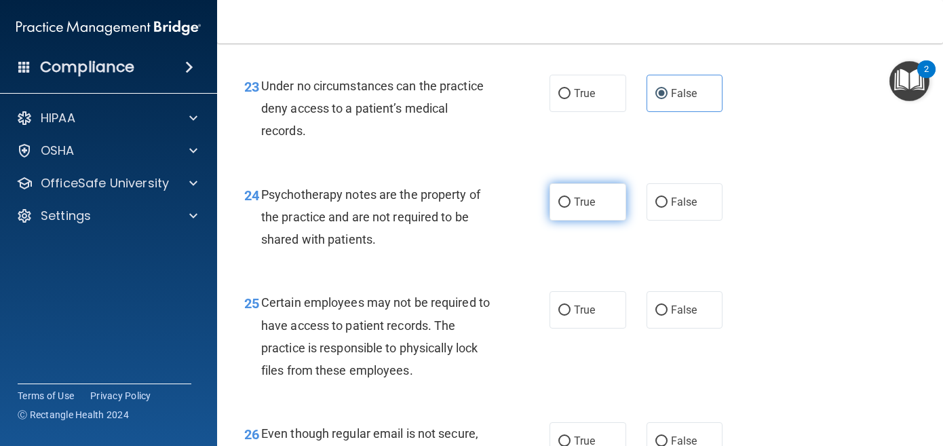
click at [597, 221] on label "True" at bounding box center [588, 201] width 77 height 37
click at [571, 208] on input "True" at bounding box center [565, 203] width 12 height 10
radio input "true"
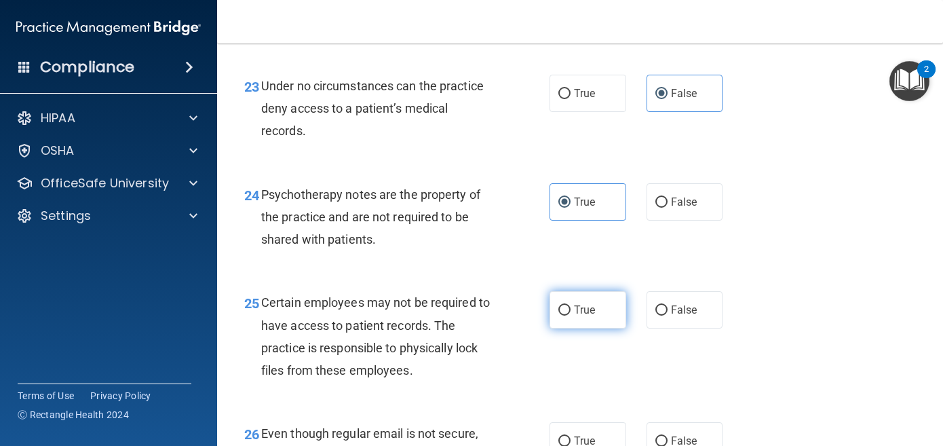
click at [598, 328] on label "True" at bounding box center [588, 309] width 77 height 37
click at [571, 316] on input "True" at bounding box center [565, 310] width 12 height 10
radio input "true"
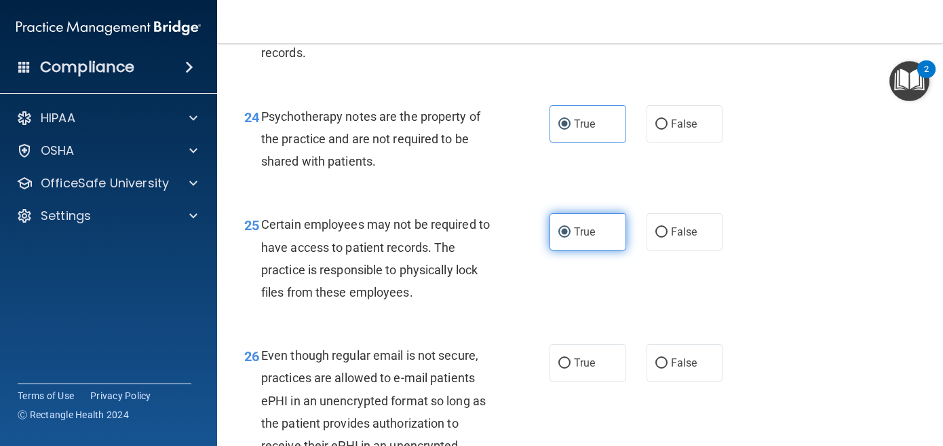
scroll to position [3241, 0]
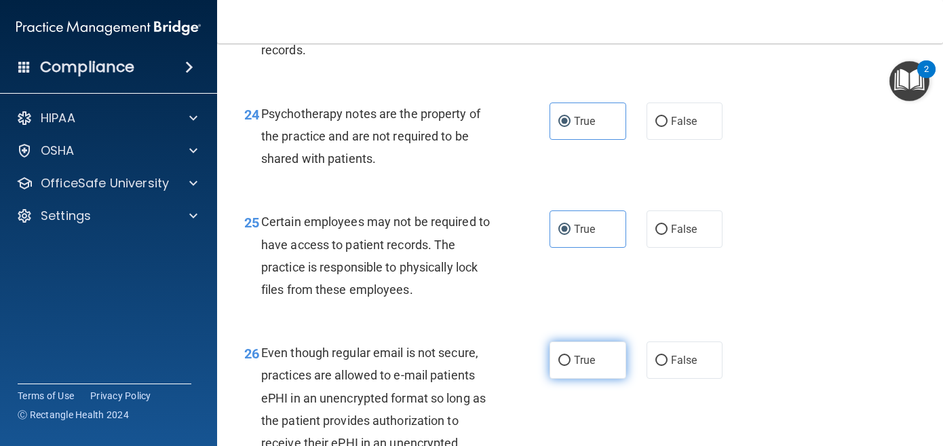
click at [594, 379] on label "True" at bounding box center [588, 359] width 77 height 37
click at [571, 366] on input "True" at bounding box center [565, 361] width 12 height 10
radio input "true"
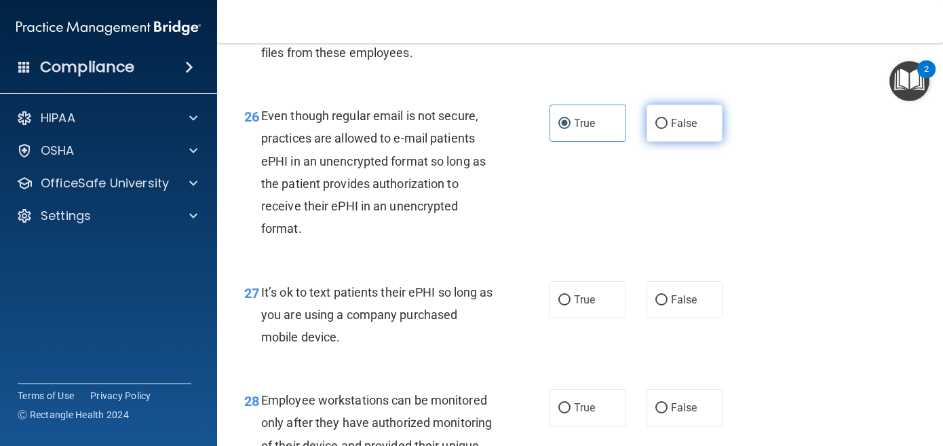
scroll to position [3502, 0]
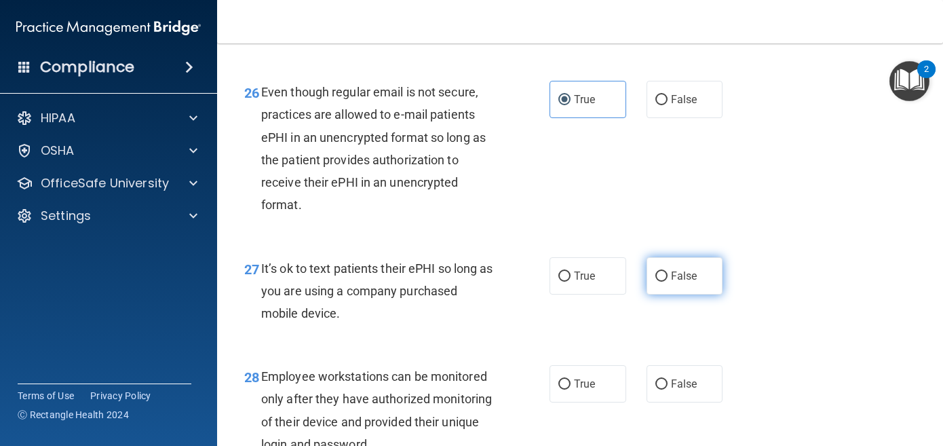
click at [696, 295] on label "False" at bounding box center [685, 275] width 77 height 37
click at [668, 282] on input "False" at bounding box center [662, 276] width 12 height 10
radio input "true"
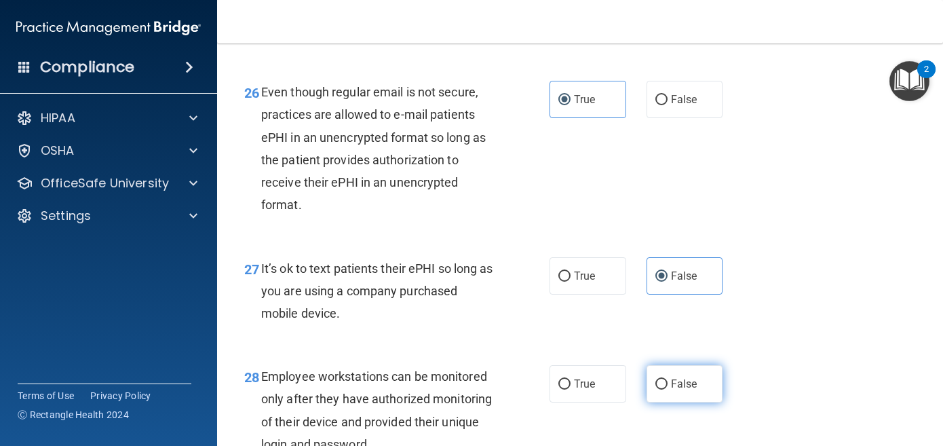
click at [698, 402] on label "False" at bounding box center [685, 383] width 77 height 37
click at [668, 390] on input "False" at bounding box center [662, 384] width 12 height 10
radio input "true"
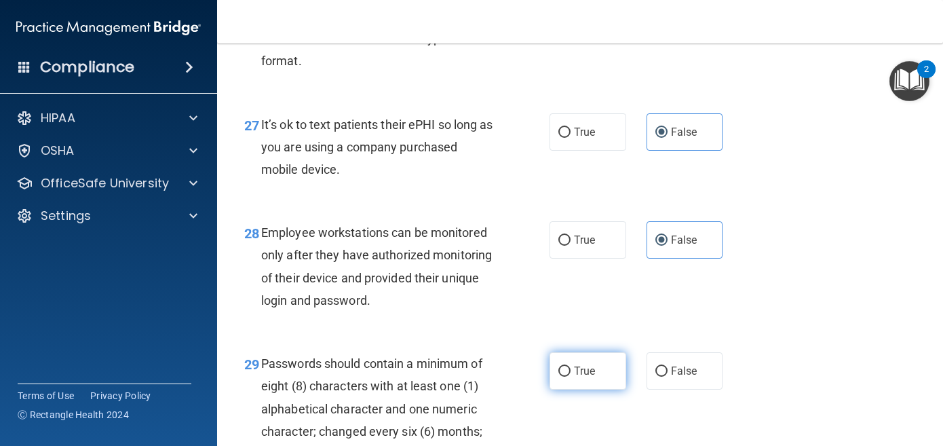
click at [607, 390] on label "True" at bounding box center [588, 370] width 77 height 37
click at [571, 377] on input "True" at bounding box center [565, 371] width 12 height 10
radio input "true"
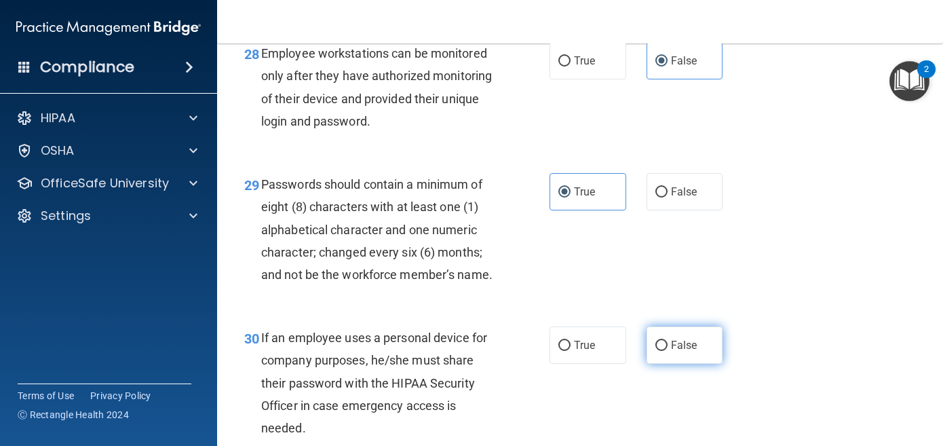
click at [684, 364] on label "False" at bounding box center [685, 344] width 77 height 37
click at [668, 351] on input "False" at bounding box center [662, 346] width 12 height 10
radio input "true"
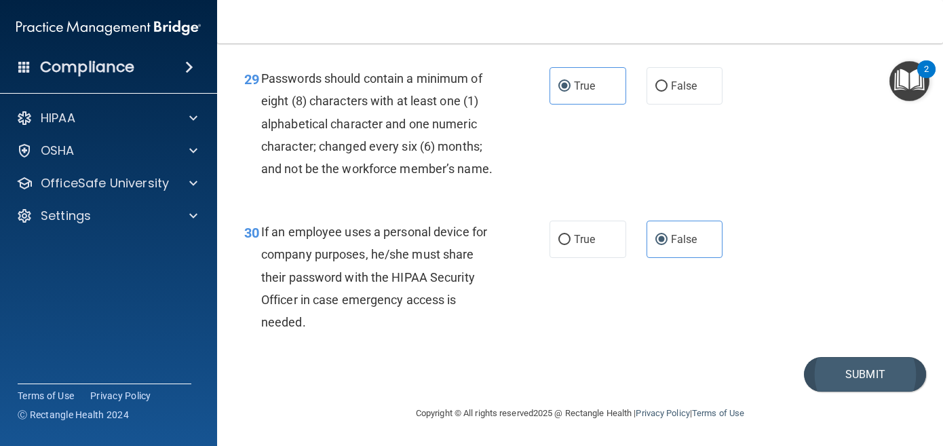
scroll to position [3955, 0]
click at [838, 371] on button "Submit" at bounding box center [865, 374] width 122 height 35
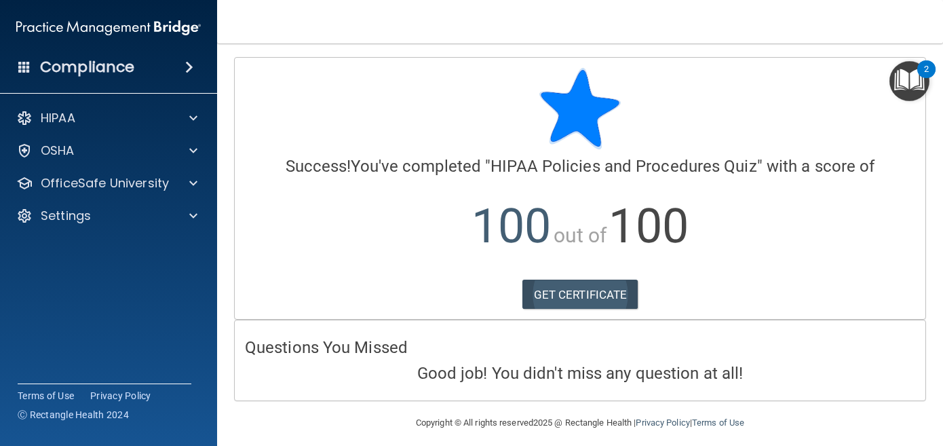
click at [614, 297] on link "GET CERTIFICATE" at bounding box center [581, 295] width 116 height 30
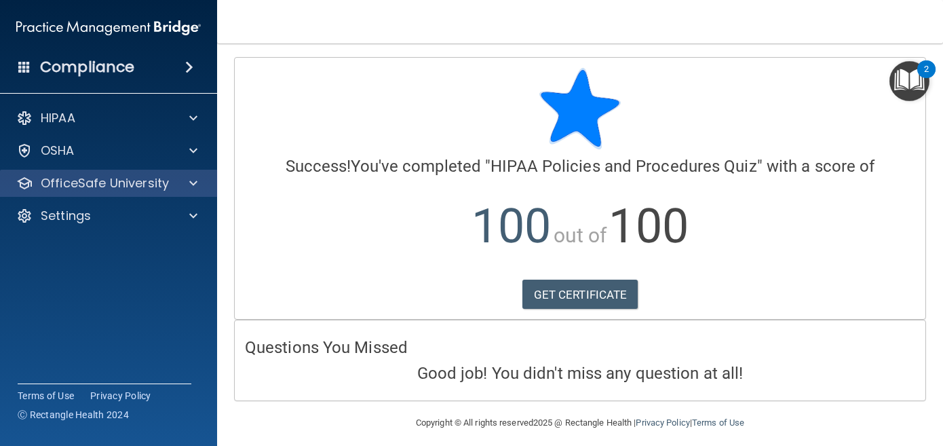
click at [179, 184] on div at bounding box center [191, 183] width 34 height 16
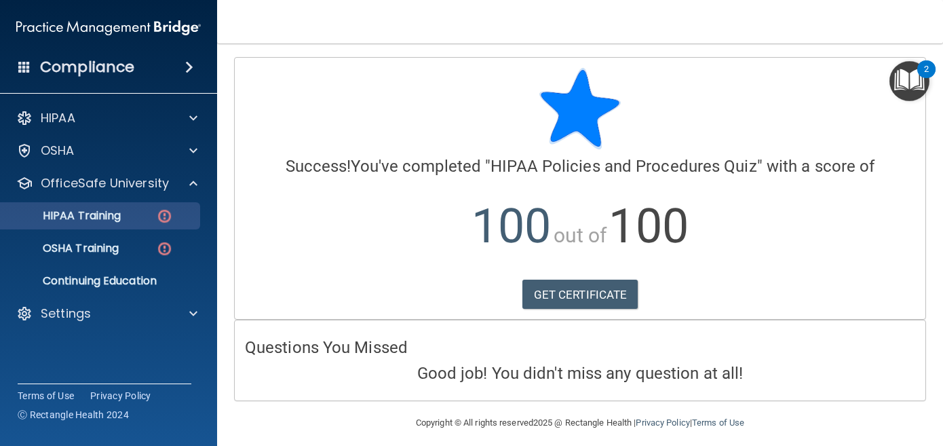
click at [155, 225] on link "HIPAA Training" at bounding box center [93, 215] width 214 height 27
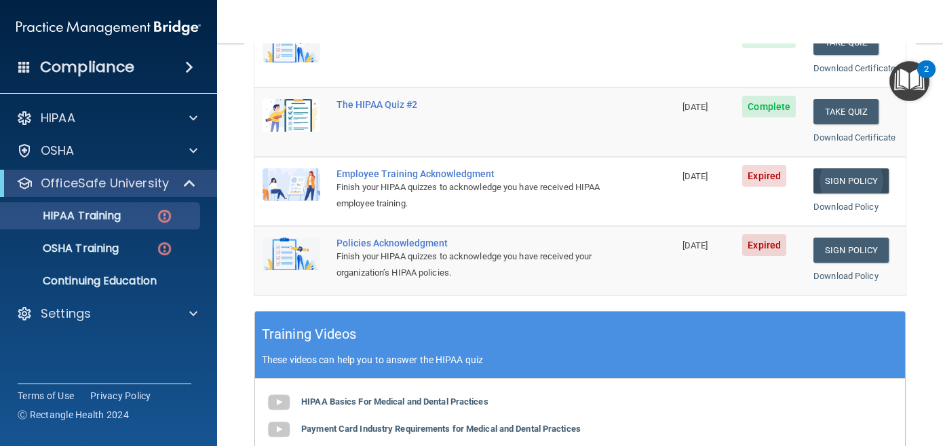
scroll to position [288, 0]
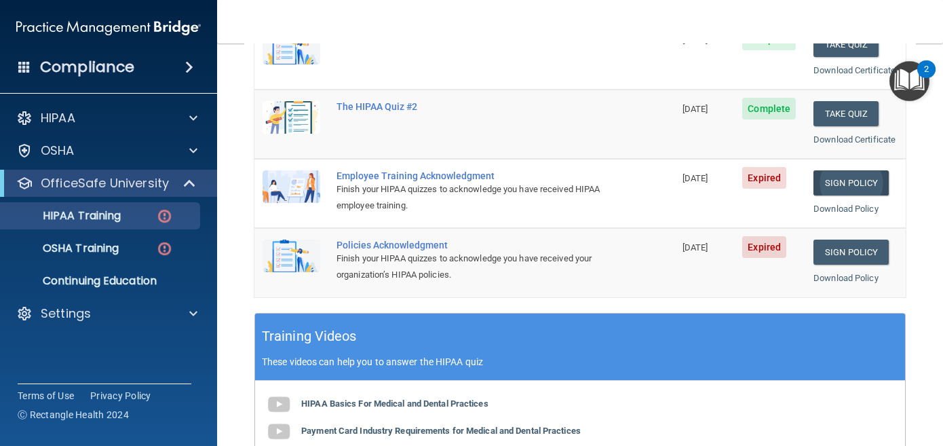
click at [849, 170] on link "Sign Policy" at bounding box center [851, 182] width 75 height 25
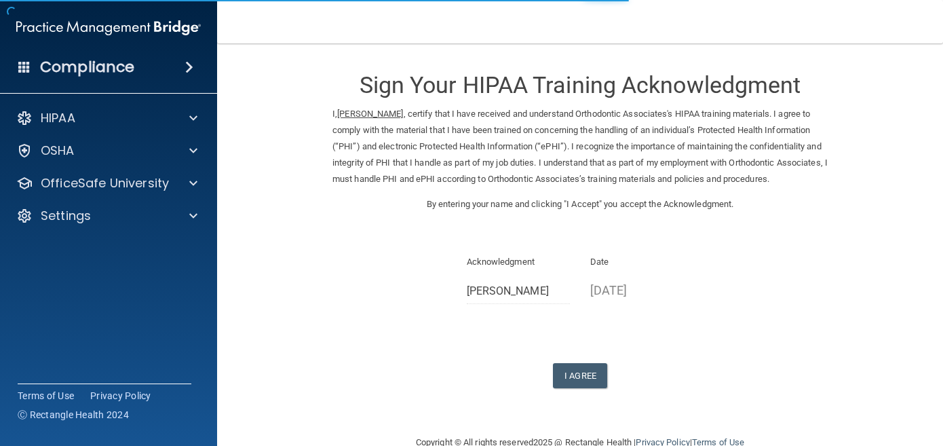
scroll to position [35, 0]
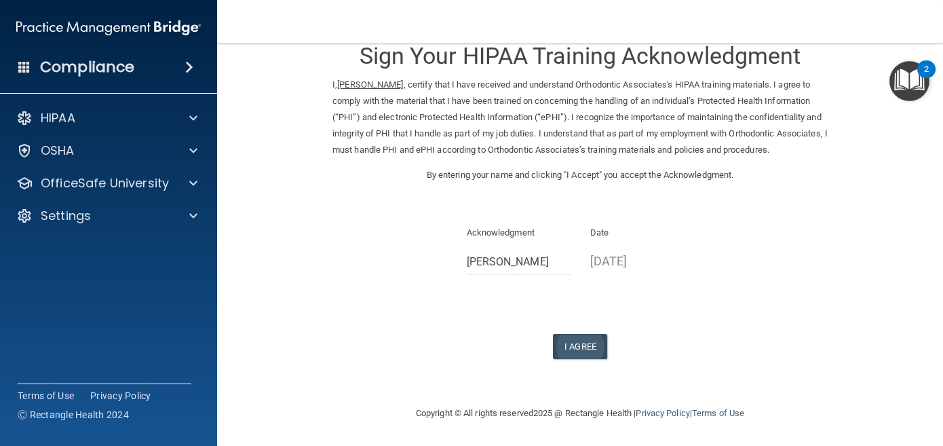
click at [590, 346] on button "I Agree" at bounding box center [580, 346] width 54 height 25
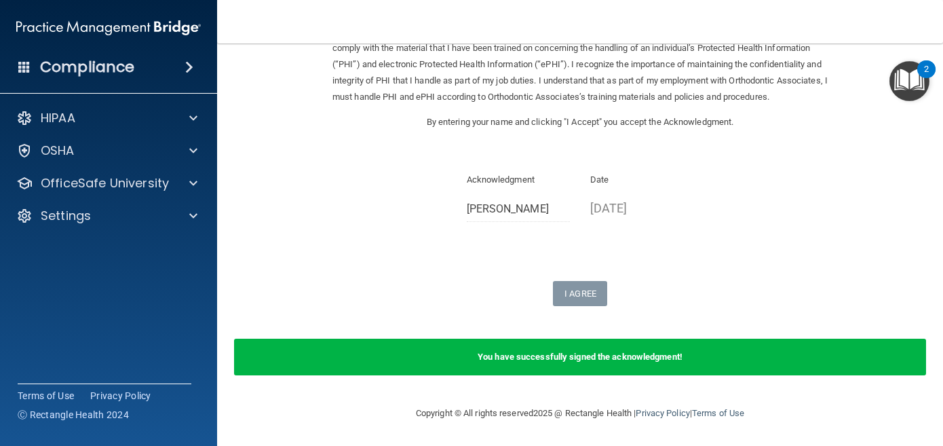
scroll to position [87, 0]
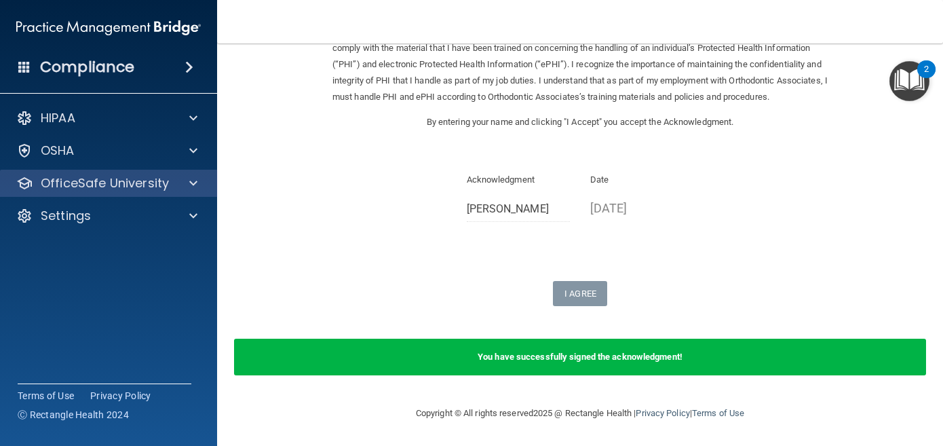
click at [138, 190] on p "OfficeSafe University" at bounding box center [105, 183] width 128 height 16
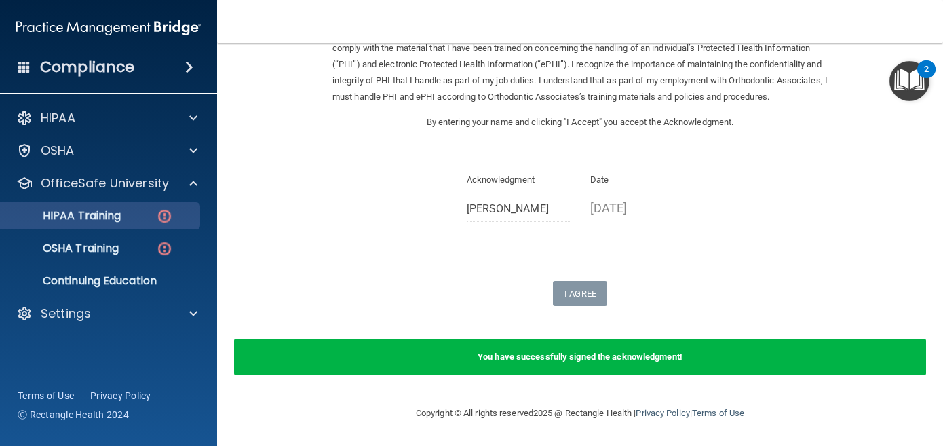
click at [140, 210] on div "HIPAA Training" at bounding box center [101, 216] width 185 height 14
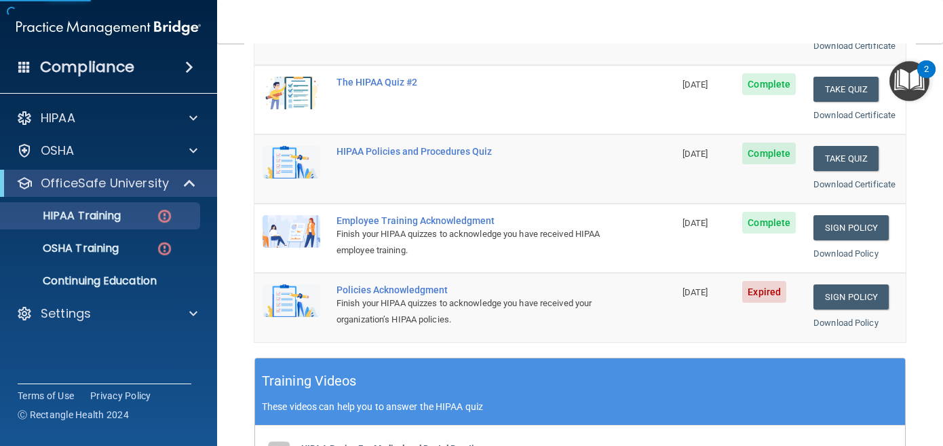
scroll to position [244, 0]
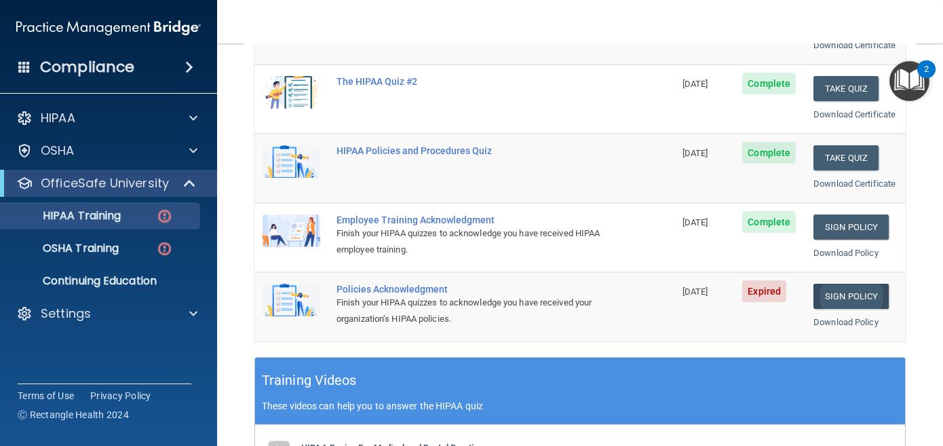
click at [871, 287] on link "Sign Policy" at bounding box center [851, 296] width 75 height 25
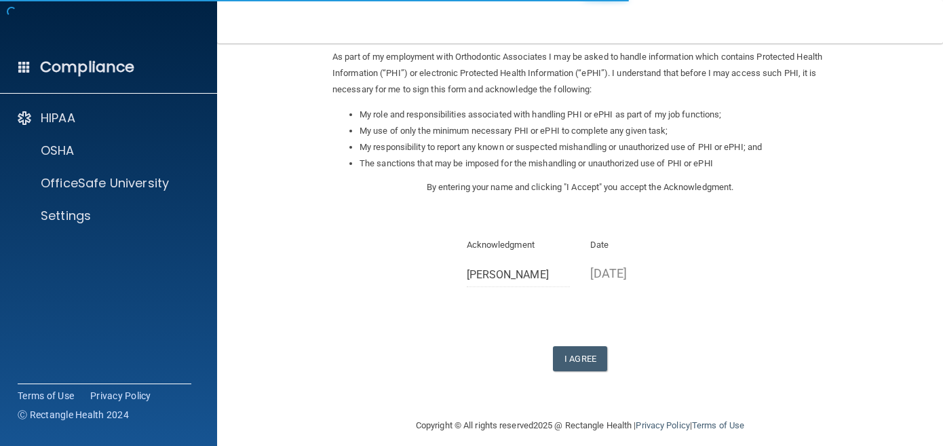
scroll to position [163, 0]
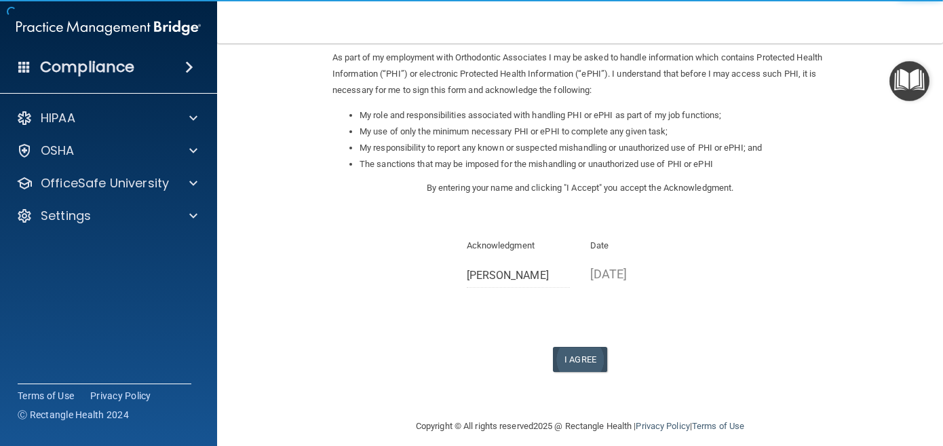
click at [576, 347] on button "I Agree" at bounding box center [580, 359] width 54 height 25
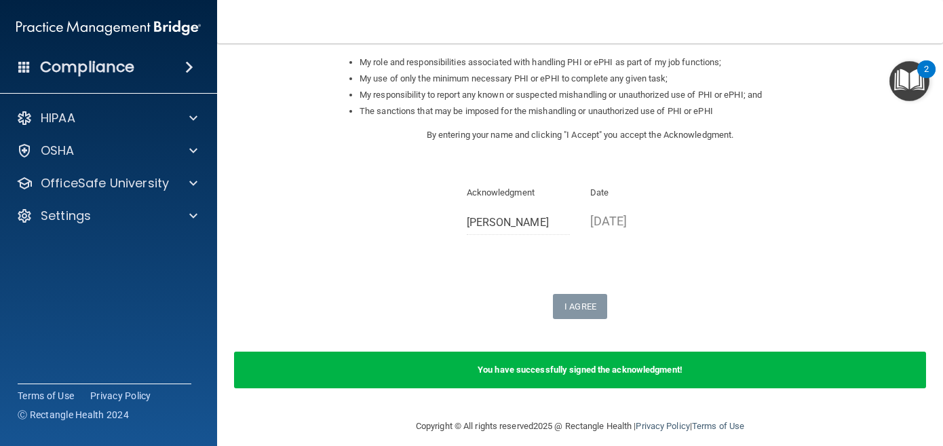
scroll to position [215, 0]
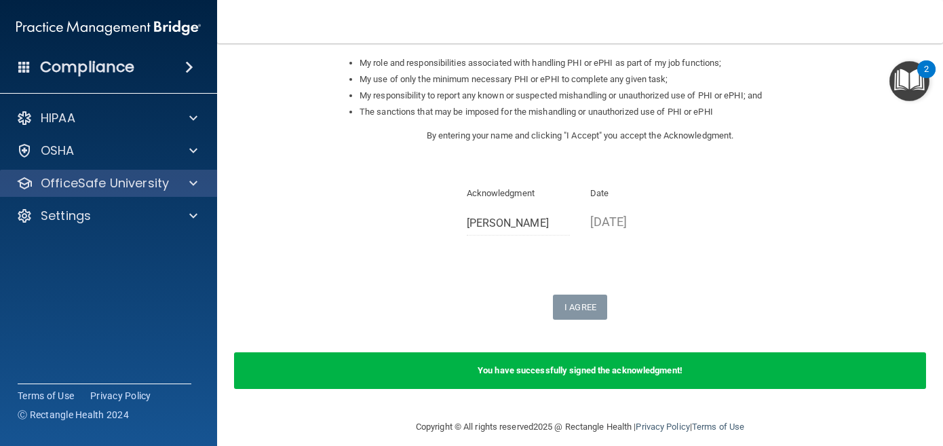
click at [171, 180] on div "OfficeSafe University" at bounding box center [90, 183] width 168 height 16
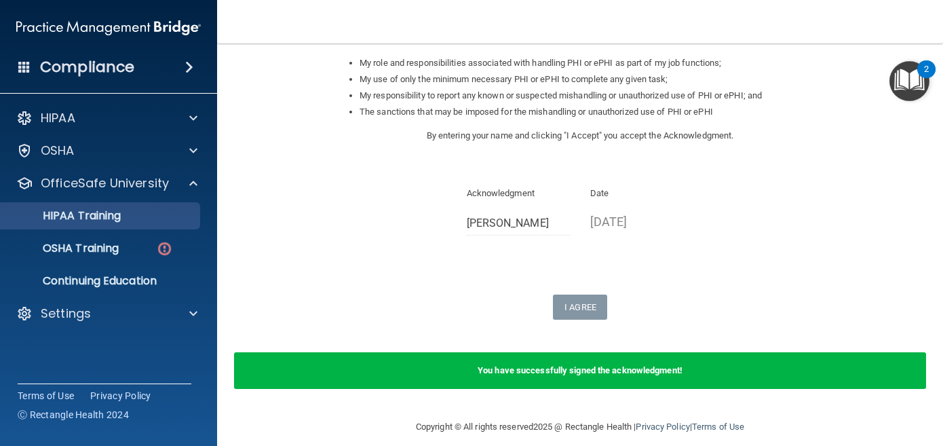
click at [145, 212] on div "HIPAA Training" at bounding box center [101, 216] width 185 height 14
